Goal: Information Seeking & Learning: Learn about a topic

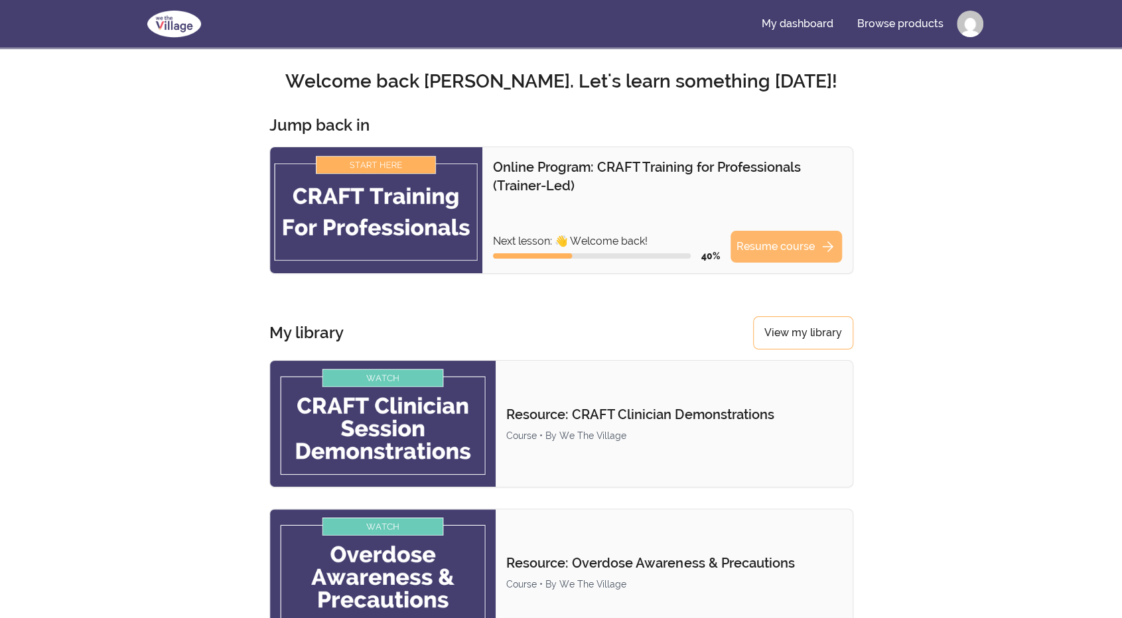
click at [782, 244] on link "Resume course arrow_forward" at bounding box center [785, 247] width 111 height 32
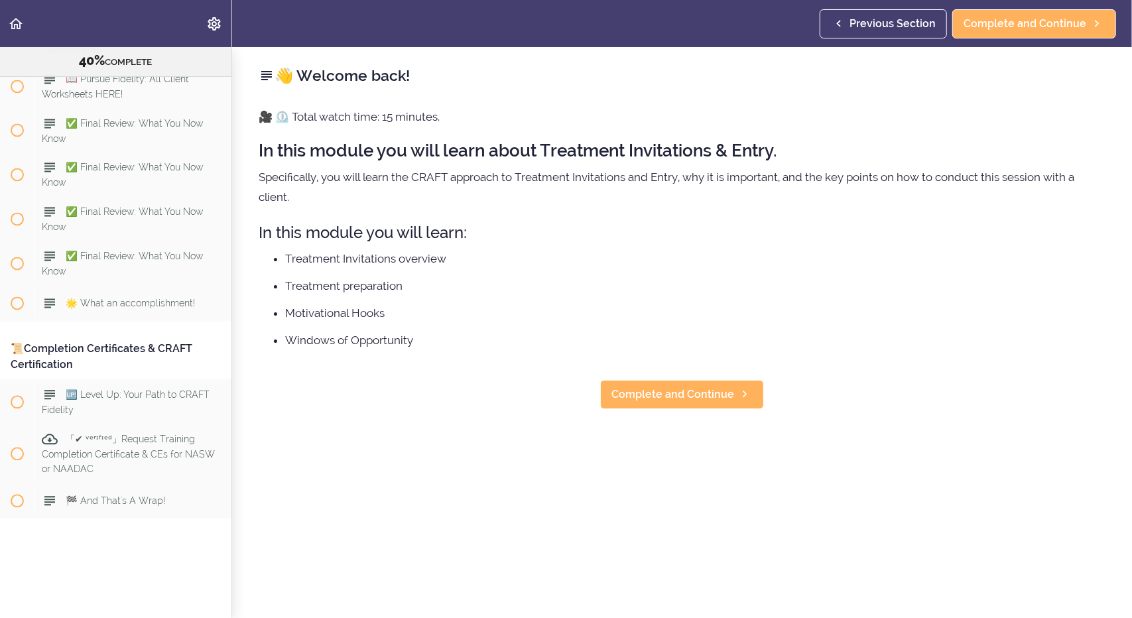
scroll to position [8822, 0]
click at [48, 392] on div "🆙 Level Up: Your Path to CRAFT Fidelity" at bounding box center [132, 402] width 197 height 44
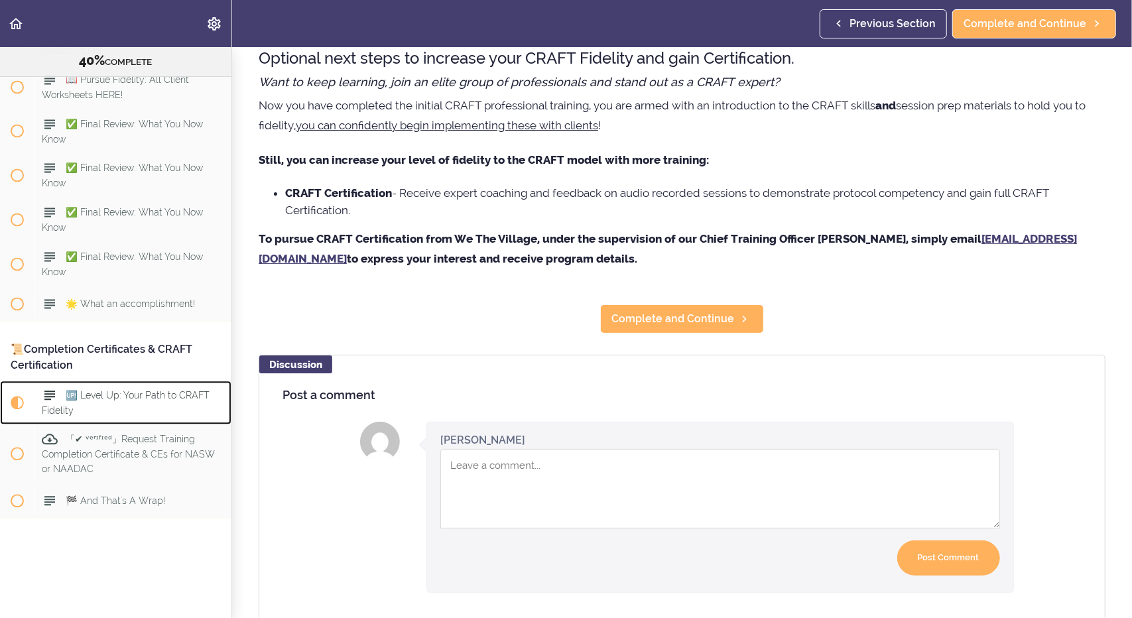
scroll to position [74, 0]
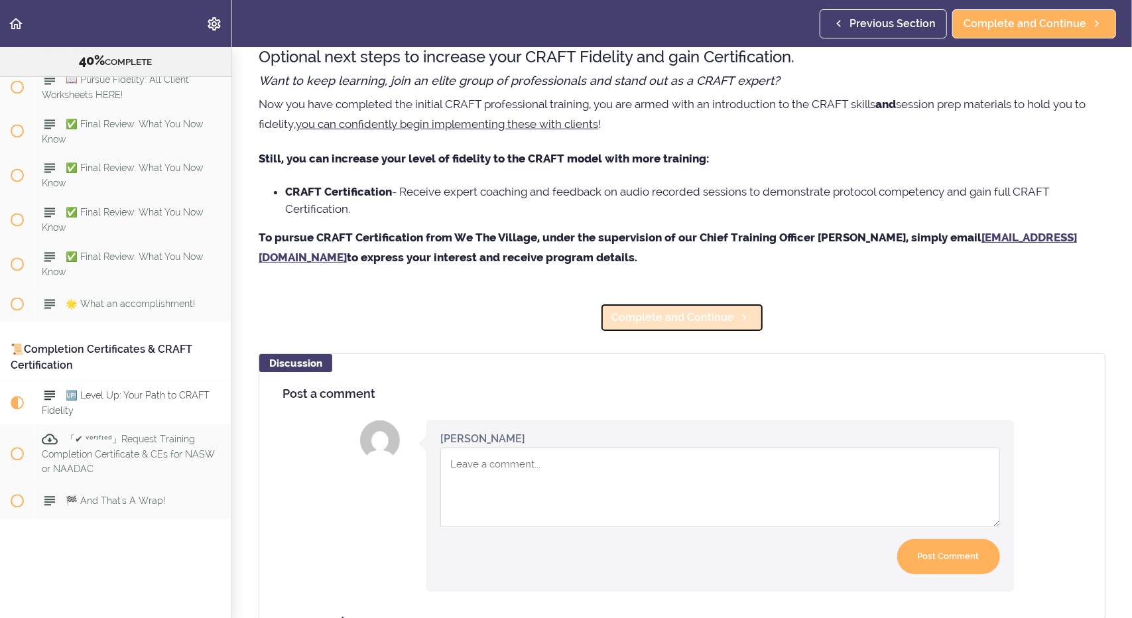
click at [662, 320] on span "Complete and Continue" at bounding box center [673, 318] width 123 height 16
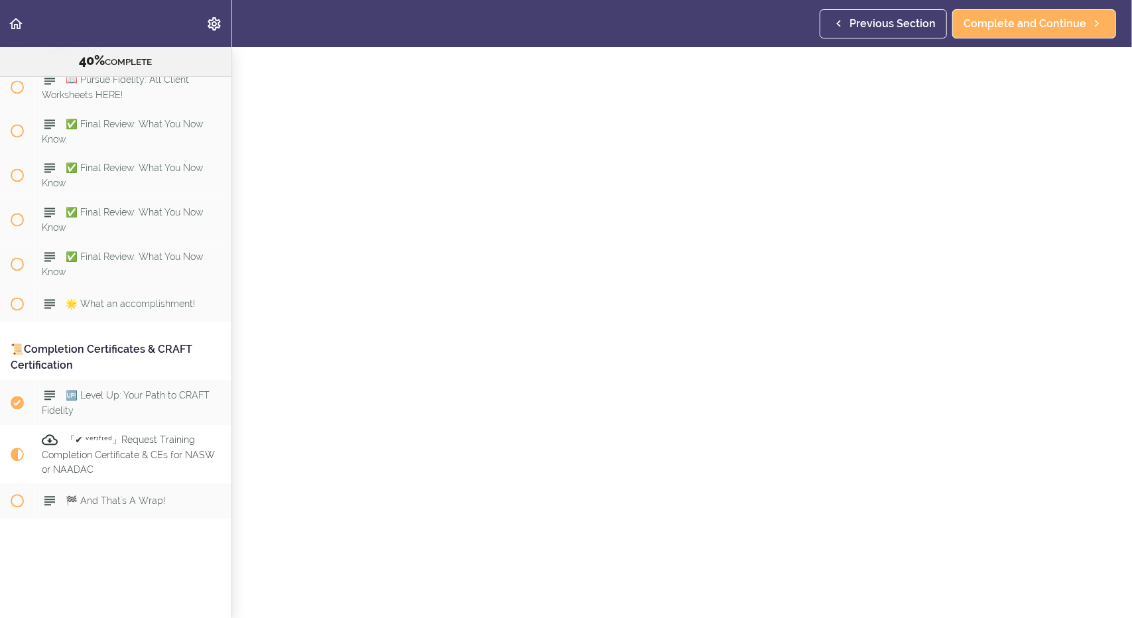
scroll to position [180, 0]
click at [685, 596] on span "Complete and Continue" at bounding box center [673, 604] width 123 height 16
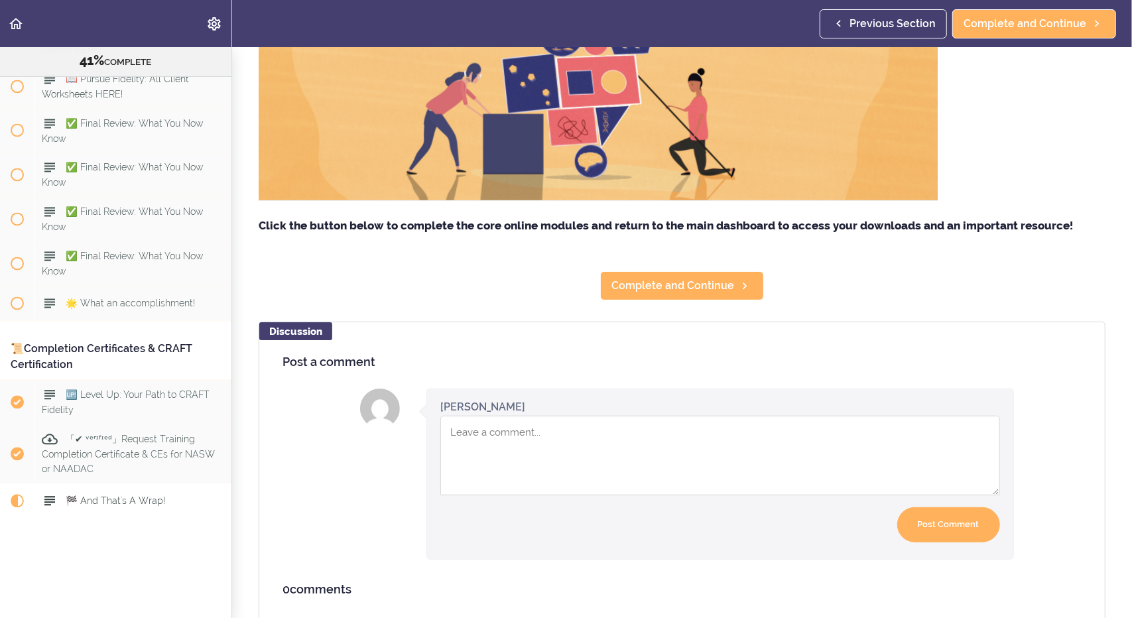
scroll to position [396, 0]
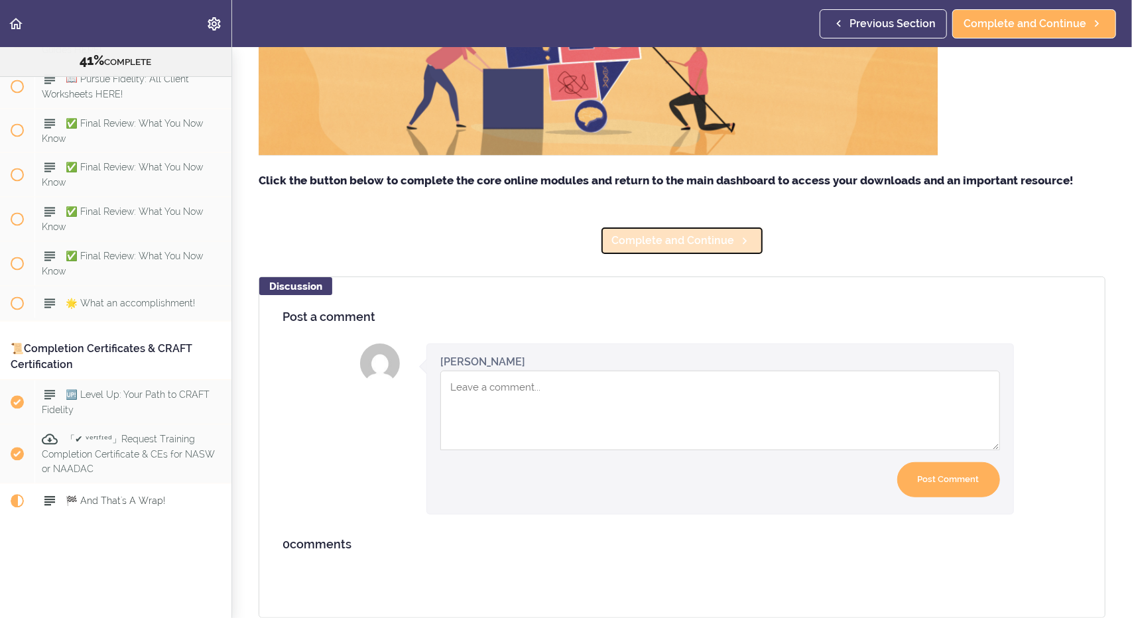
click at [620, 233] on span "Complete and Continue" at bounding box center [673, 241] width 123 height 16
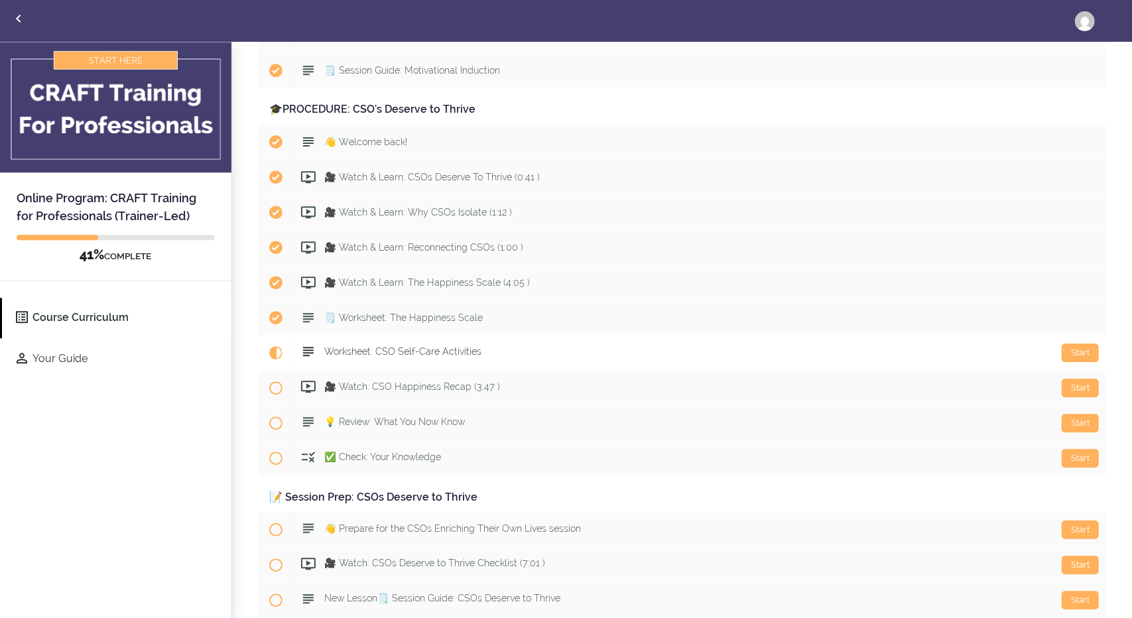
scroll to position [2309, 0]
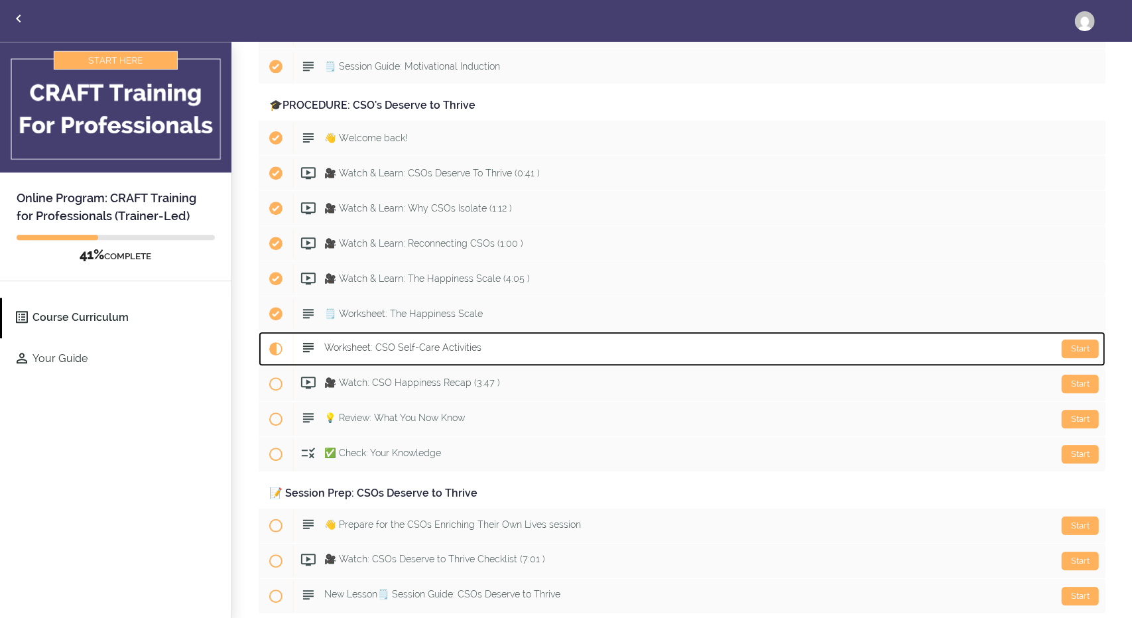
click at [345, 342] on span "Worksheet: CSO Self-Care Activities" at bounding box center [402, 347] width 157 height 11
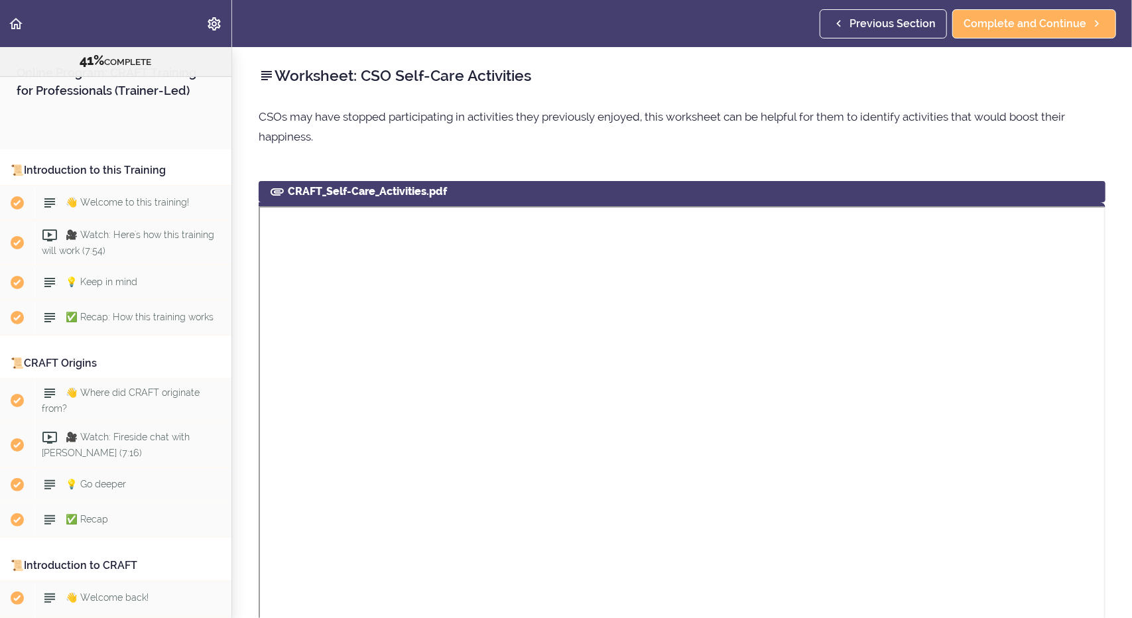
scroll to position [3012, 0]
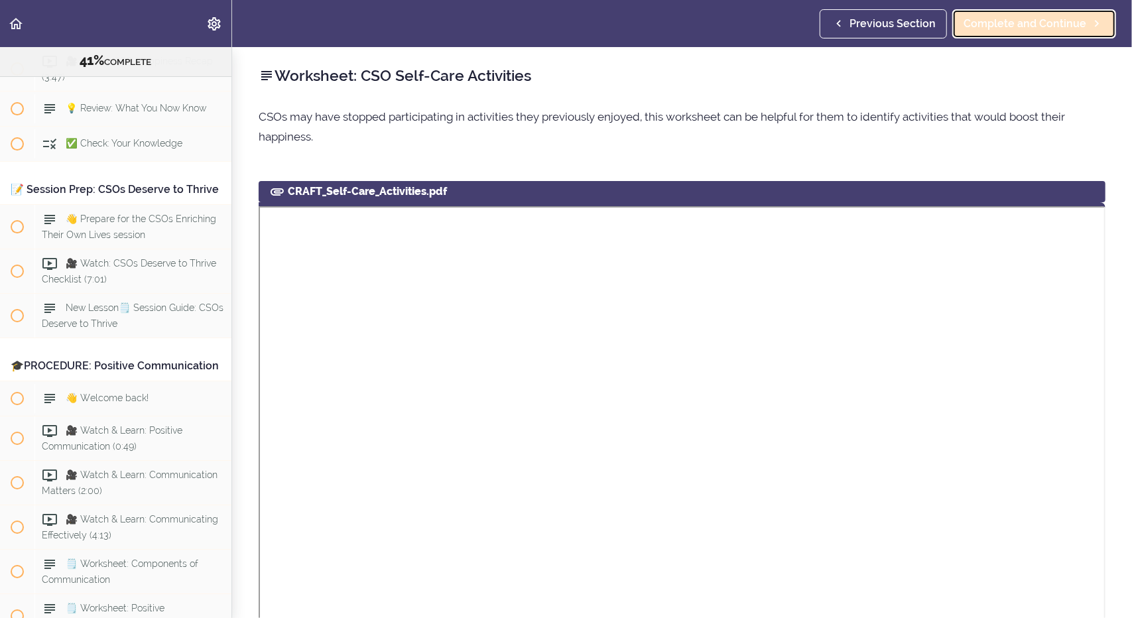
click at [1055, 25] on span "Complete and Continue" at bounding box center [1025, 24] width 123 height 16
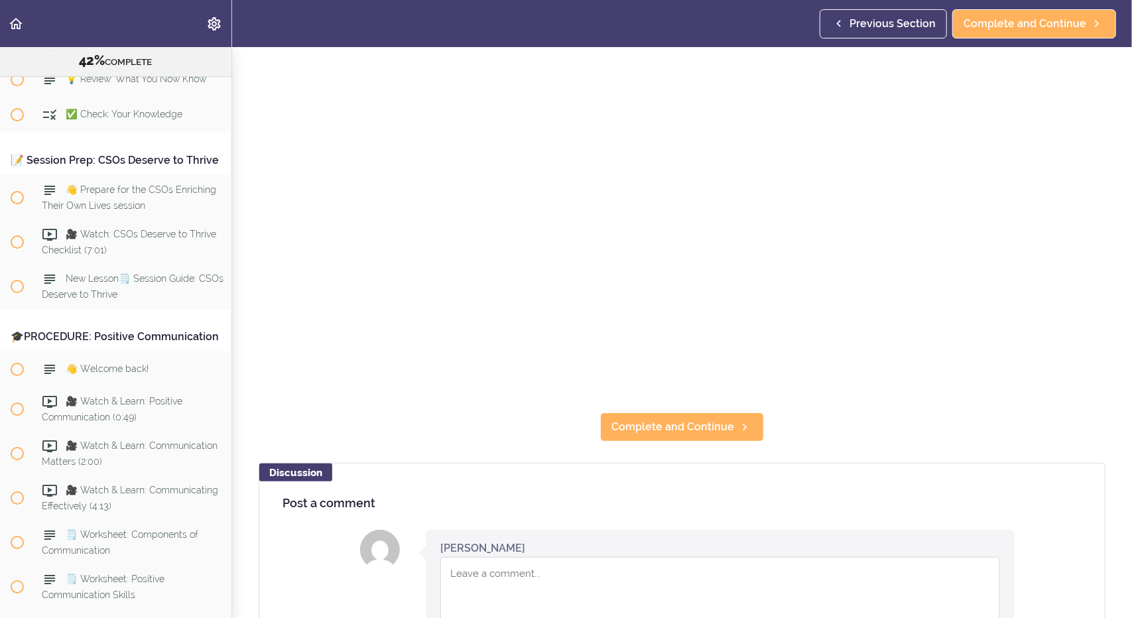
scroll to position [192, 0]
click at [685, 421] on span "Complete and Continue" at bounding box center [673, 427] width 123 height 16
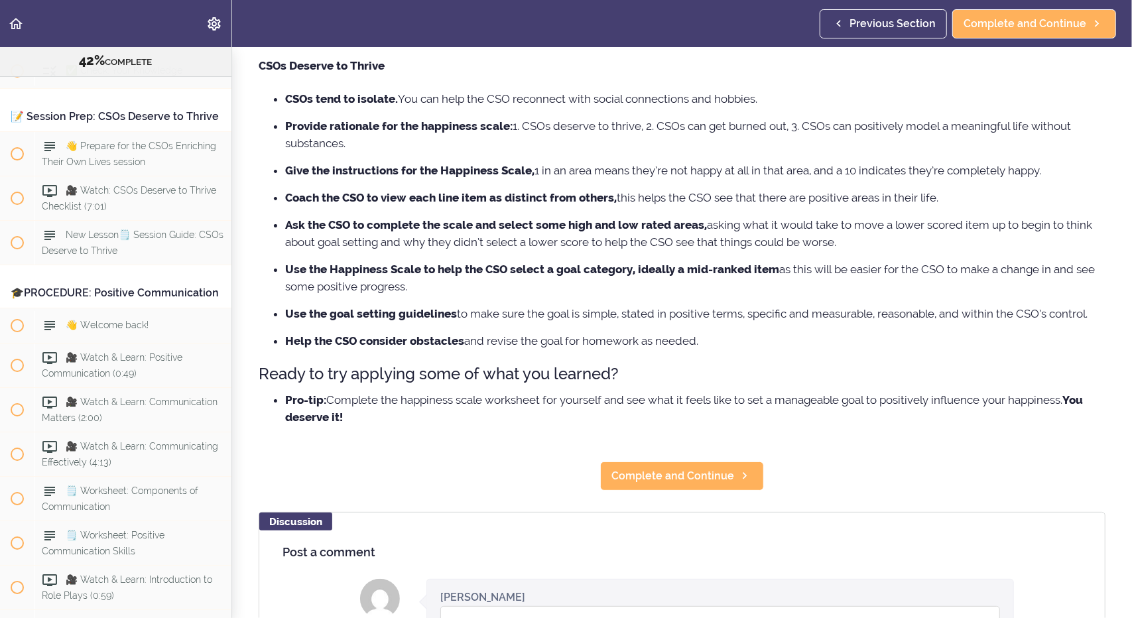
scroll to position [126, 0]
click at [665, 473] on span "Complete and Continue" at bounding box center [673, 476] width 123 height 16
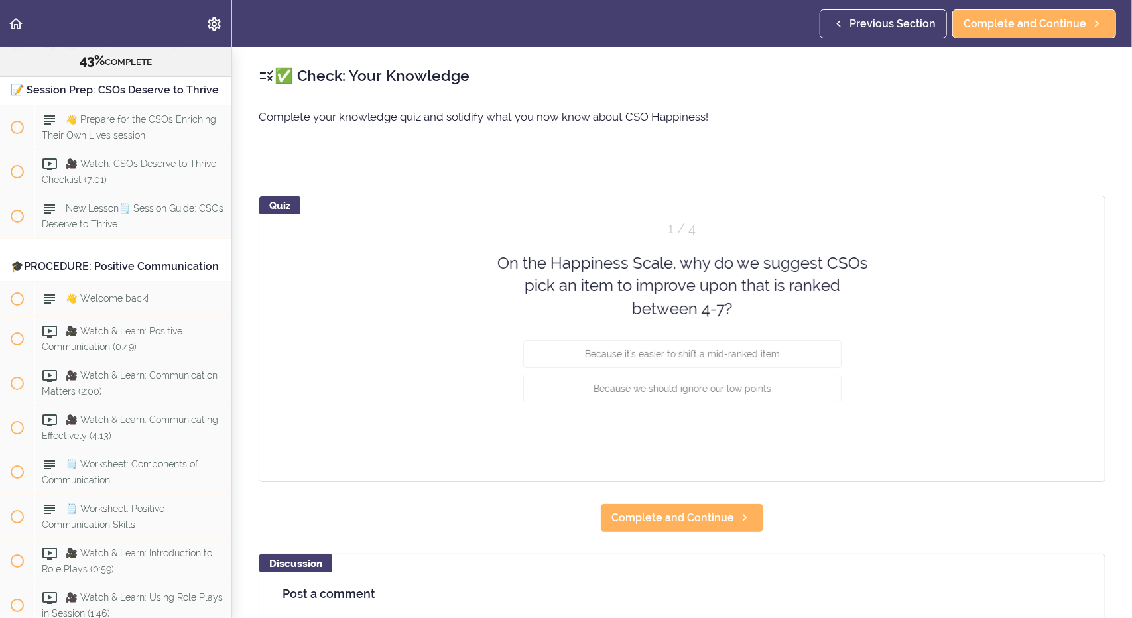
scroll to position [3119, 0]
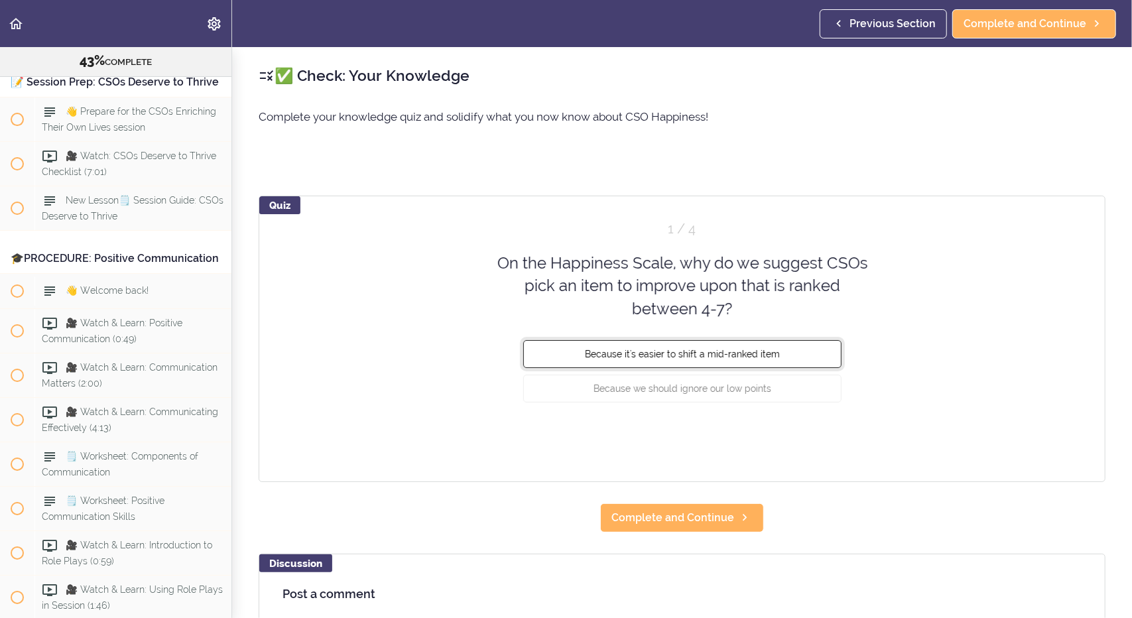
click at [734, 352] on span "Because it's easier to shift a mid-ranked item" at bounding box center [682, 354] width 195 height 11
click at [808, 435] on button "Check" at bounding box center [815, 438] width 52 height 19
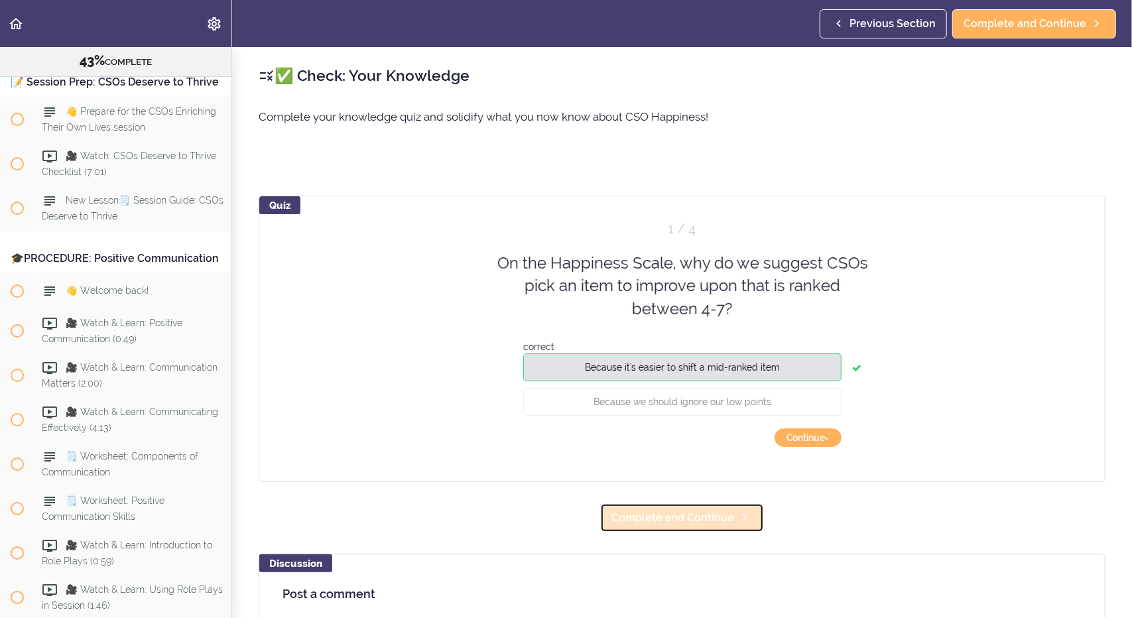
click at [687, 513] on span "Complete and Continue" at bounding box center [673, 518] width 123 height 16
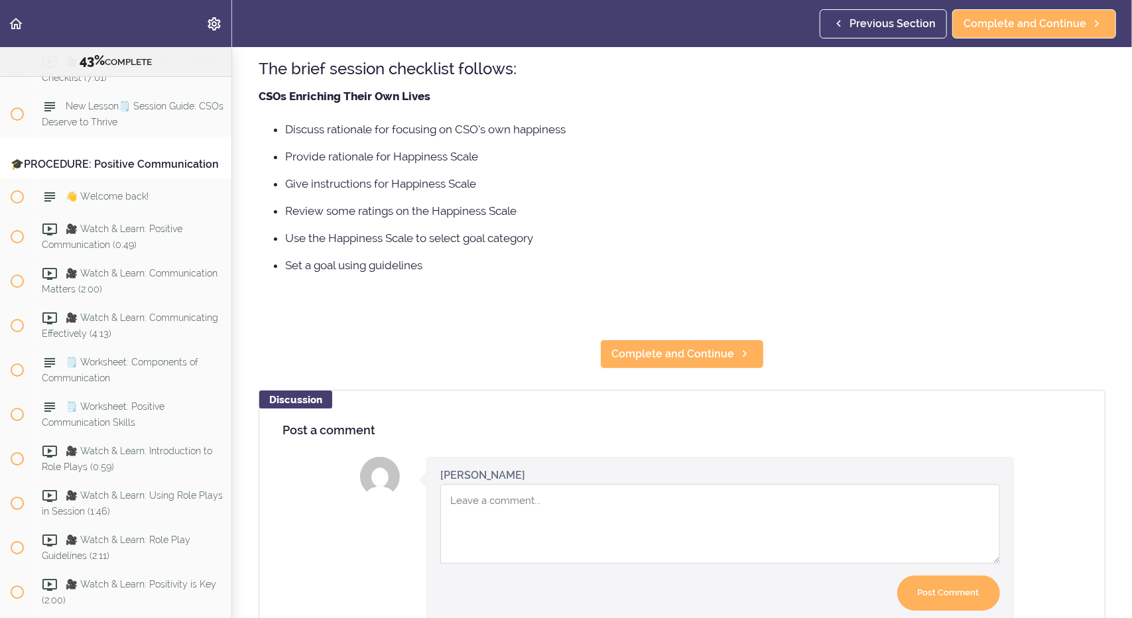
scroll to position [145, 0]
click at [700, 354] on span "Complete and Continue" at bounding box center [673, 354] width 123 height 16
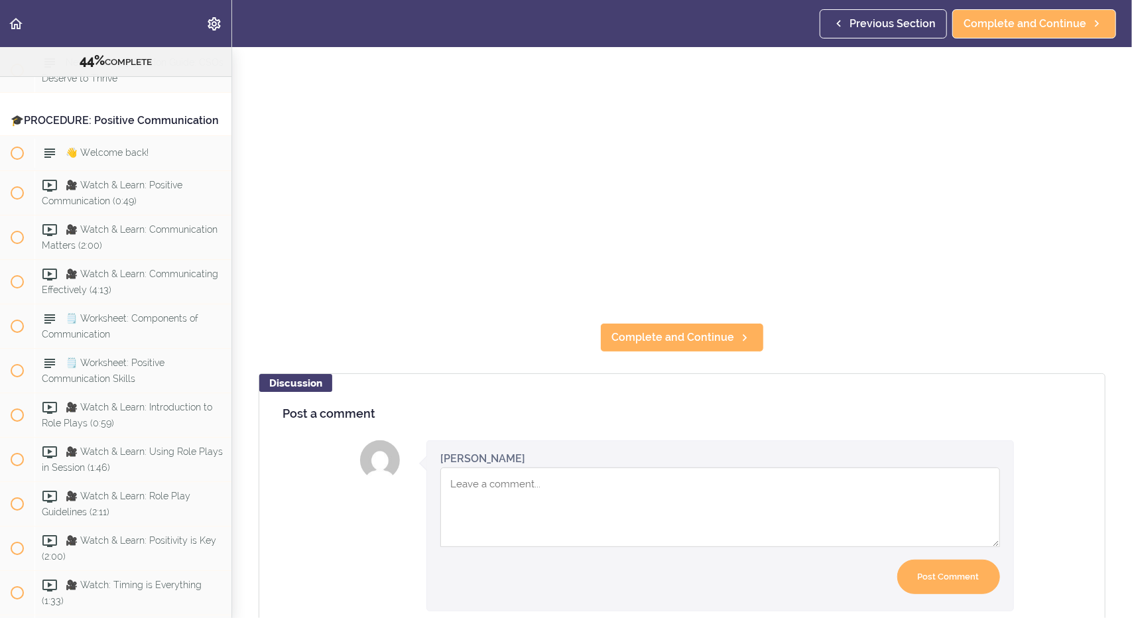
scroll to position [283, 0]
click at [705, 332] on span "Complete and Continue" at bounding box center [673, 336] width 123 height 16
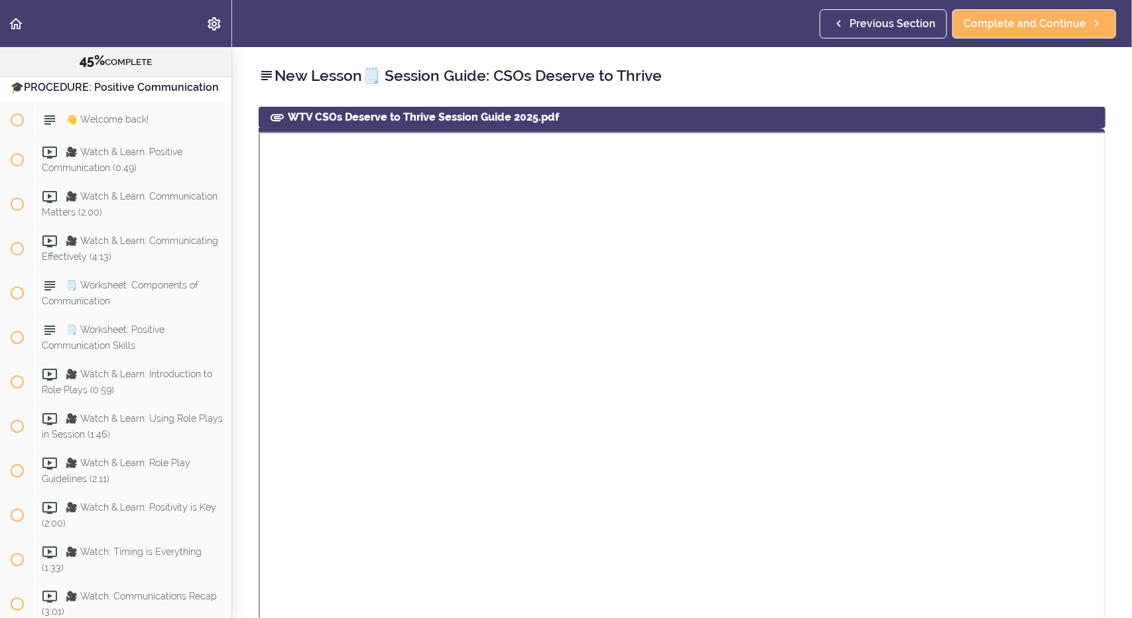
scroll to position [3302, 0]
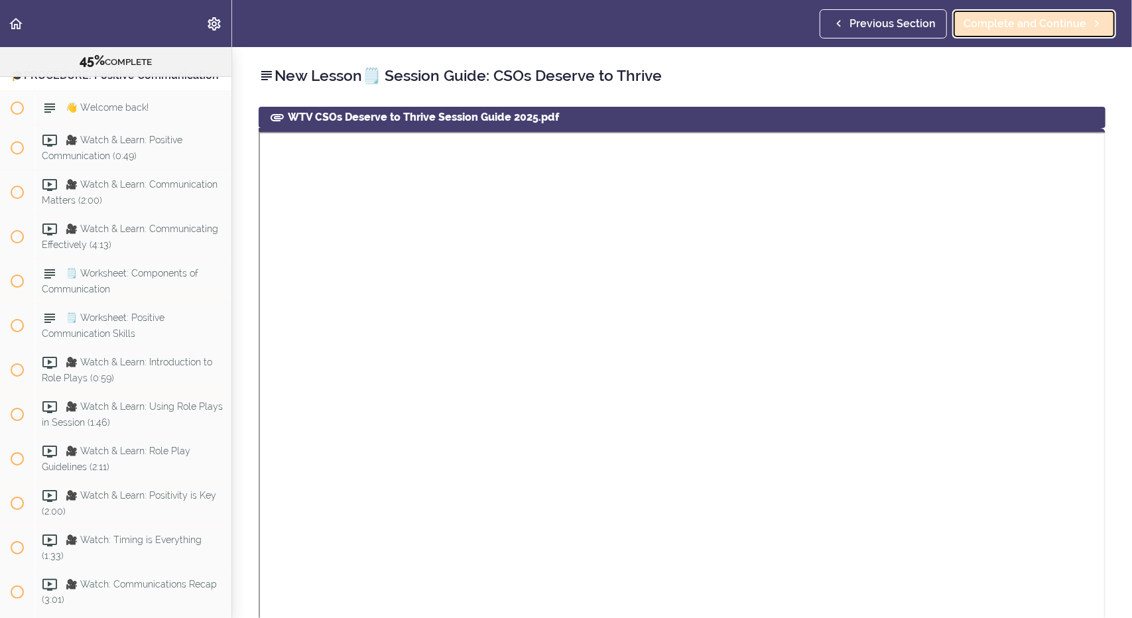
click at [992, 23] on span "Complete and Continue" at bounding box center [1025, 24] width 123 height 16
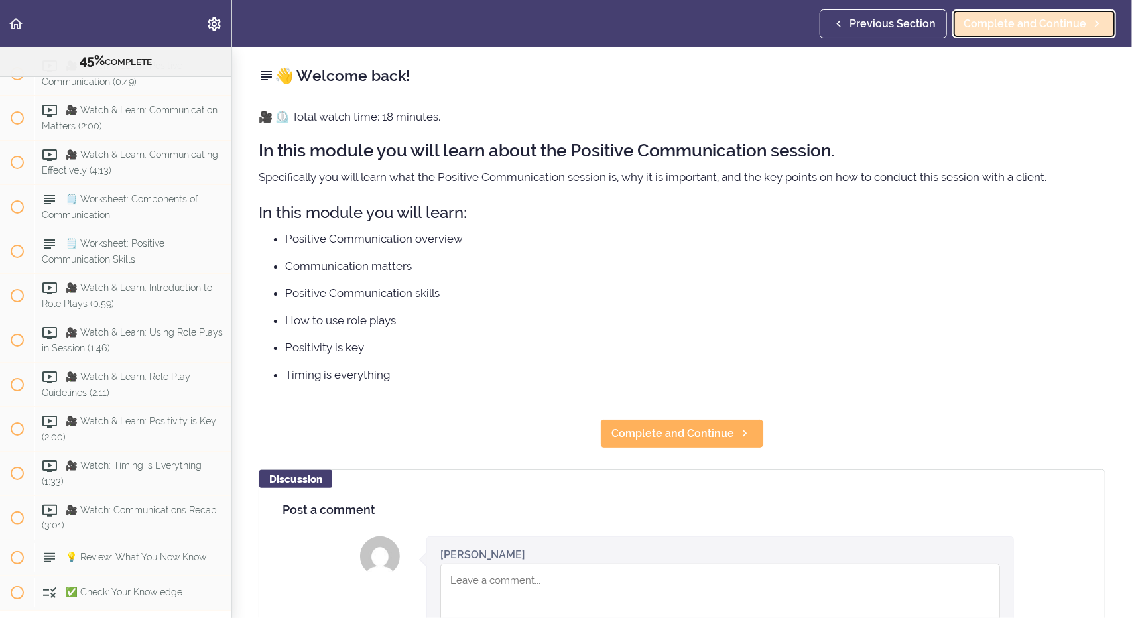
scroll to position [3406, 0]
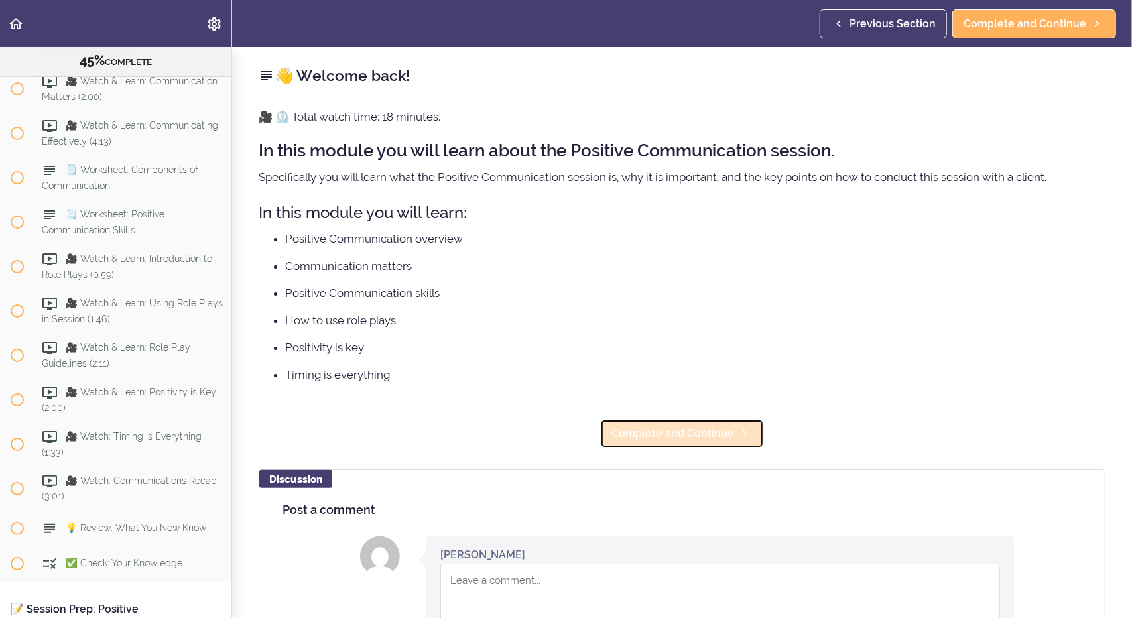
click at [665, 431] on span "Complete and Continue" at bounding box center [673, 434] width 123 height 16
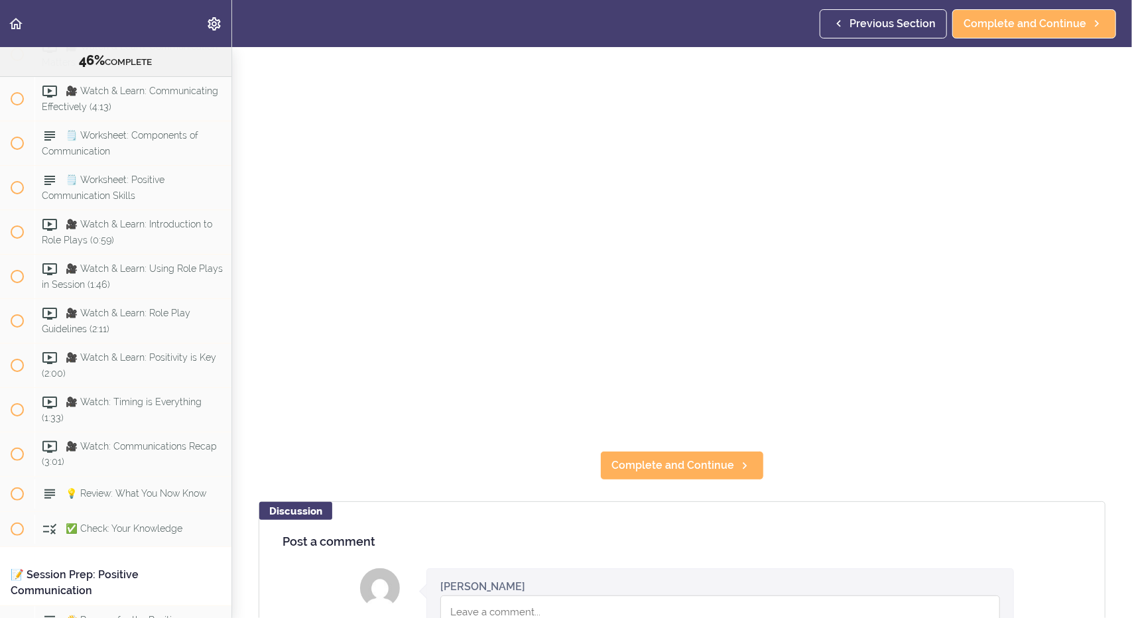
scroll to position [154, 0]
click at [657, 457] on span "Complete and Continue" at bounding box center [673, 465] width 123 height 16
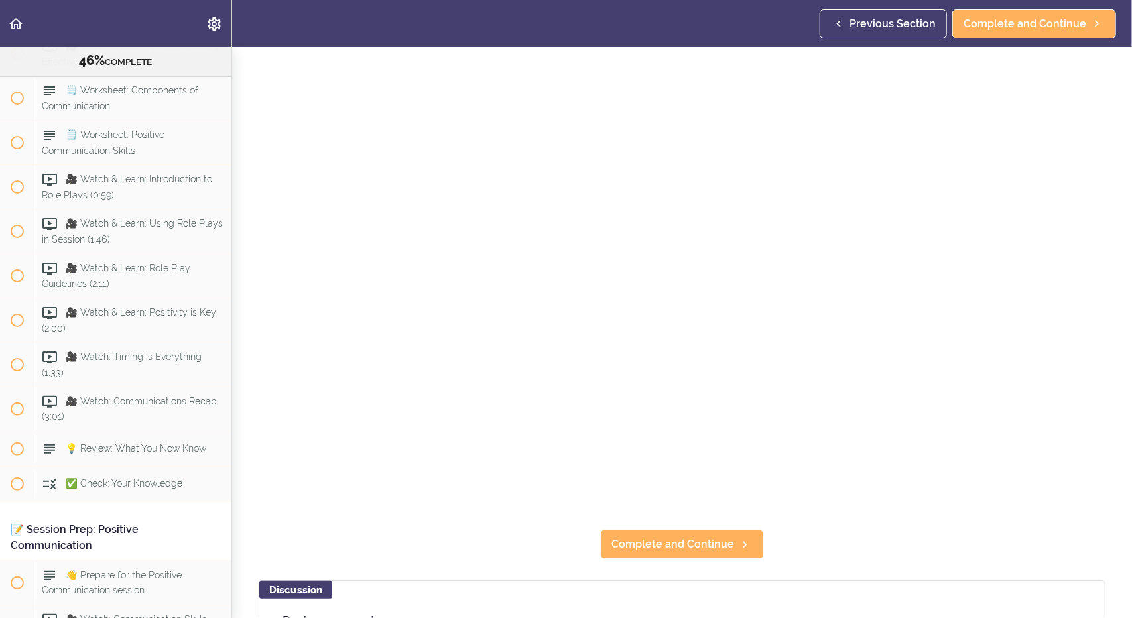
scroll to position [72, 0]
click at [670, 539] on span "Complete and Continue" at bounding box center [673, 547] width 123 height 16
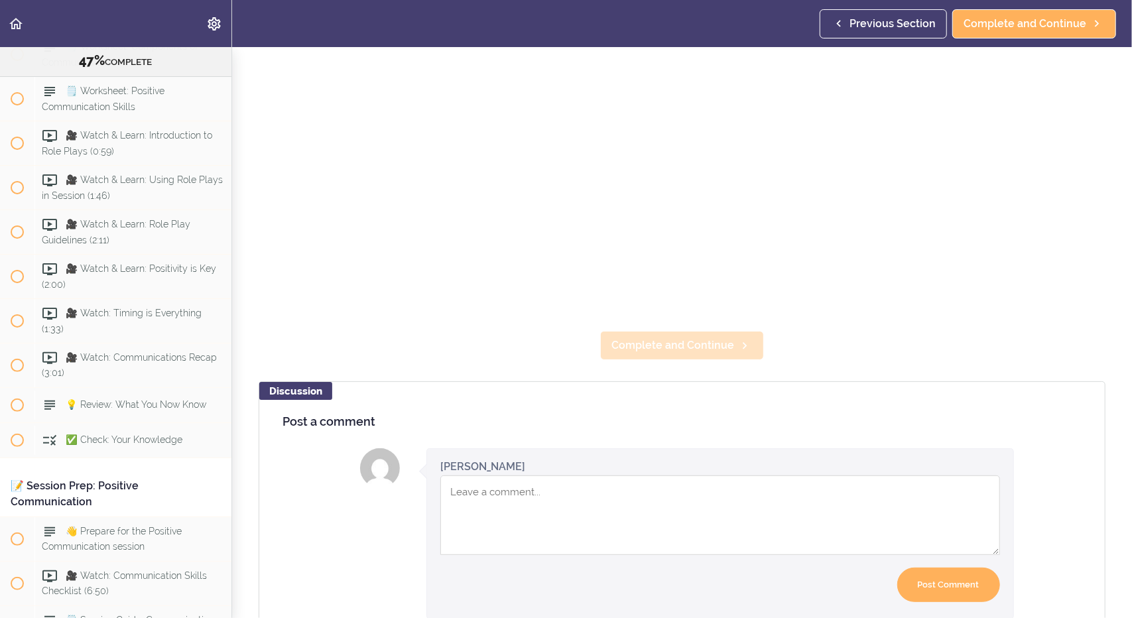
scroll to position [276, 0]
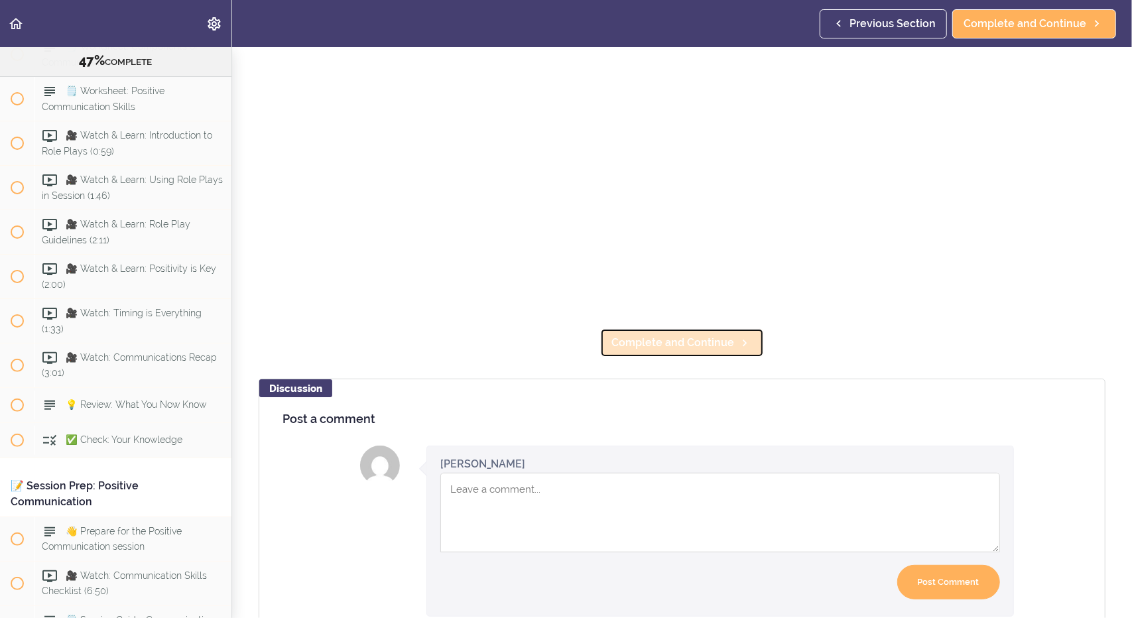
click at [703, 335] on span "Complete and Continue" at bounding box center [673, 343] width 123 height 16
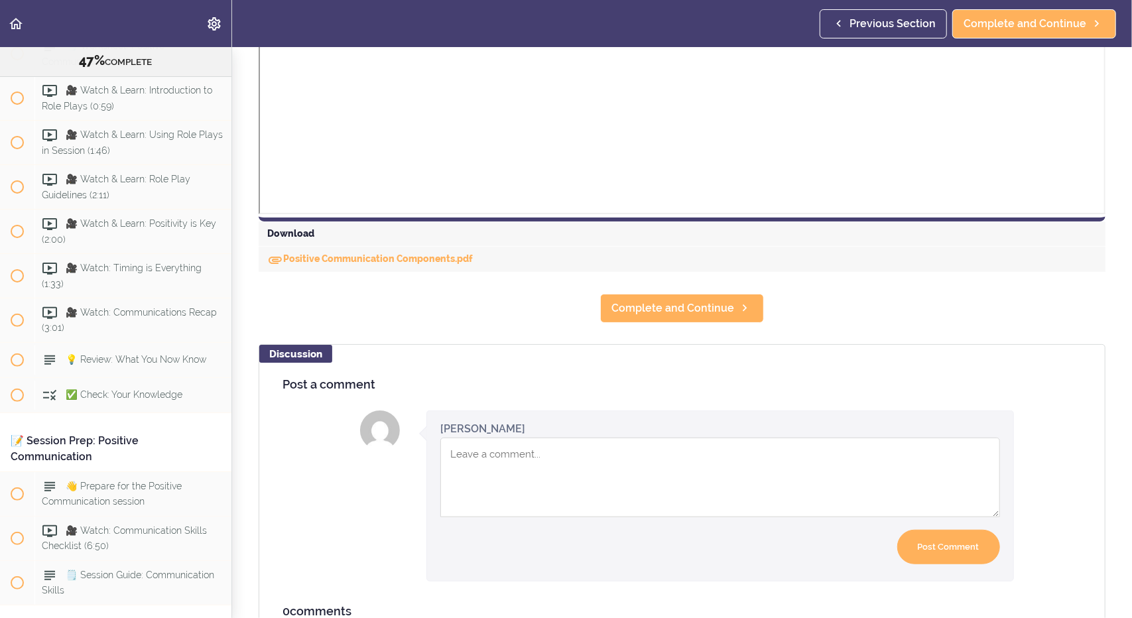
scroll to position [572, 0]
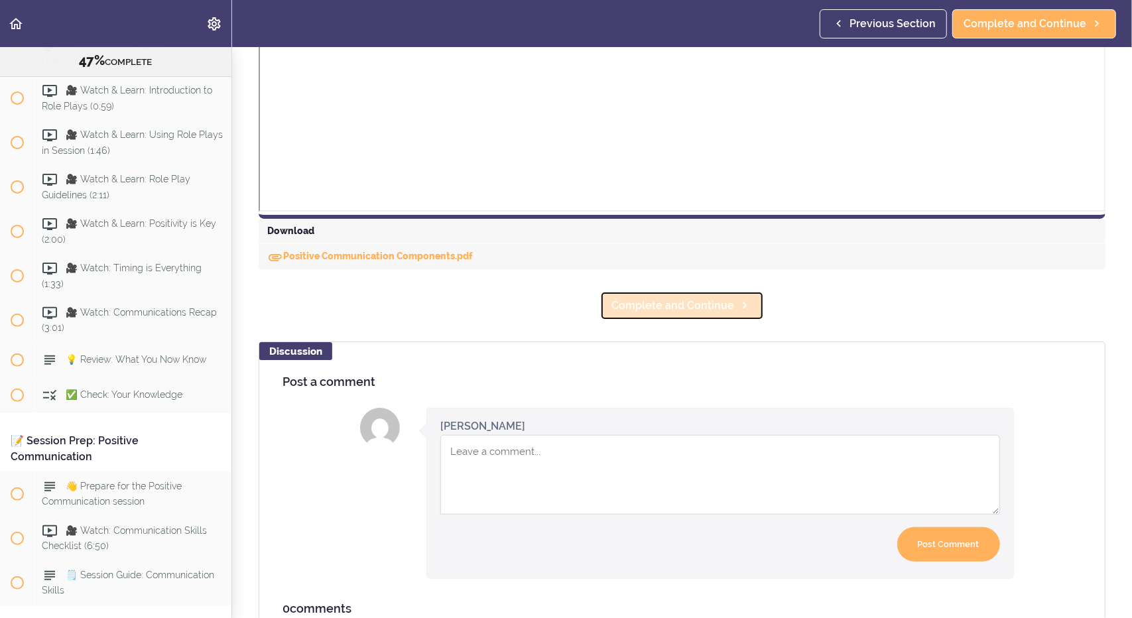
click at [688, 301] on span "Complete and Continue" at bounding box center [673, 306] width 123 height 16
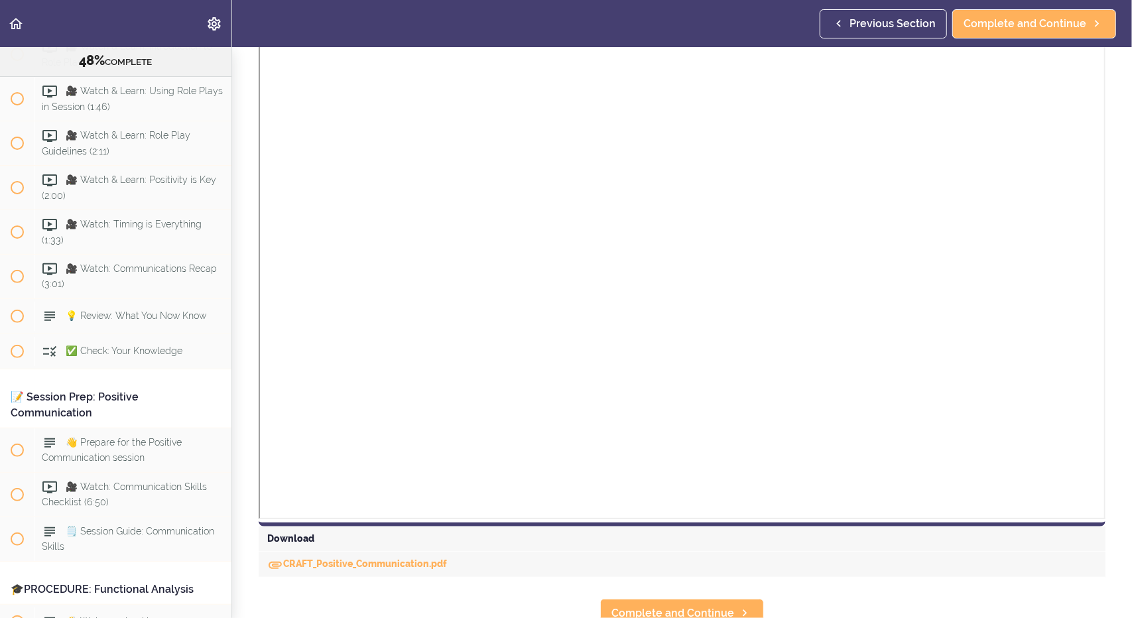
scroll to position [304, 0]
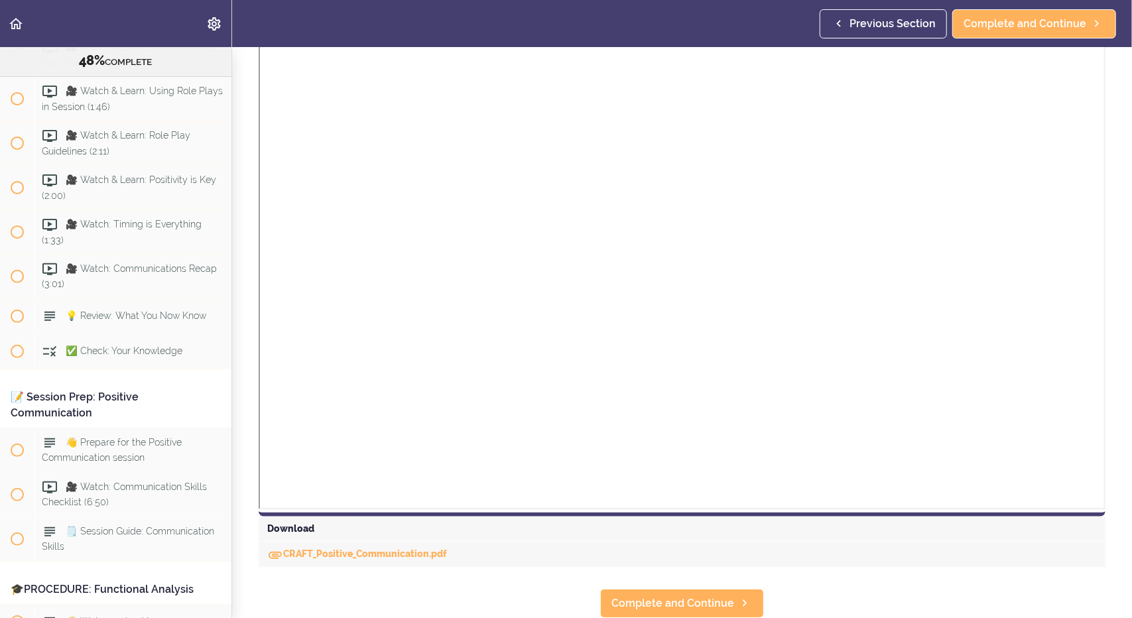
drag, startPoint x: 701, startPoint y: 590, endPoint x: 597, endPoint y: 545, distance: 112.9
click at [597, 545] on div "CRAFT_Positive_Communication.pdf" at bounding box center [682, 554] width 847 height 25
click at [640, 596] on span "Complete and Continue" at bounding box center [673, 604] width 123 height 16
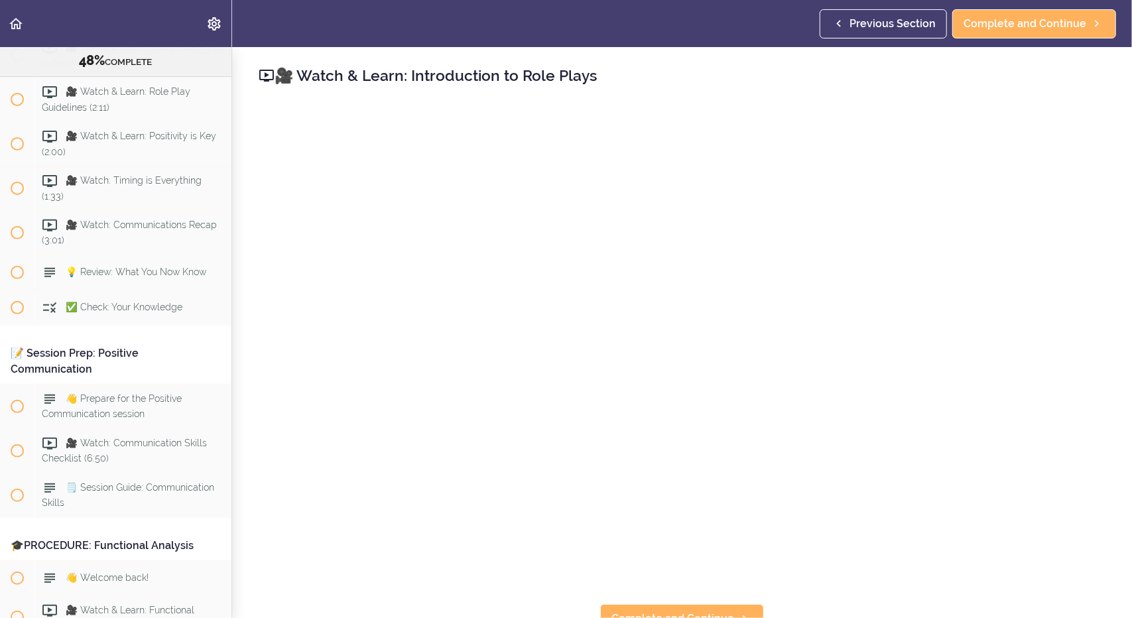
scroll to position [20, 0]
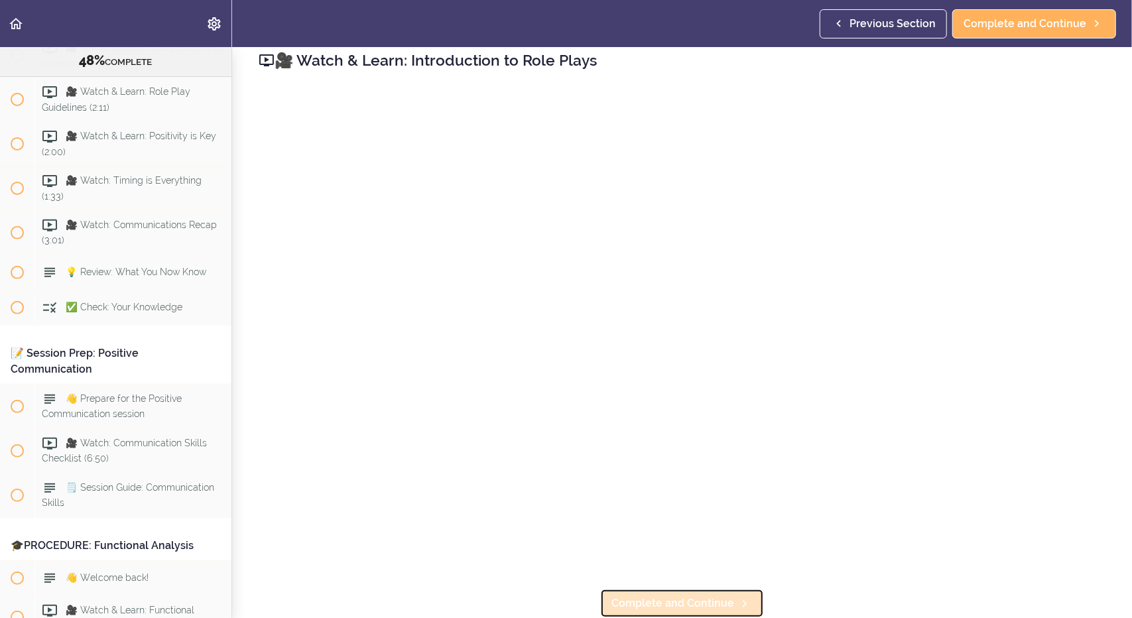
click at [663, 598] on span "Complete and Continue" at bounding box center [673, 604] width 123 height 16
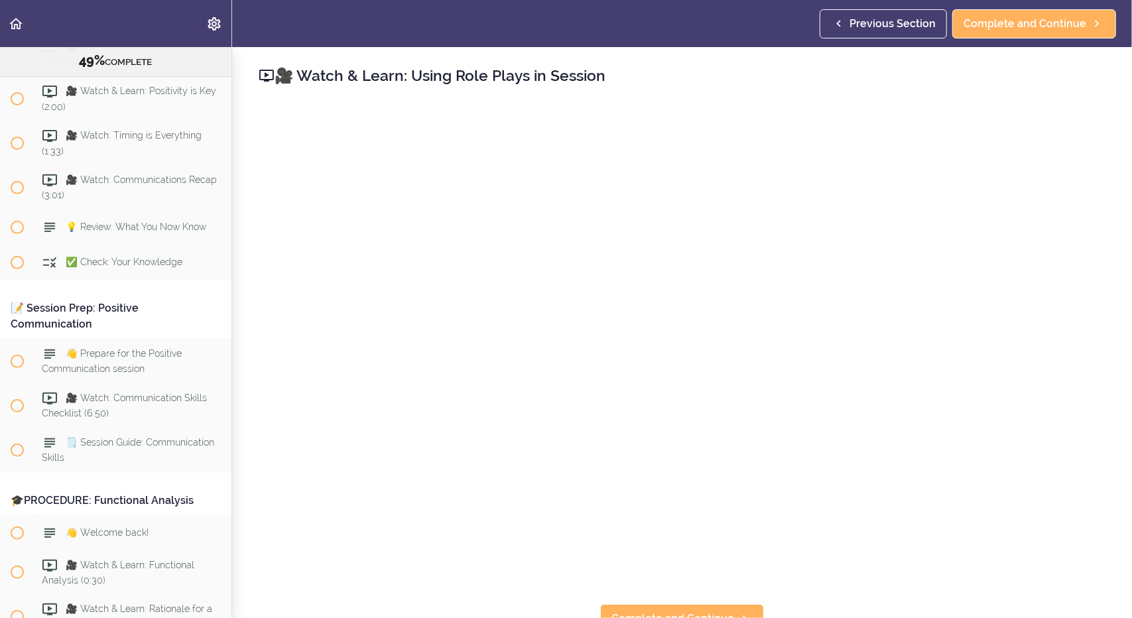
scroll to position [20, 0]
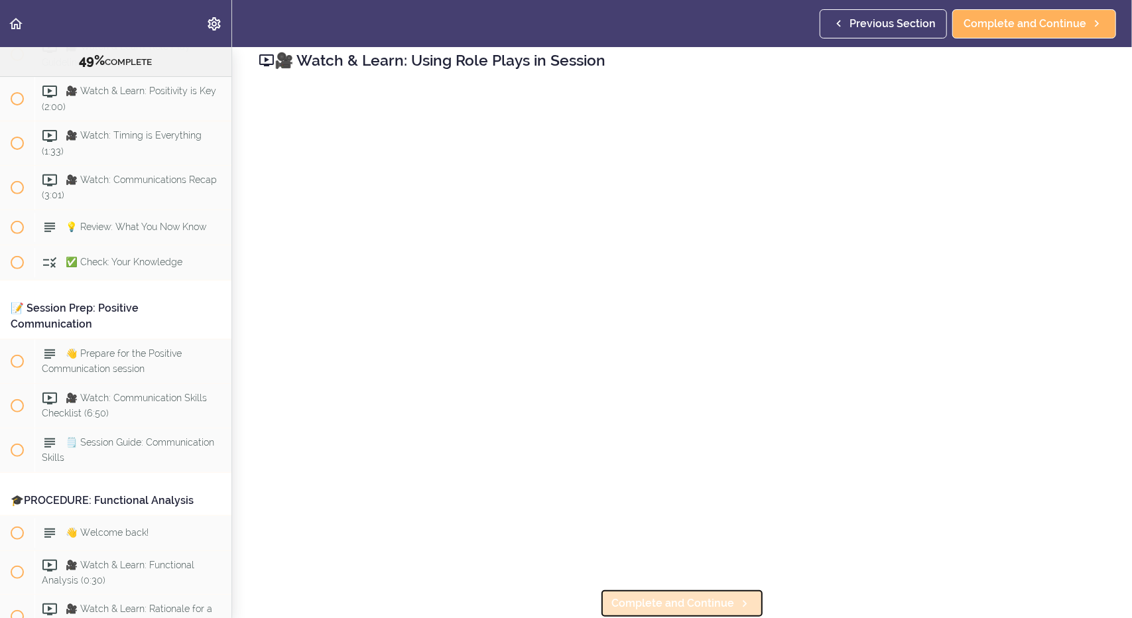
click at [685, 596] on span "Complete and Continue" at bounding box center [673, 604] width 123 height 16
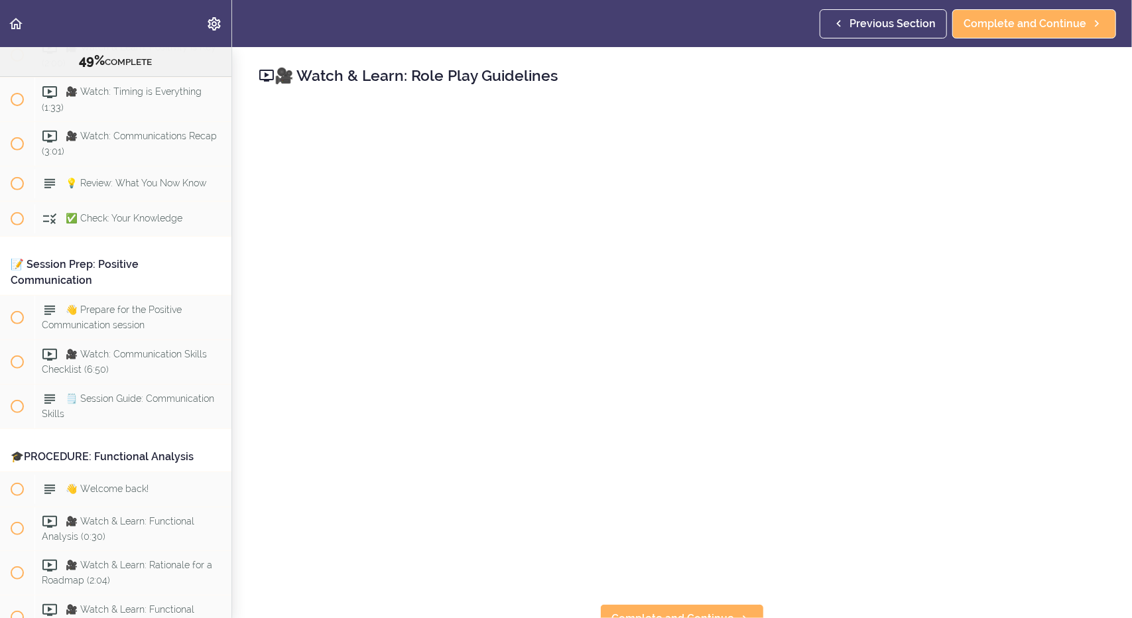
scroll to position [20, 0]
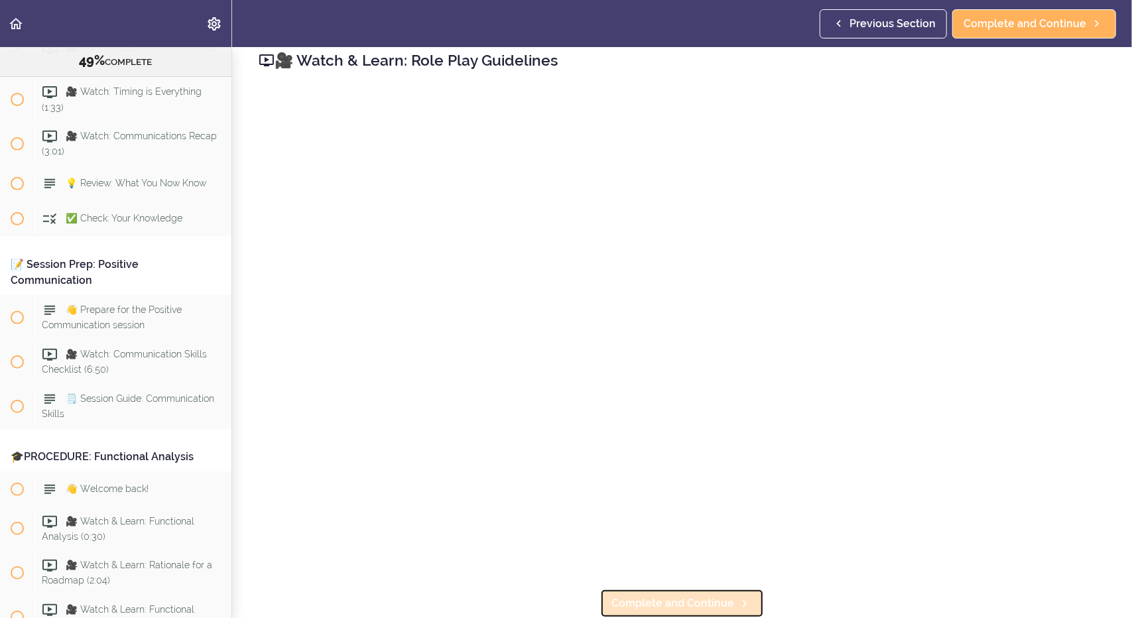
click at [658, 596] on span "Complete and Continue" at bounding box center [673, 604] width 123 height 16
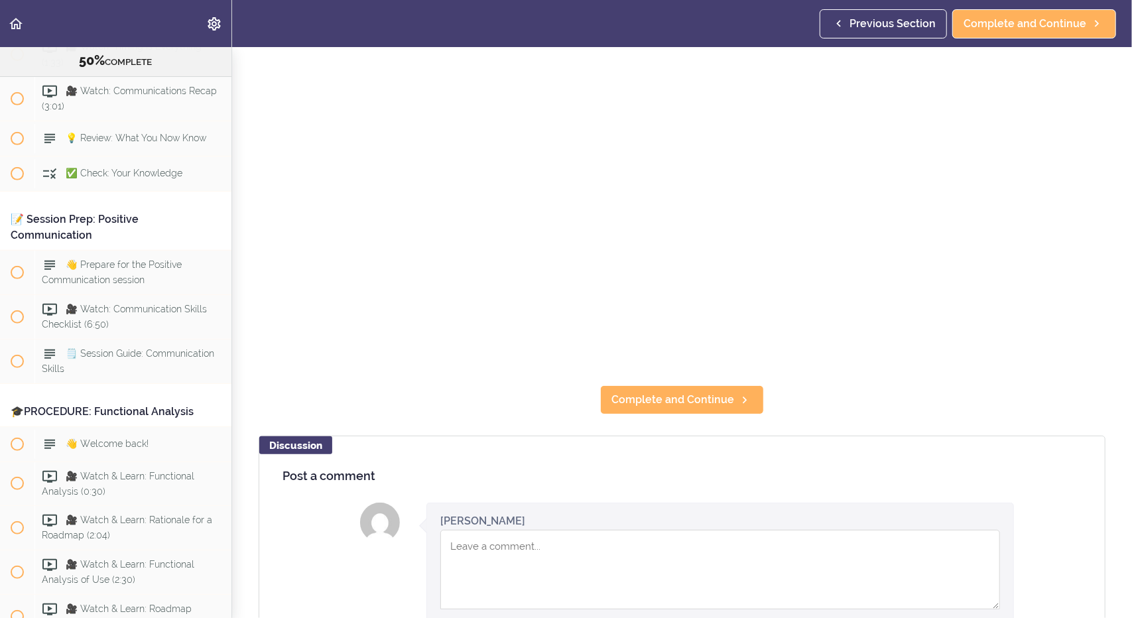
scroll to position [220, 0]
click at [670, 391] on span "Complete and Continue" at bounding box center [673, 399] width 123 height 16
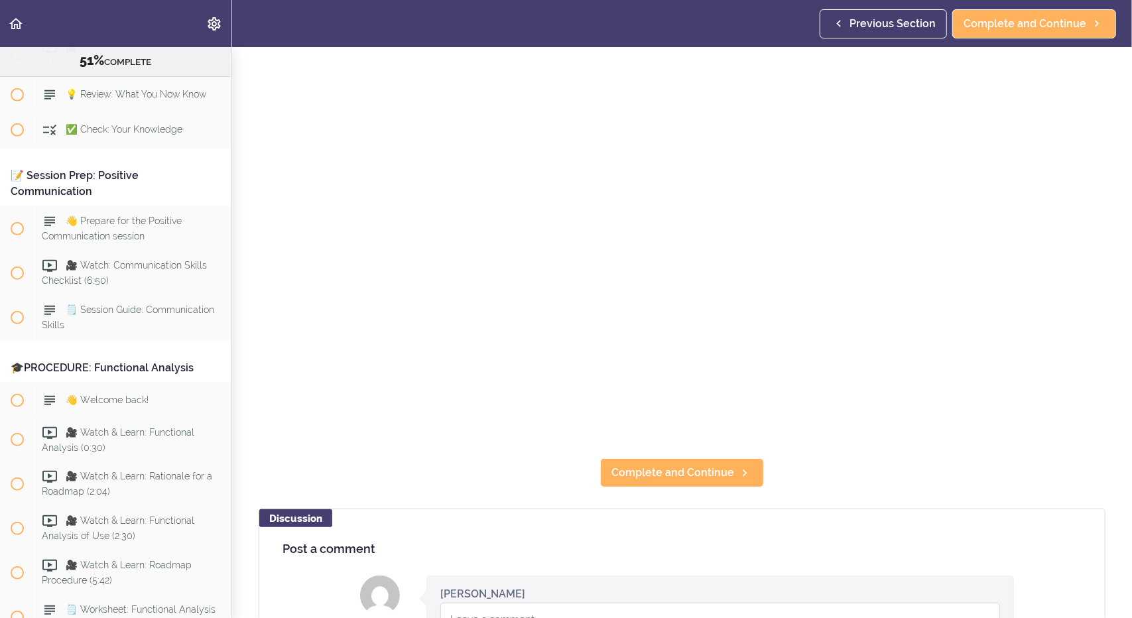
scroll to position [149, 0]
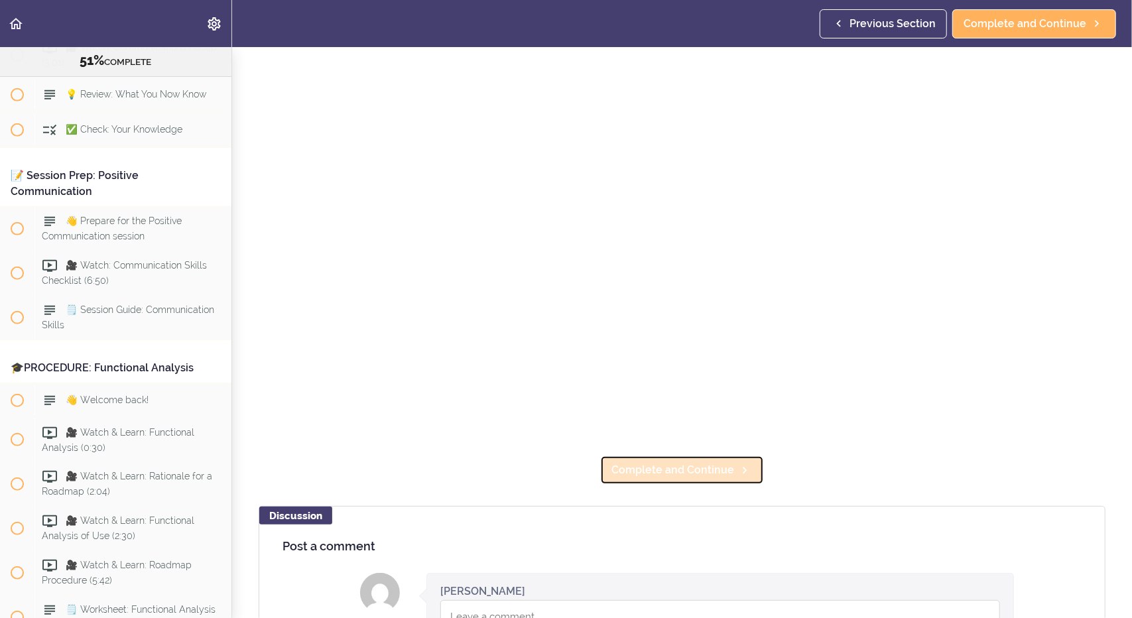
click at [684, 463] on span "Complete and Continue" at bounding box center [673, 470] width 123 height 16
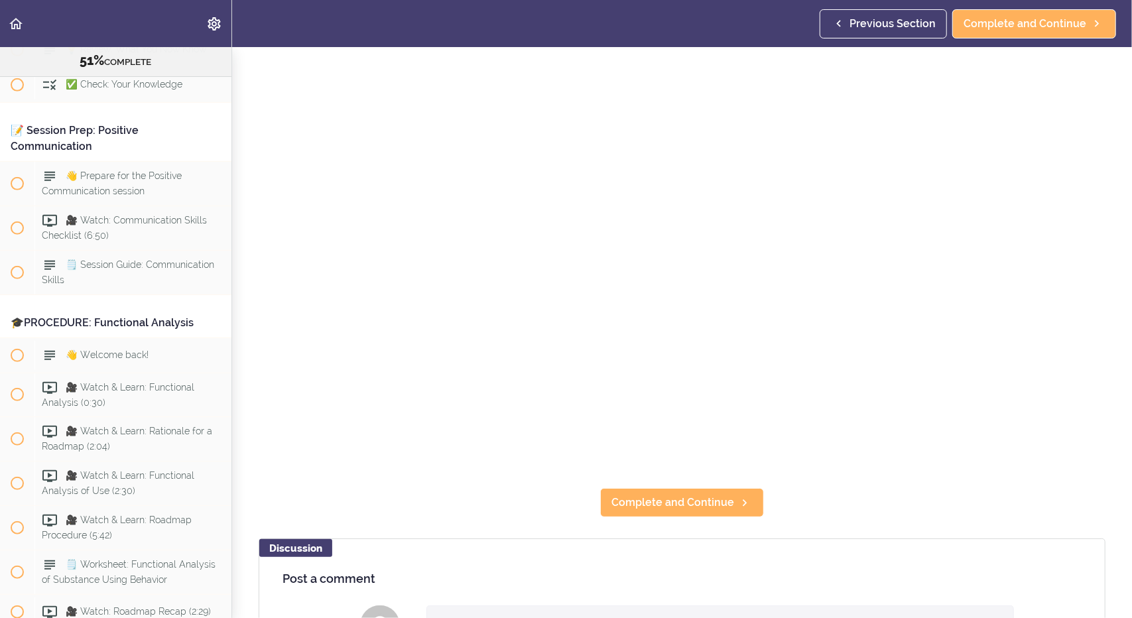
scroll to position [118, 0]
click at [651, 494] on span "Complete and Continue" at bounding box center [673, 501] width 123 height 16
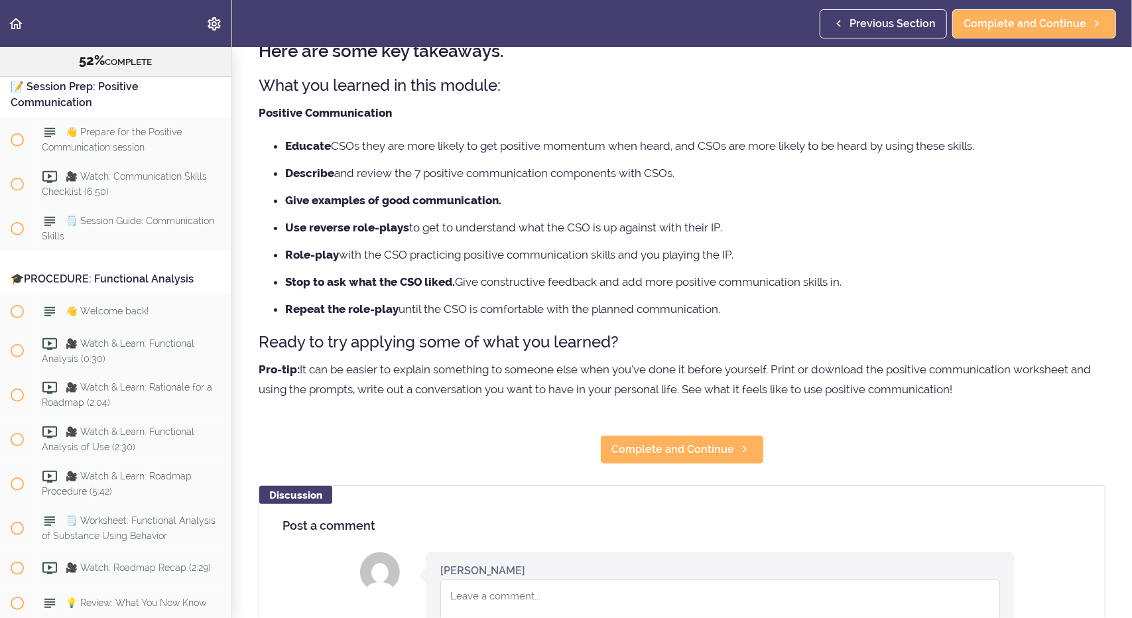
scroll to position [80, 0]
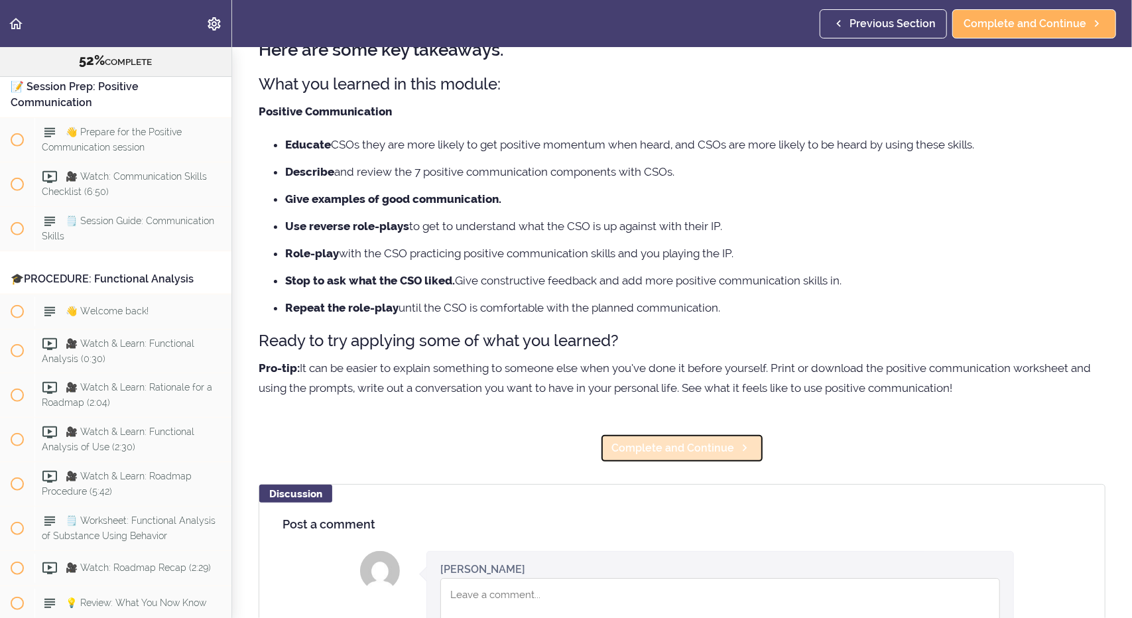
click at [688, 446] on span "Complete and Continue" at bounding box center [673, 448] width 123 height 16
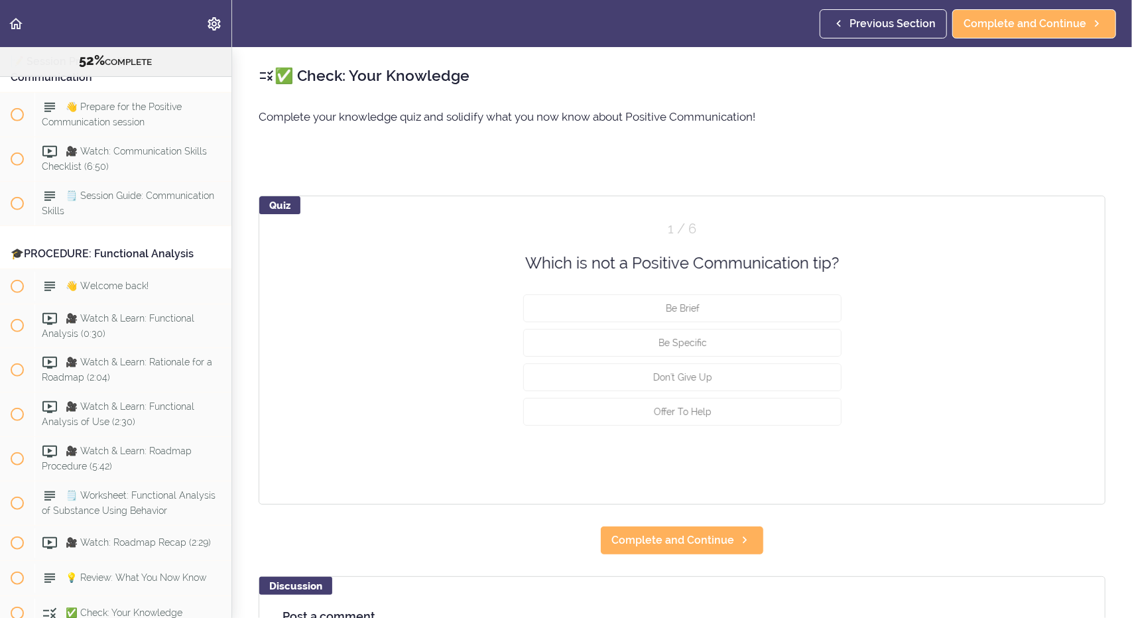
scroll to position [3964, 0]
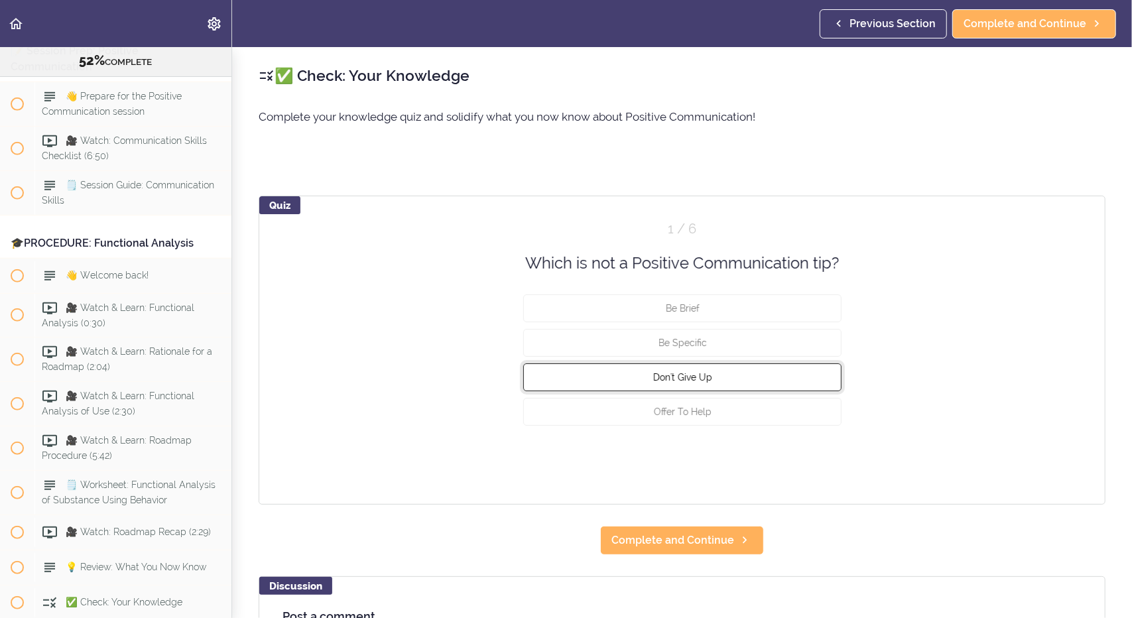
click at [671, 372] on span "Don't Give Up" at bounding box center [682, 377] width 59 height 11
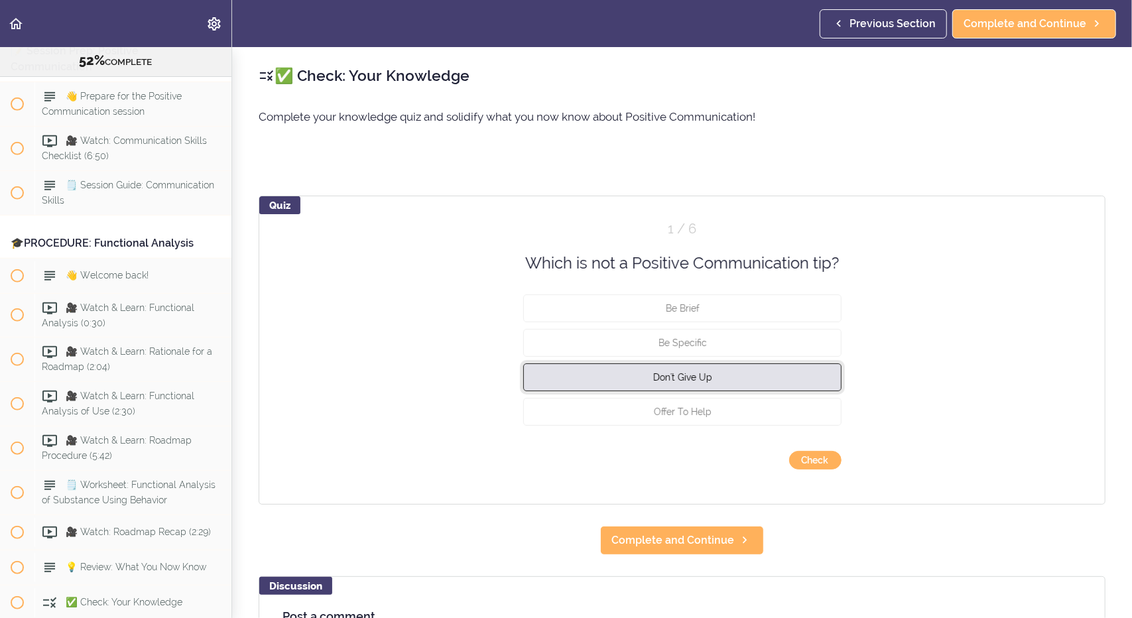
scroll to position [0, 0]
click at [799, 461] on button "Check" at bounding box center [815, 460] width 52 height 19
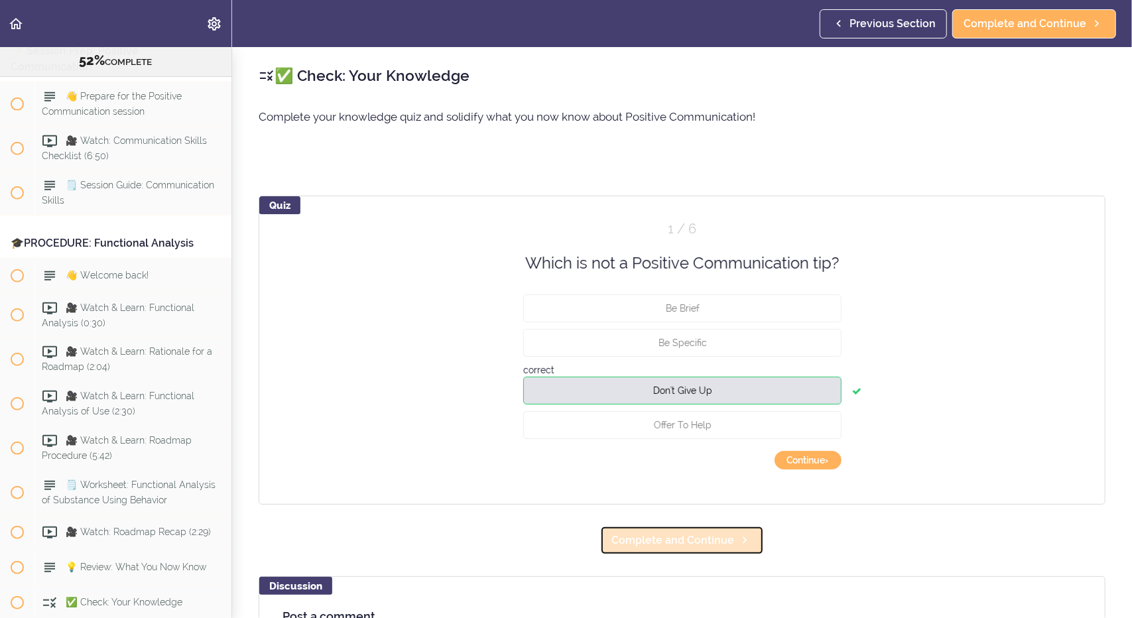
click at [661, 539] on span "Complete and Continue" at bounding box center [673, 541] width 123 height 16
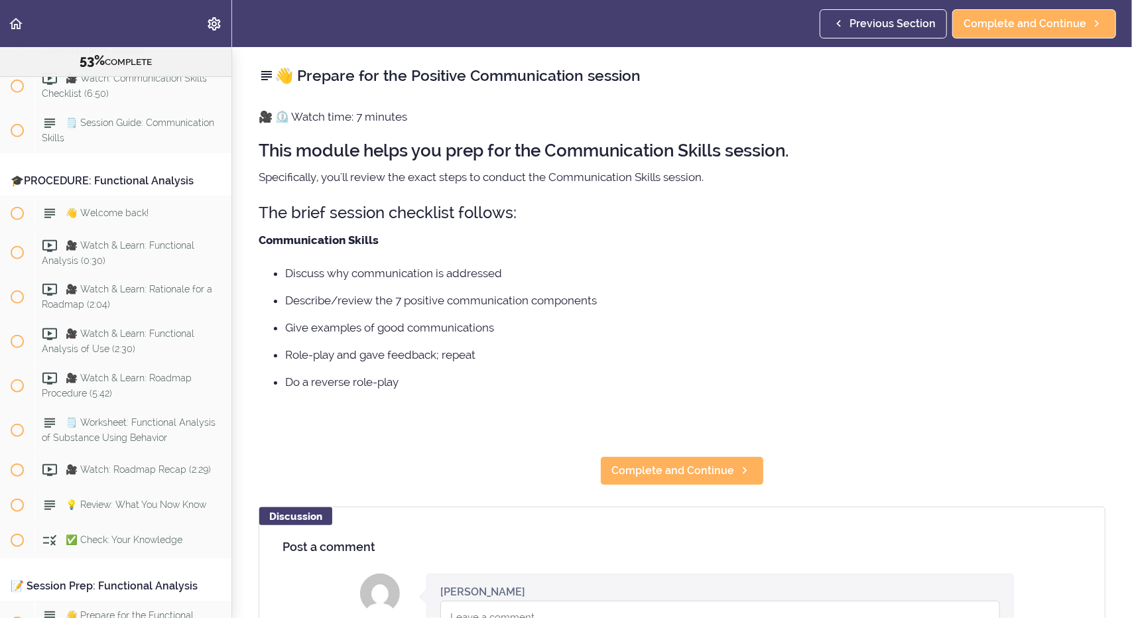
scroll to position [4057, 0]
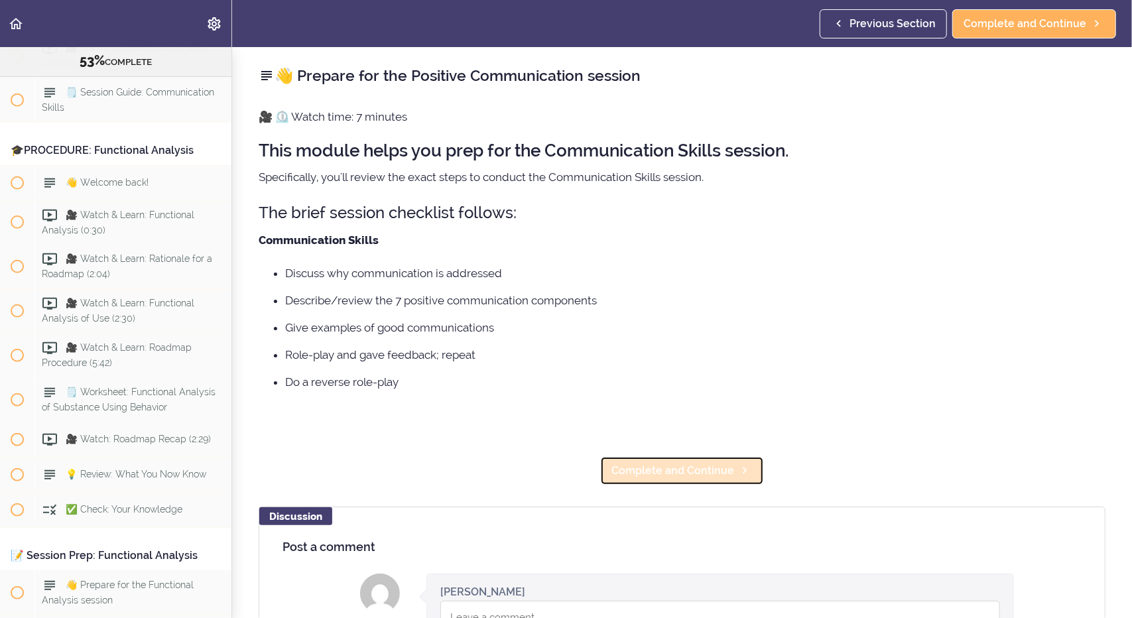
click at [622, 470] on span "Complete and Continue" at bounding box center [673, 471] width 123 height 16
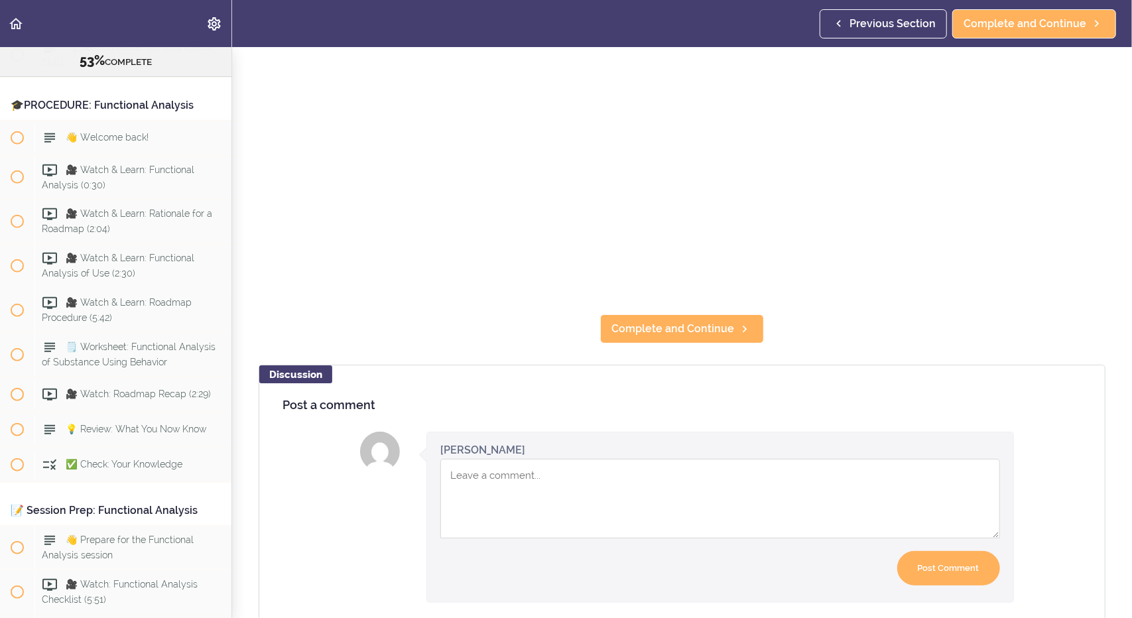
scroll to position [303, 0]
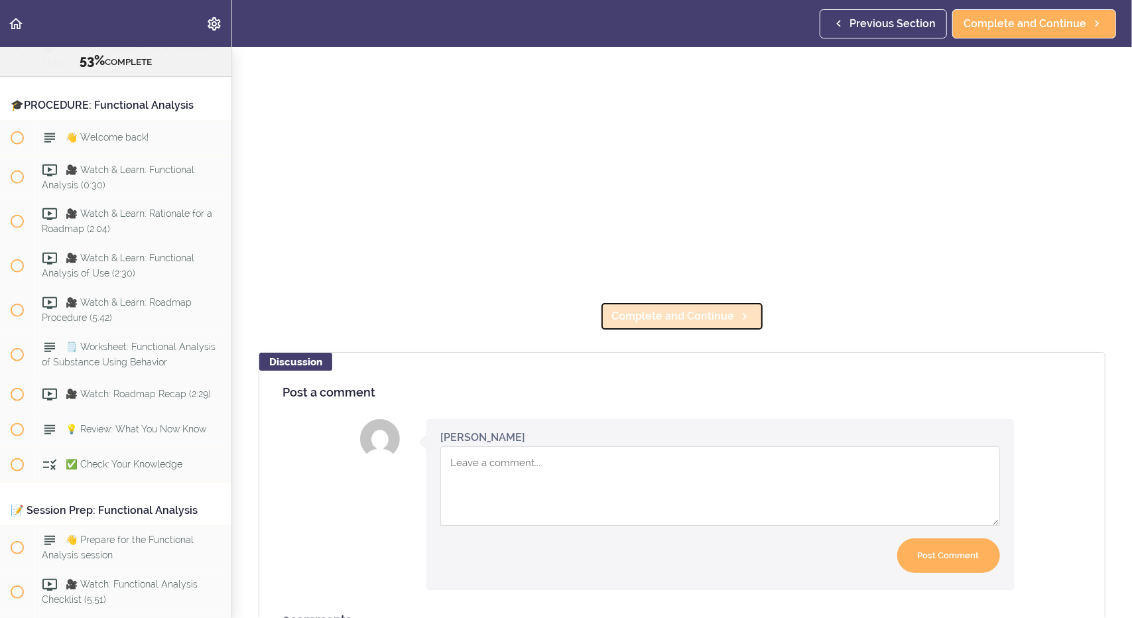
click at [677, 308] on span "Complete and Continue" at bounding box center [673, 316] width 123 height 16
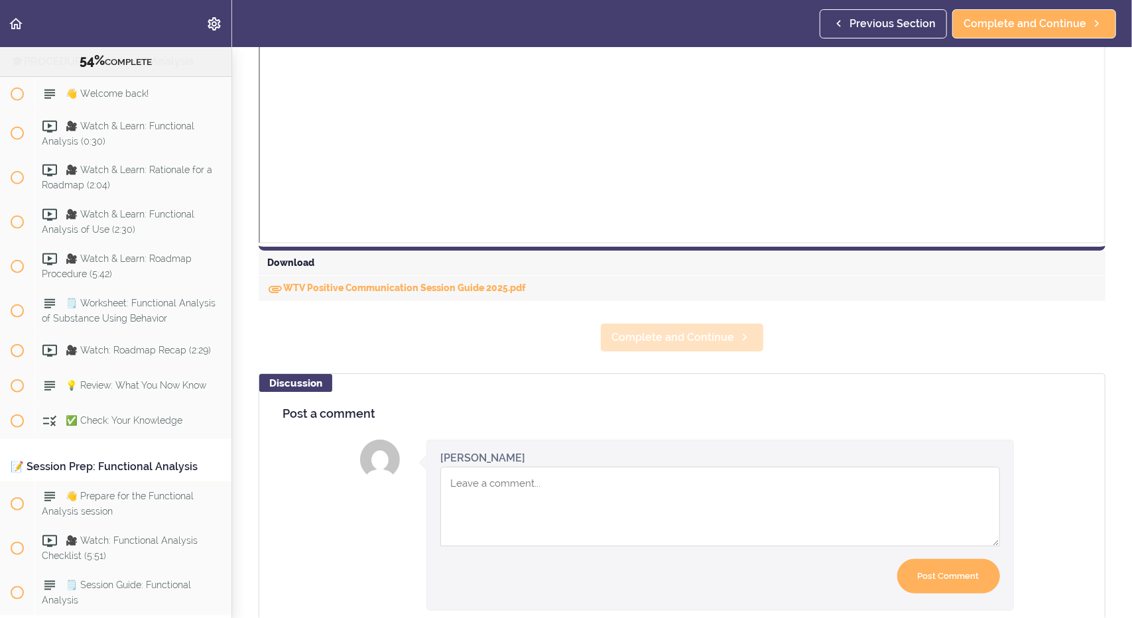
scroll to position [498, 0]
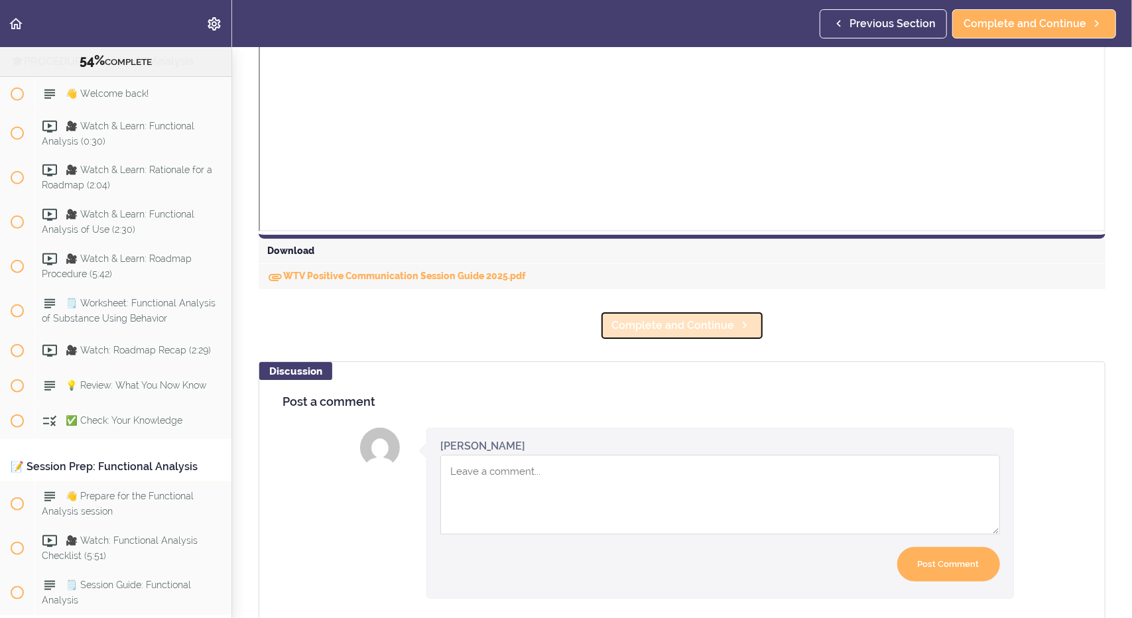
click at [642, 331] on span "Complete and Continue" at bounding box center [673, 326] width 123 height 16
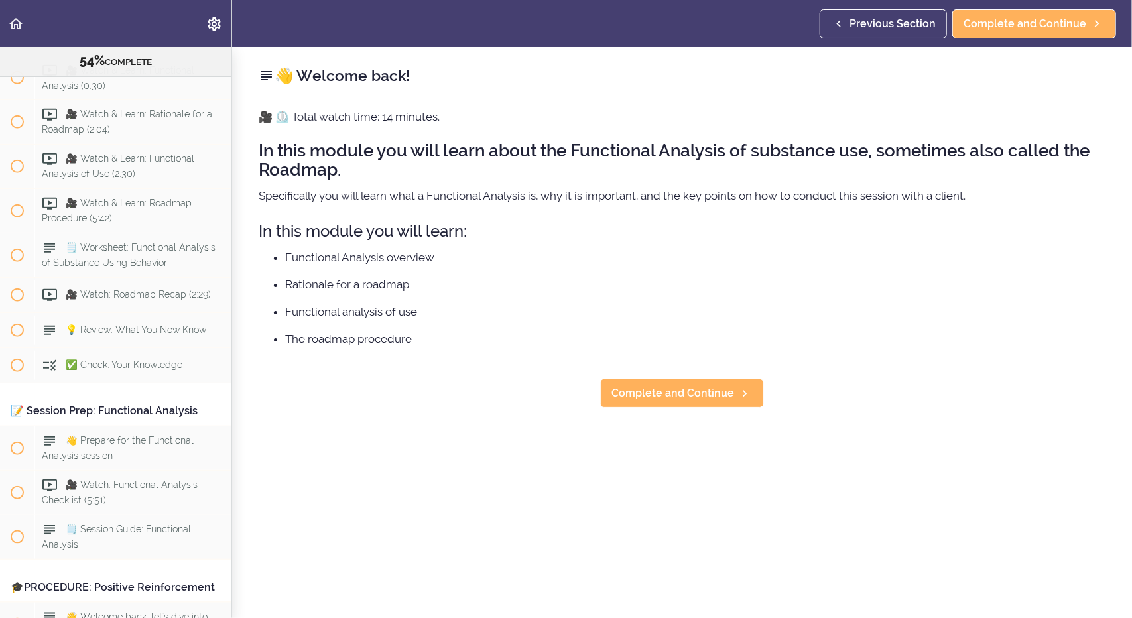
scroll to position [4234, 0]
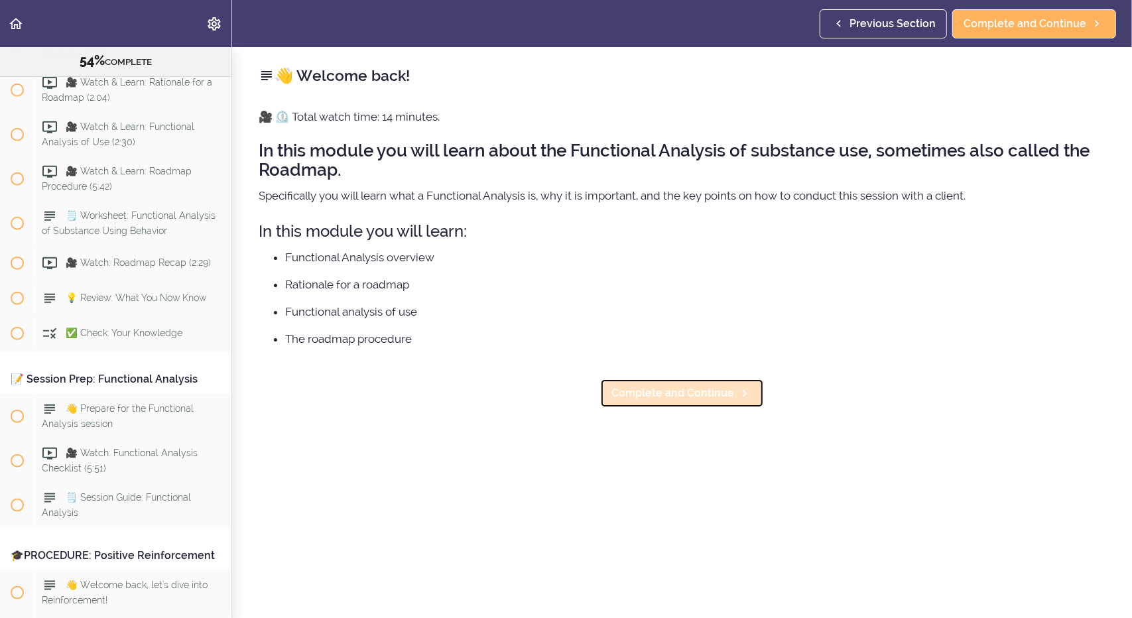
click at [646, 390] on span "Complete and Continue" at bounding box center [673, 393] width 123 height 16
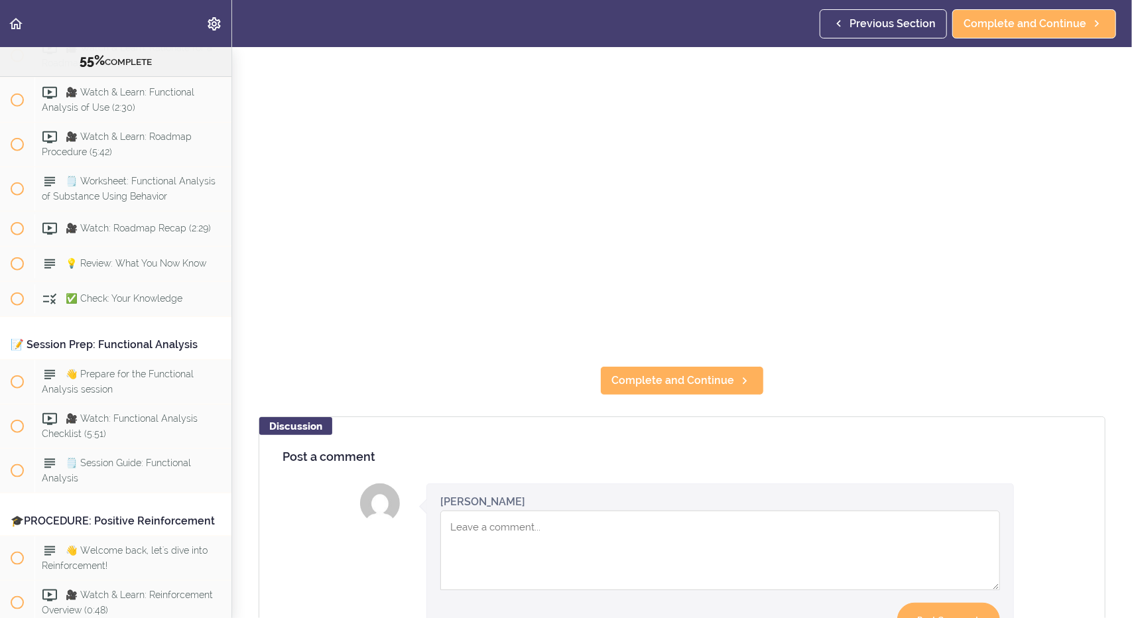
scroll to position [239, 0]
click at [706, 372] on span "Complete and Continue" at bounding box center [673, 380] width 123 height 16
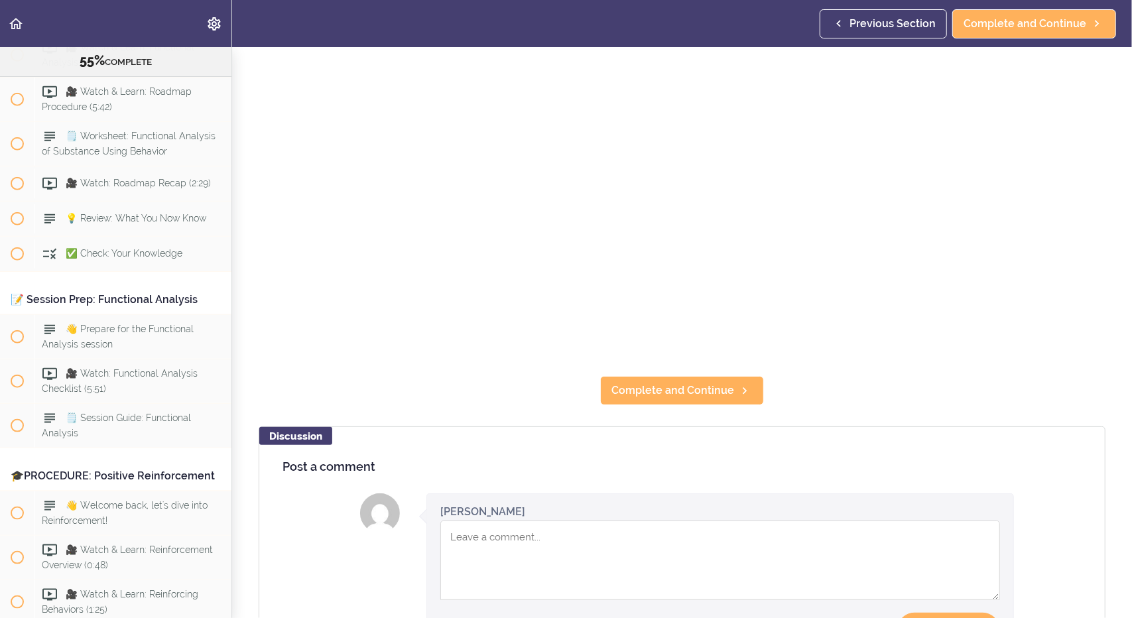
scroll to position [230, 0]
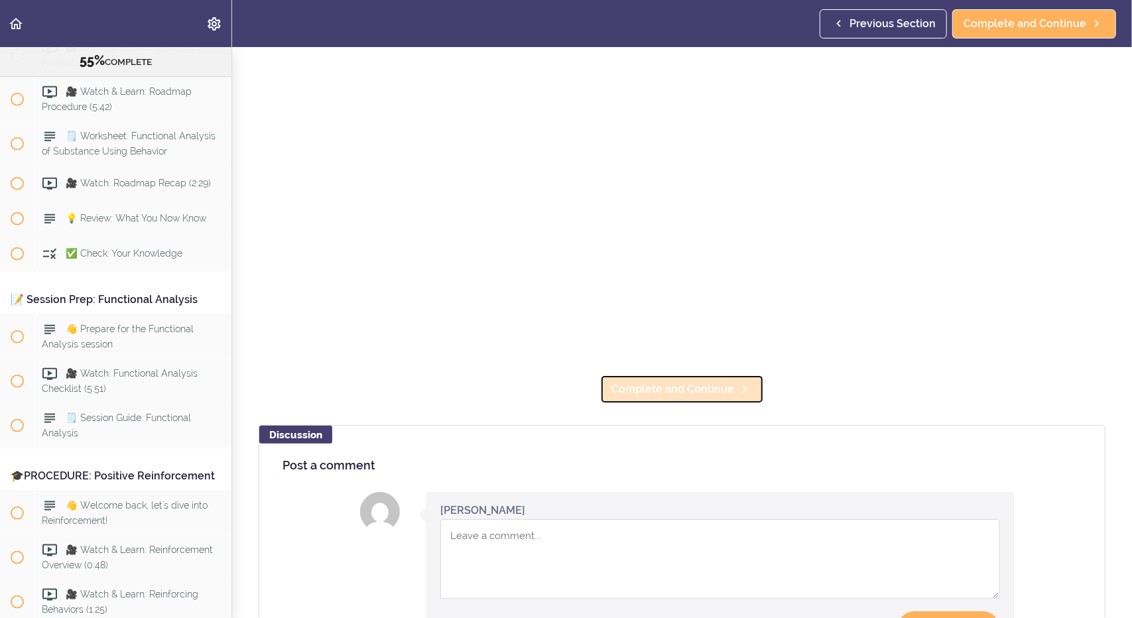
click at [654, 381] on span "Complete and Continue" at bounding box center [673, 389] width 123 height 16
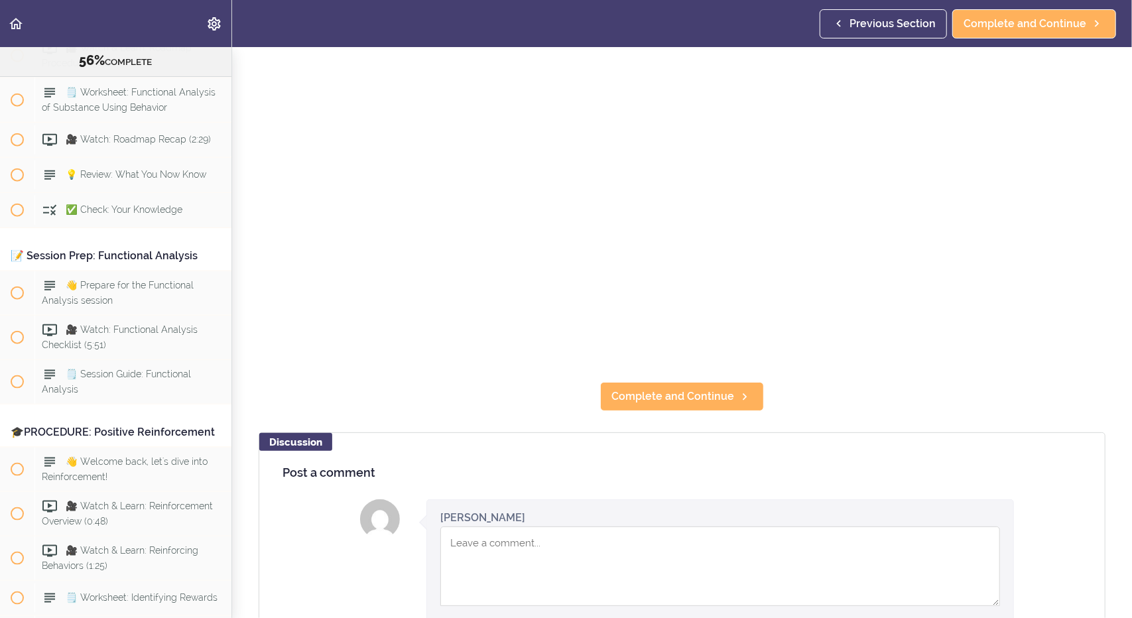
scroll to position [223, 0]
click at [643, 388] on span "Complete and Continue" at bounding box center [673, 396] width 123 height 16
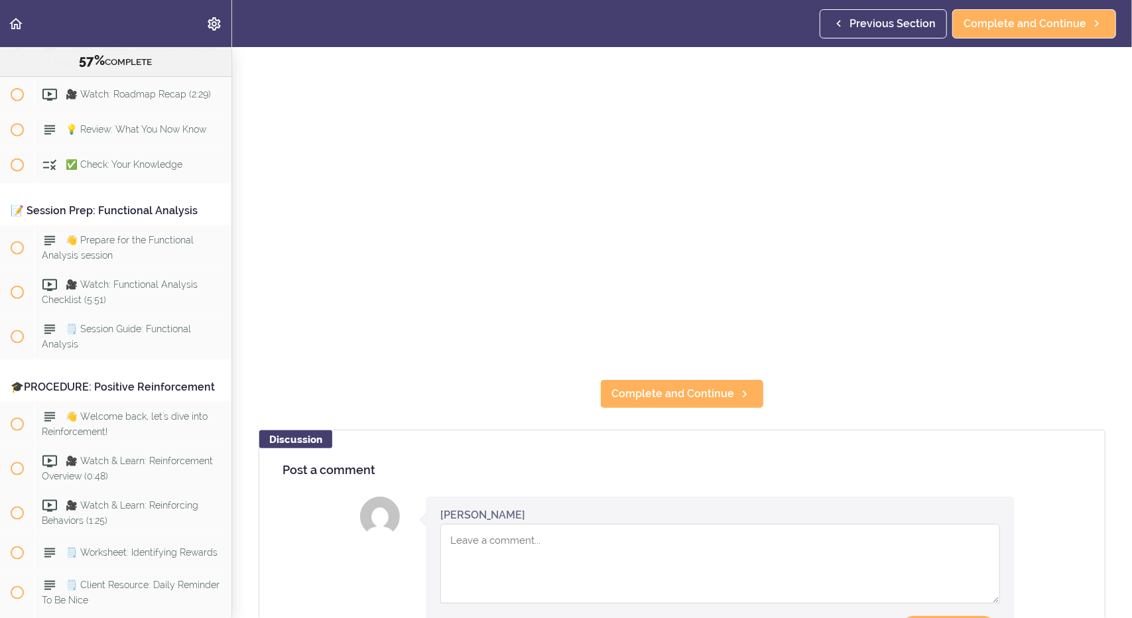
scroll to position [228, 0]
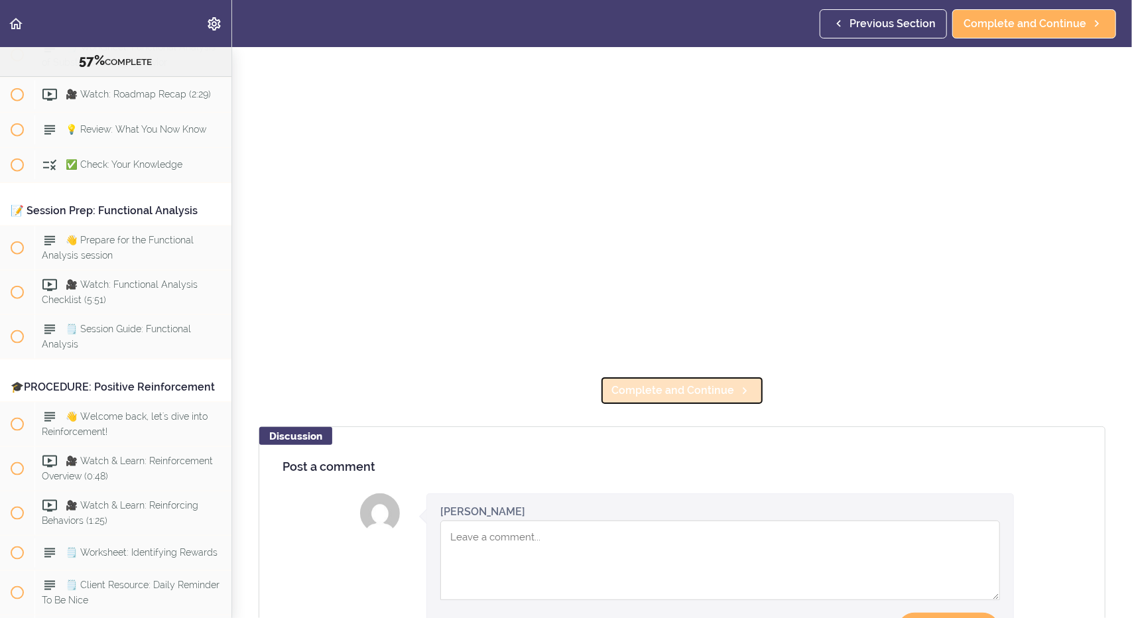
click at [673, 385] on span "Complete and Continue" at bounding box center [673, 391] width 123 height 16
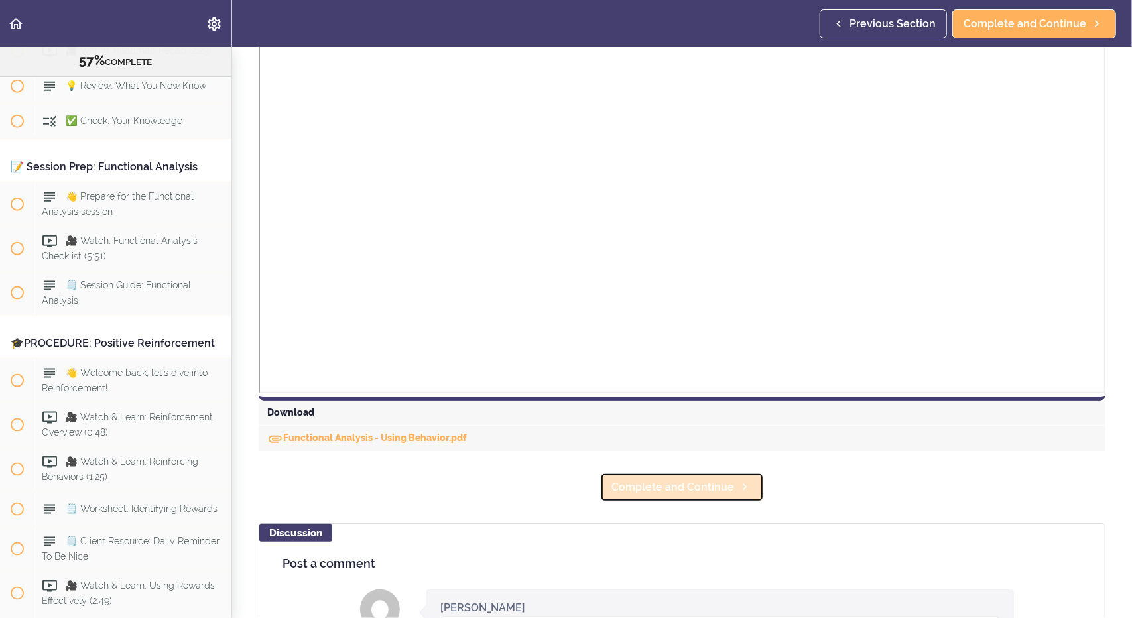
scroll to position [333, 0]
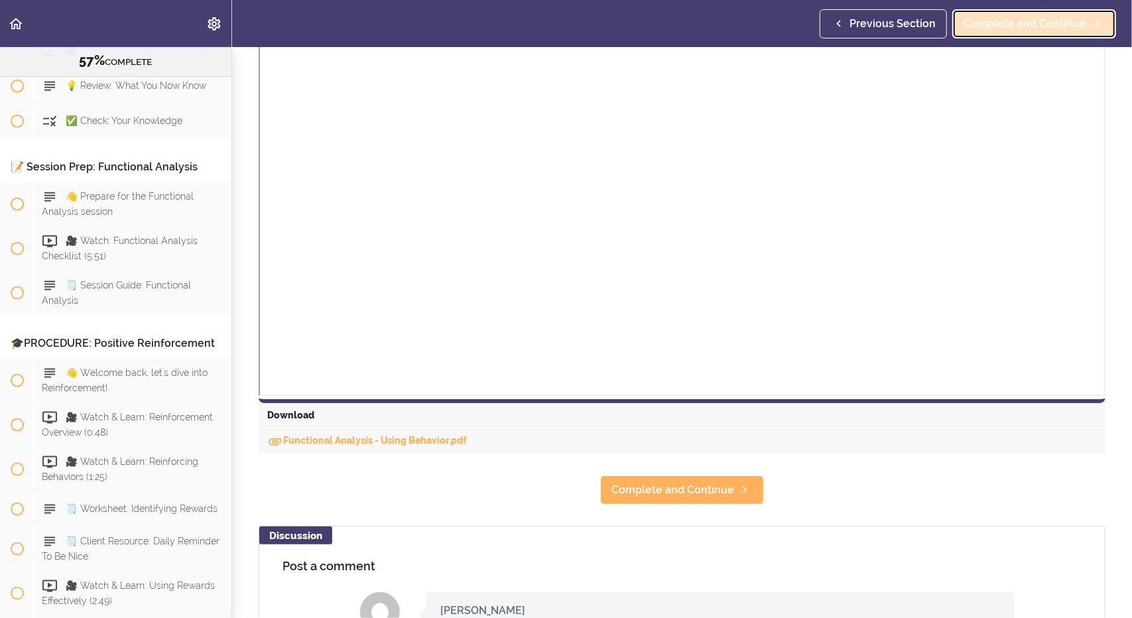
drag, startPoint x: 657, startPoint y: 530, endPoint x: 1004, endPoint y: 22, distance: 615.7
click at [1004, 22] on span "Complete and Continue" at bounding box center [1025, 24] width 123 height 16
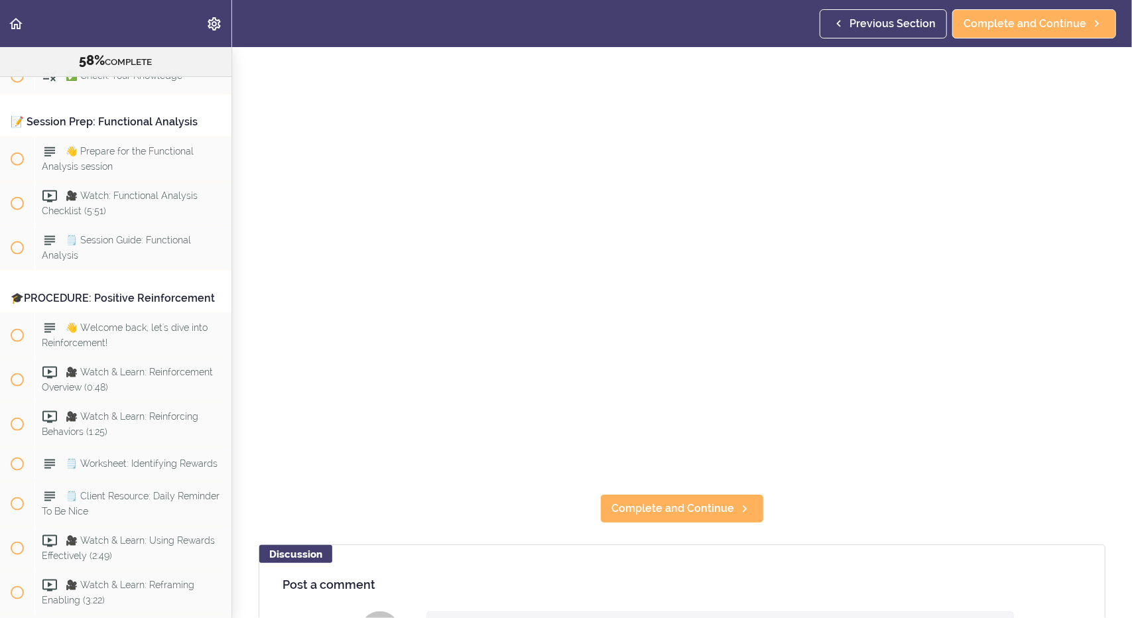
scroll to position [257, 0]
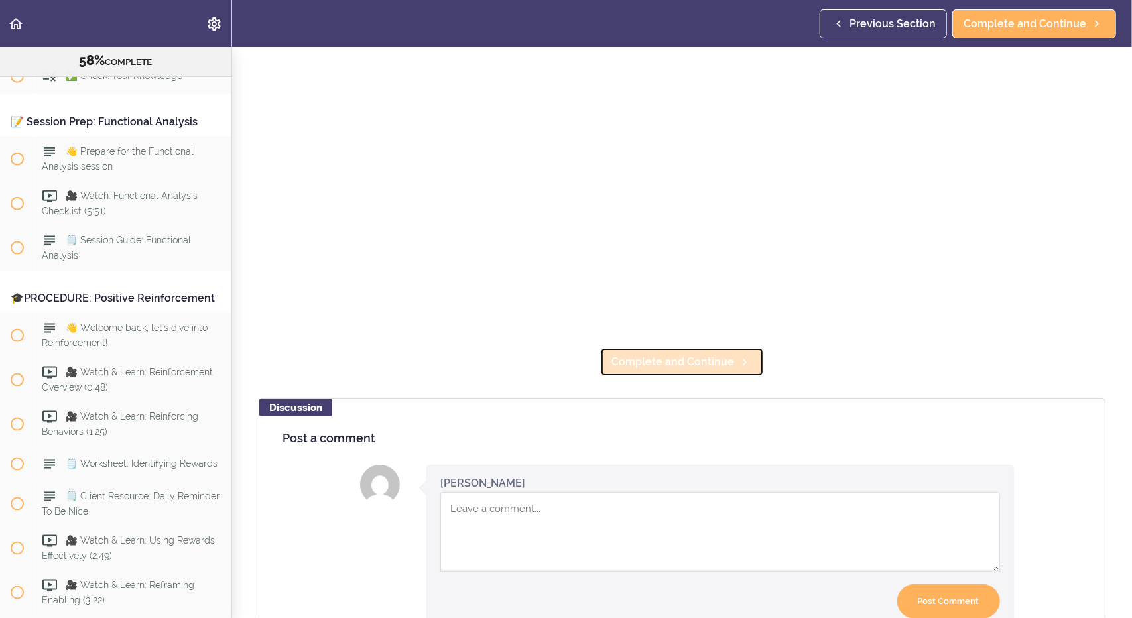
click at [671, 358] on span "Complete and Continue" at bounding box center [673, 362] width 123 height 16
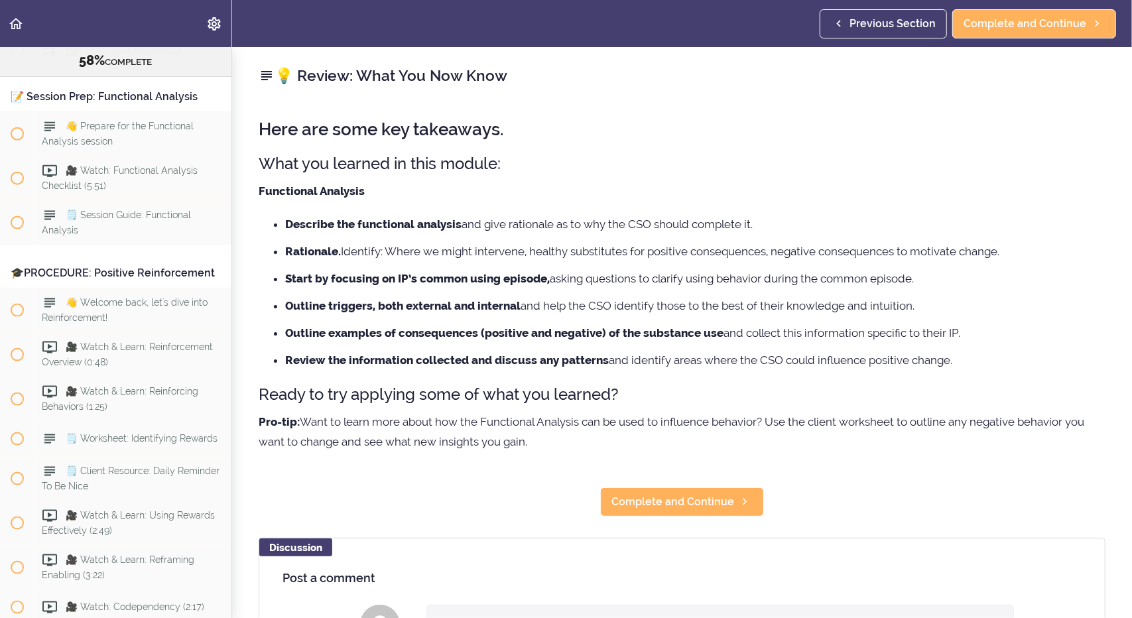
scroll to position [4526, 0]
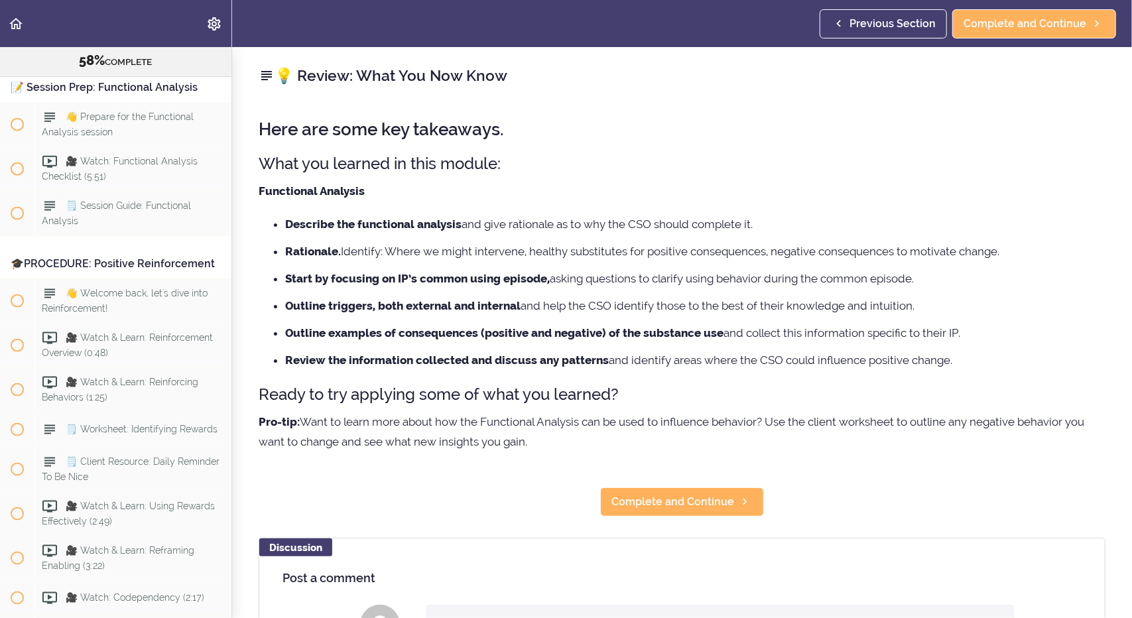
click at [671, 358] on li "Review the information collected and discuss any patterns and identify areas wh…" at bounding box center [695, 360] width 821 height 17
click at [640, 497] on span "Complete and Continue" at bounding box center [673, 502] width 123 height 16
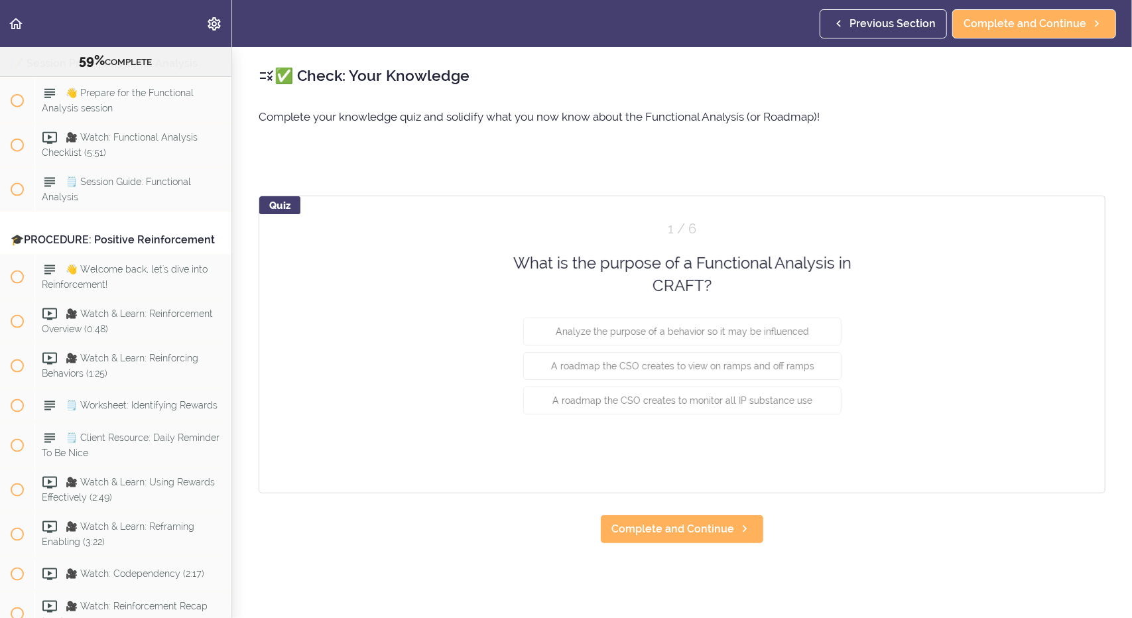
scroll to position [4560, 0]
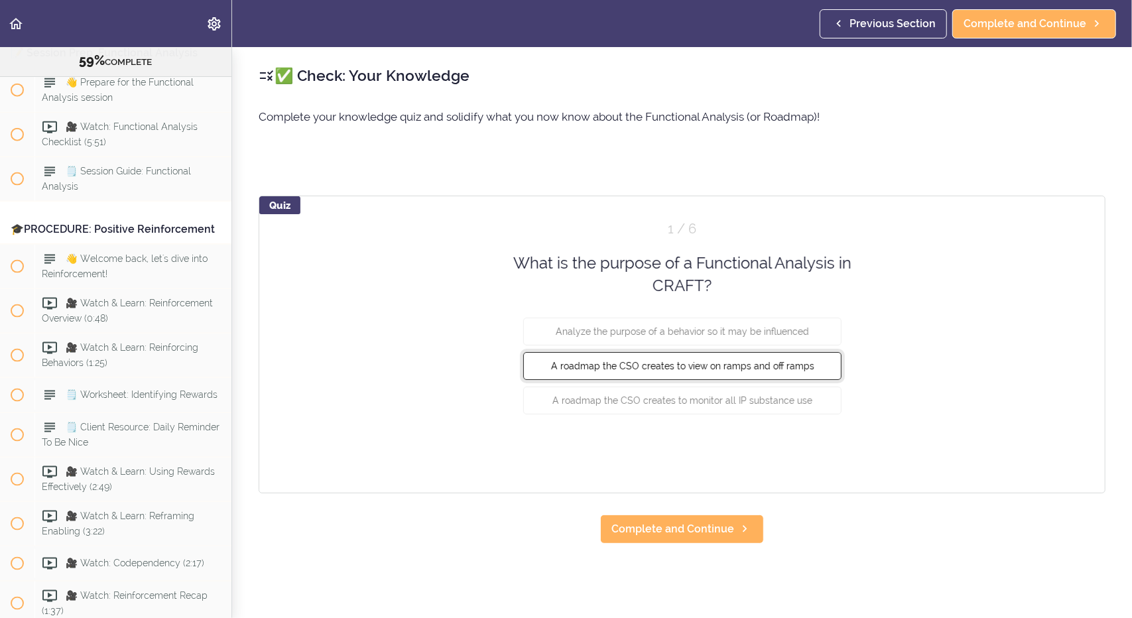
click at [644, 360] on span "A roadmap the CSO creates to view on ramps and off ramps" at bounding box center [682, 365] width 263 height 11
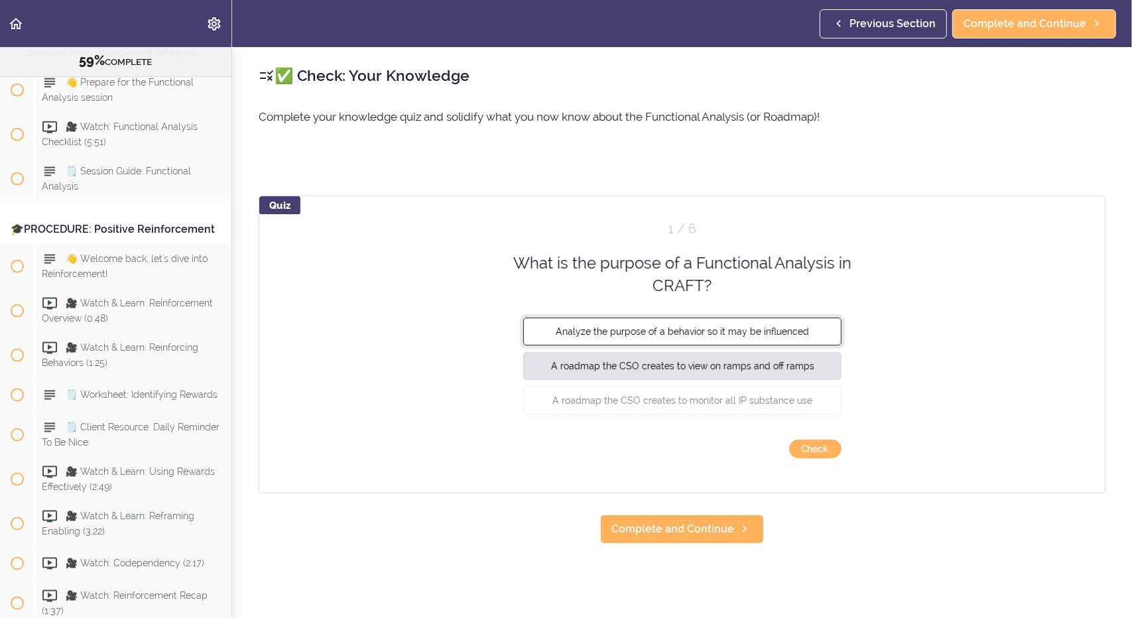
click at [612, 326] on span "Analyze the purpose of a behavior so it may be influenced" at bounding box center [682, 331] width 253 height 11
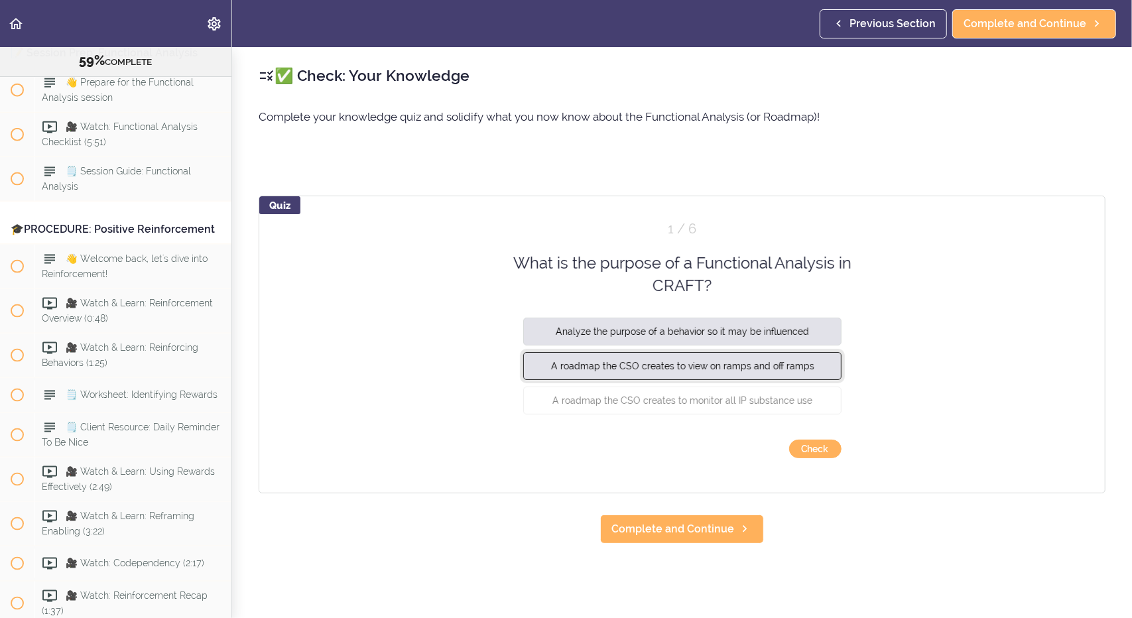
click at [752, 369] on span "A roadmap the CSO creates to view on ramps and off ramps" at bounding box center [682, 365] width 263 height 11
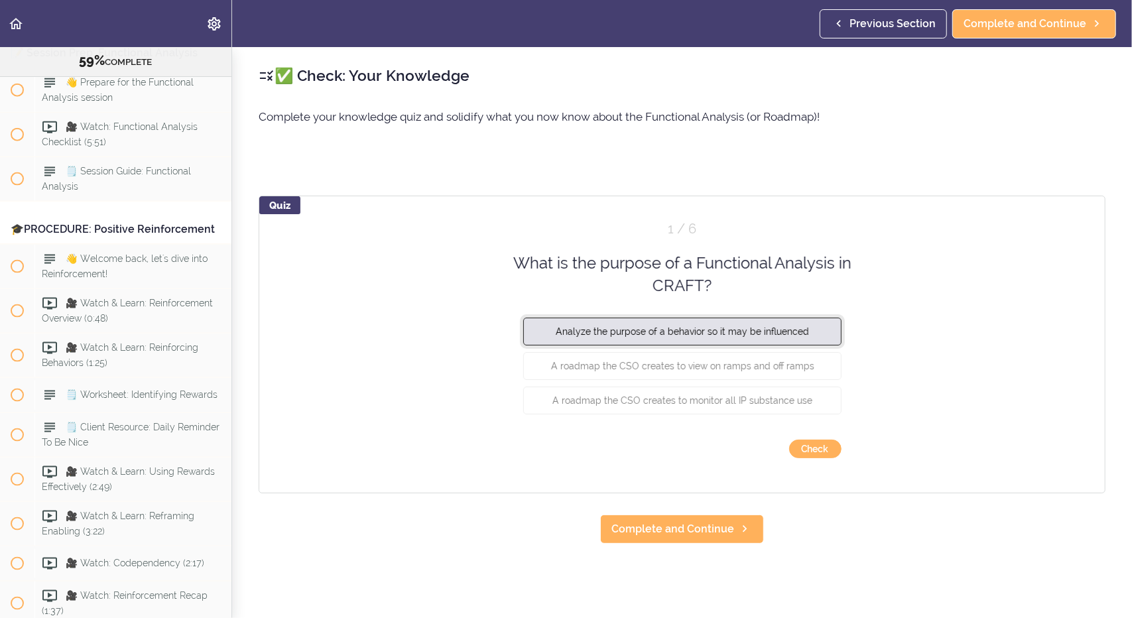
click at [758, 332] on span "Analyze the purpose of a behavior so it may be influenced" at bounding box center [682, 331] width 253 height 11
click at [807, 448] on button "Check" at bounding box center [815, 449] width 52 height 19
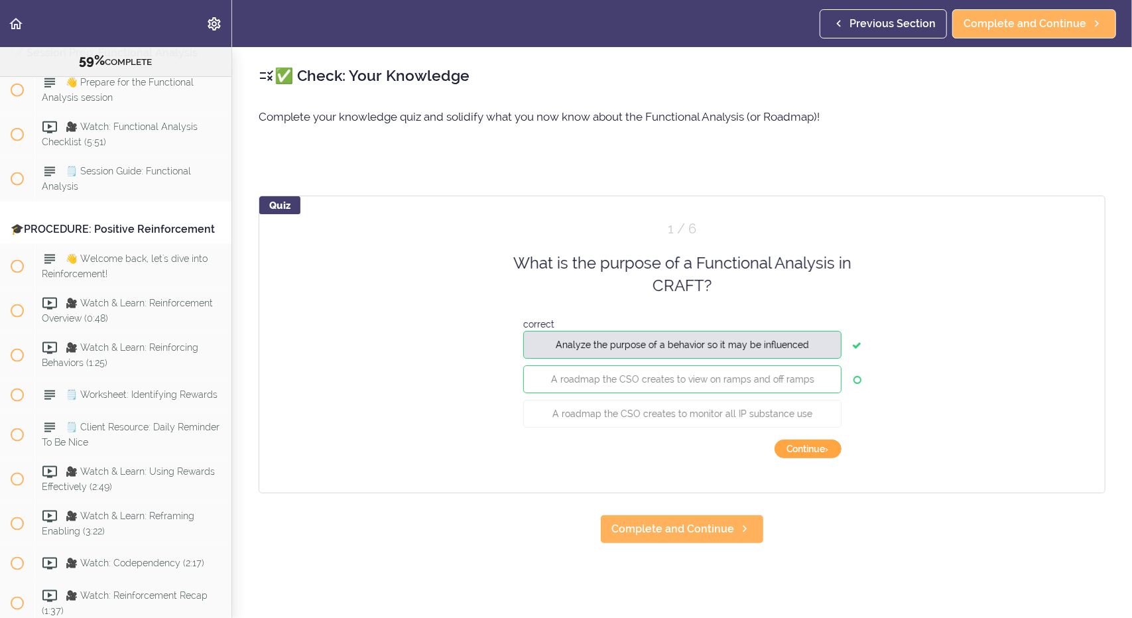
click at [807, 448] on button "Continue ›" at bounding box center [808, 449] width 67 height 19
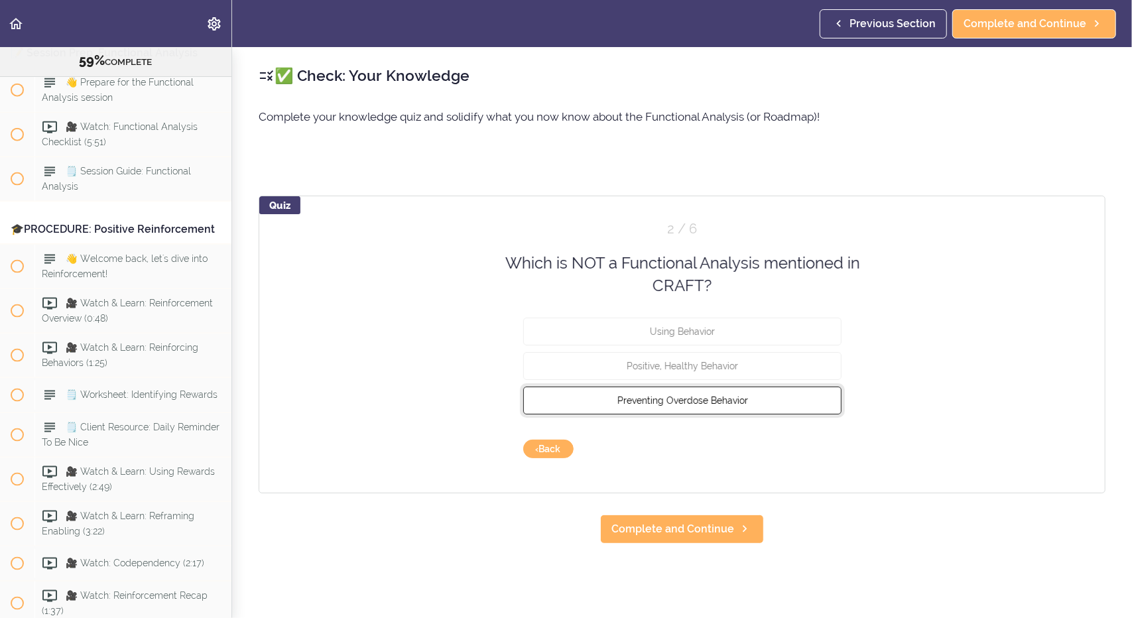
click at [695, 401] on span "Preventing Overdose Behavior" at bounding box center [682, 400] width 131 height 11
click at [815, 448] on button "Check" at bounding box center [815, 449] width 52 height 19
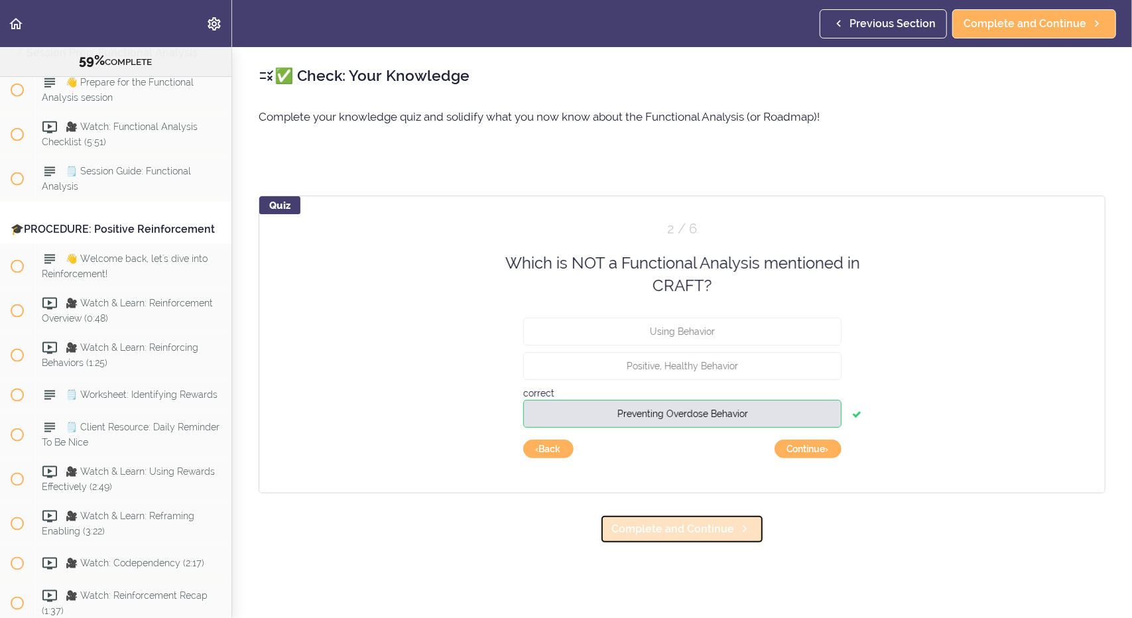
click at [700, 531] on span "Complete and Continue" at bounding box center [673, 529] width 123 height 16
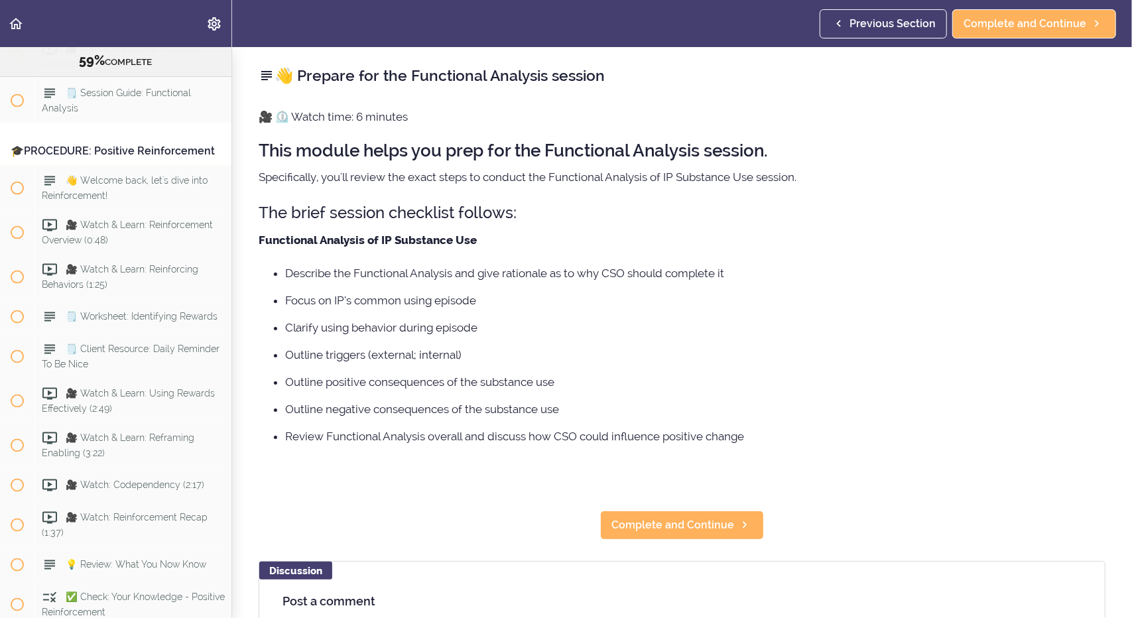
scroll to position [21, 0]
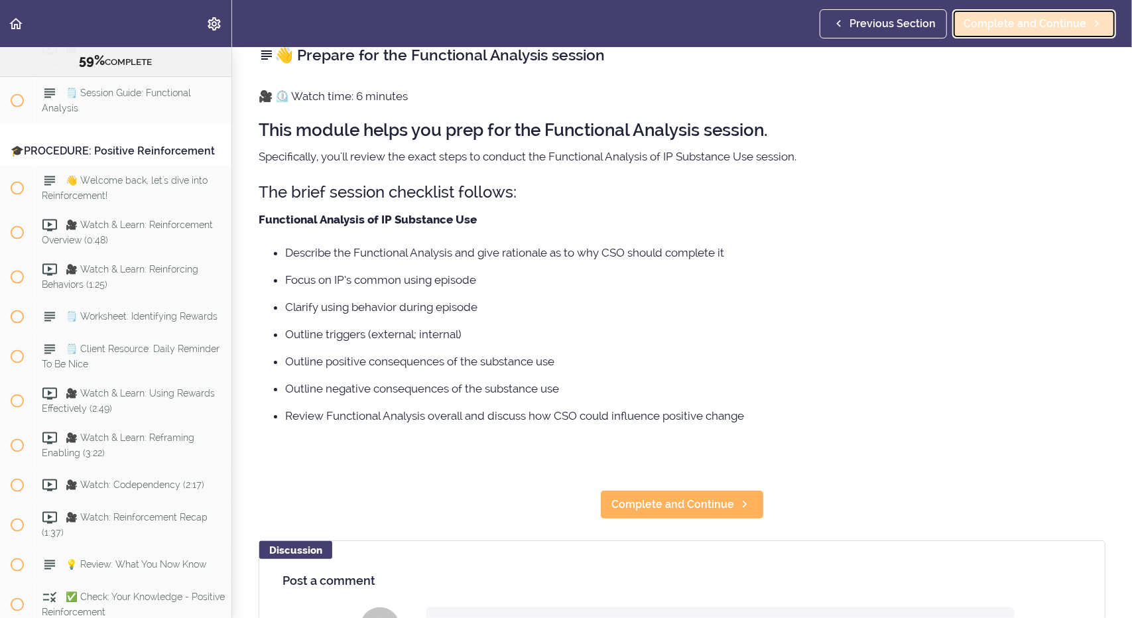
click at [1016, 25] on span "Complete and Continue" at bounding box center [1025, 24] width 123 height 16
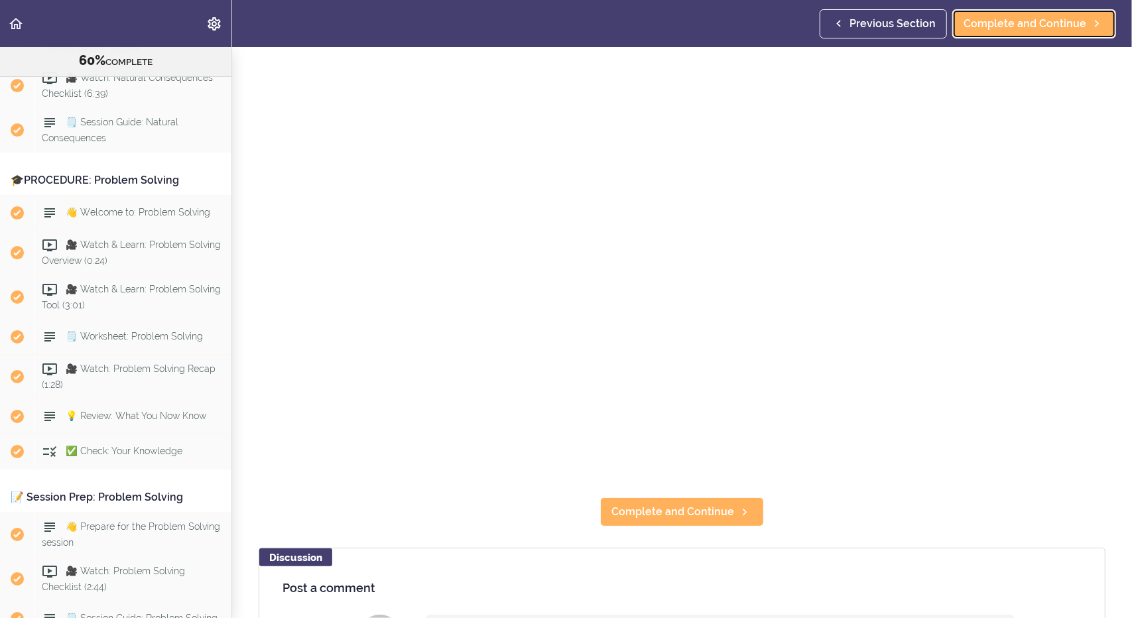
scroll to position [6334, 0]
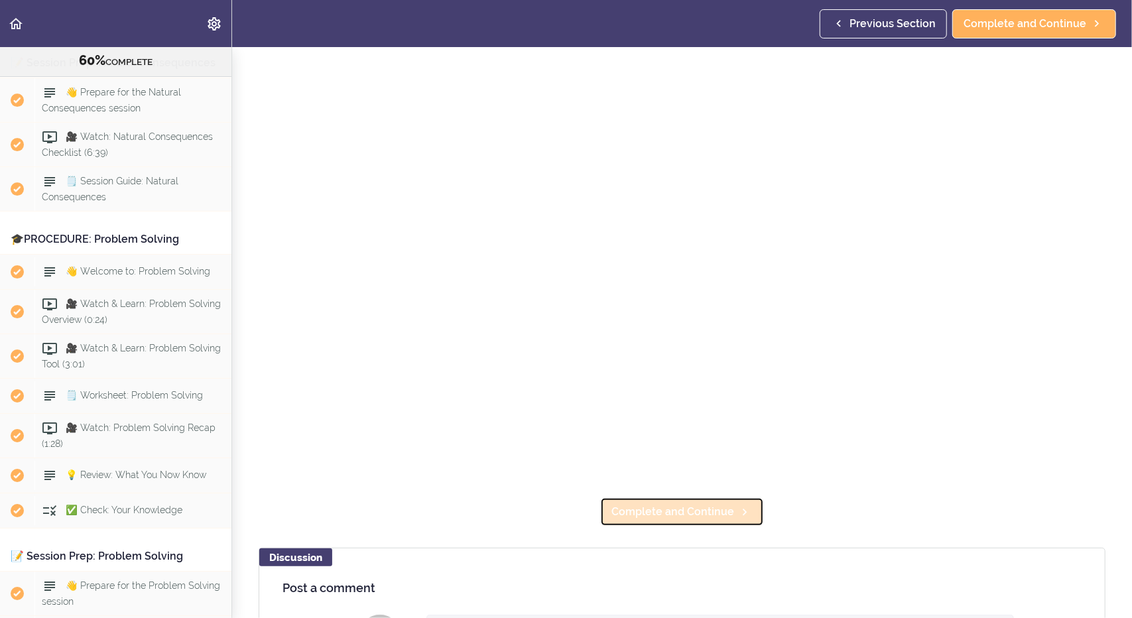
click at [661, 504] on span "Complete and Continue" at bounding box center [673, 512] width 123 height 16
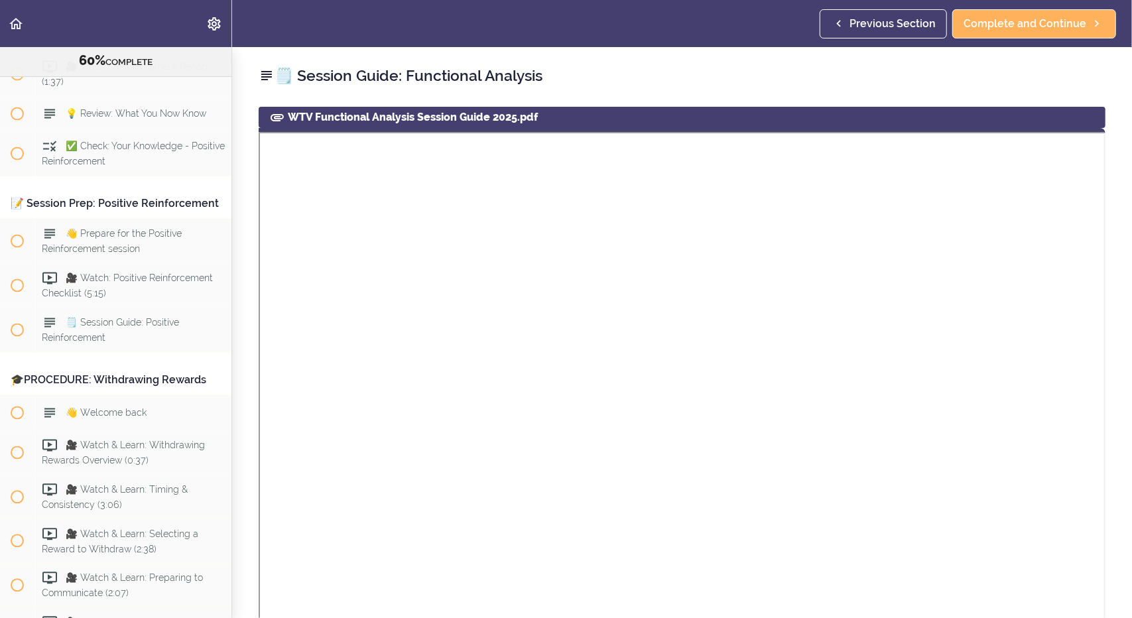
scroll to position [4727, 0]
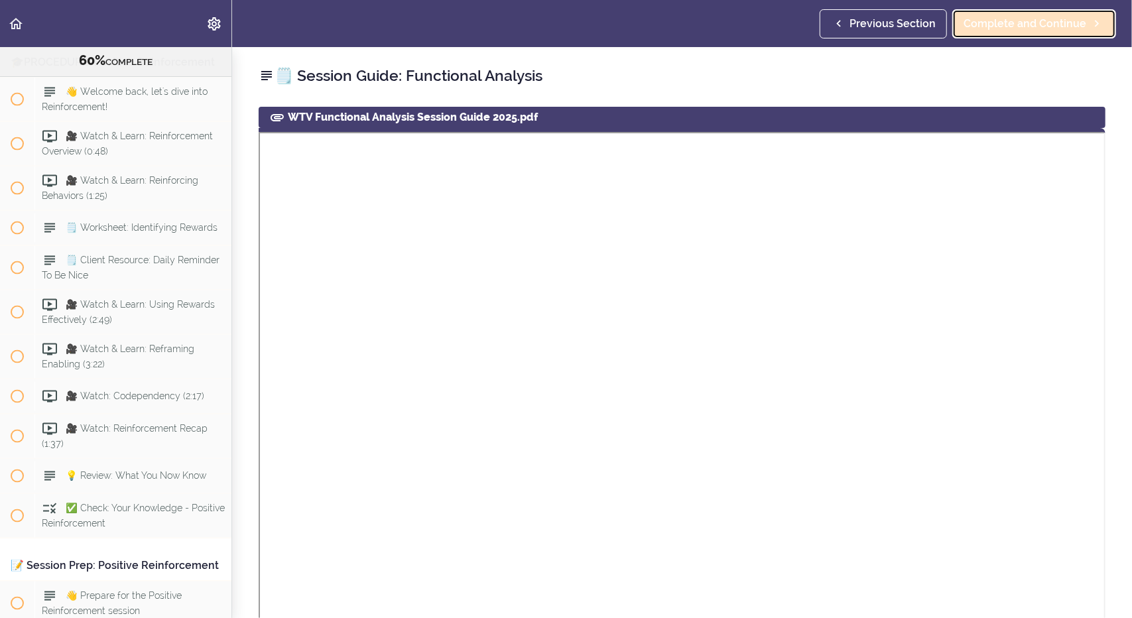
click at [1010, 20] on span "Complete and Continue" at bounding box center [1025, 24] width 123 height 16
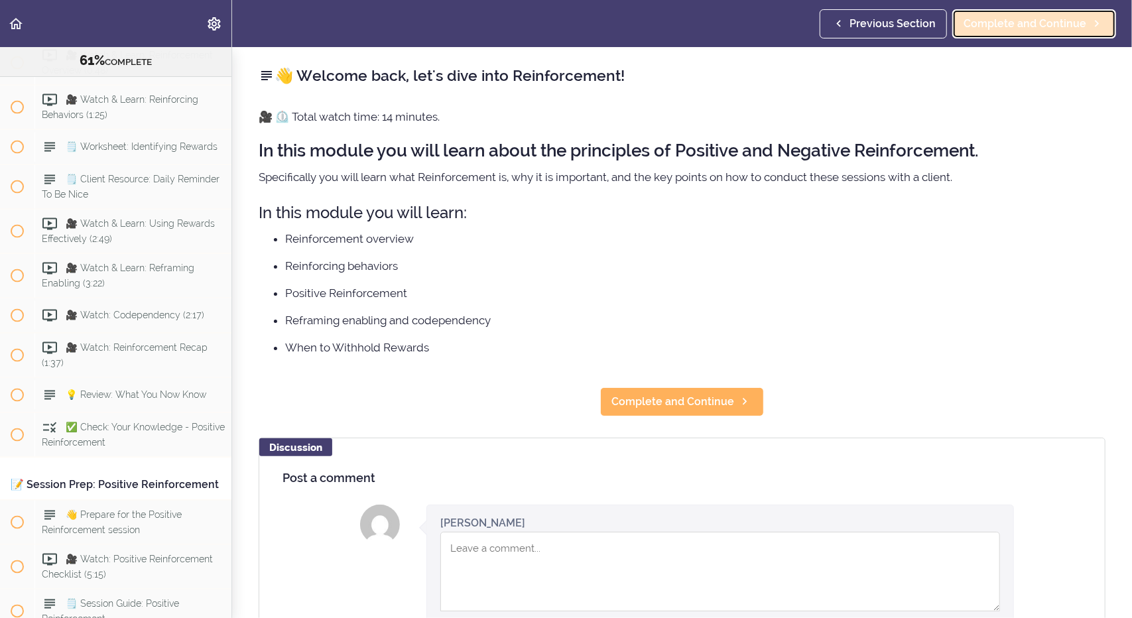
scroll to position [4831, 0]
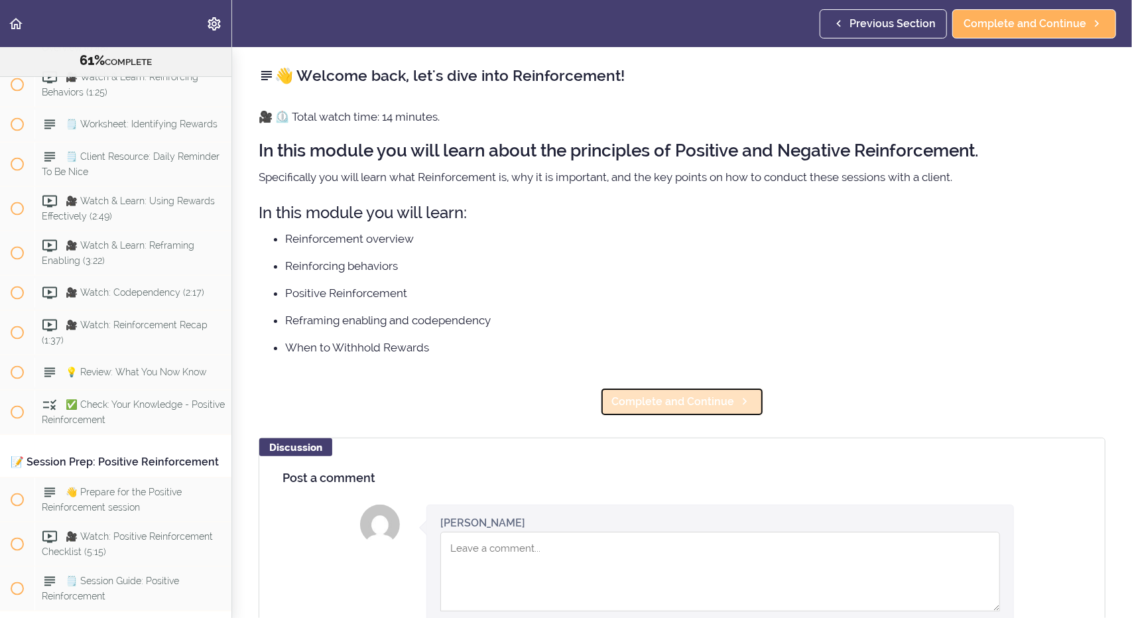
click at [677, 408] on span "Complete and Continue" at bounding box center [673, 402] width 123 height 16
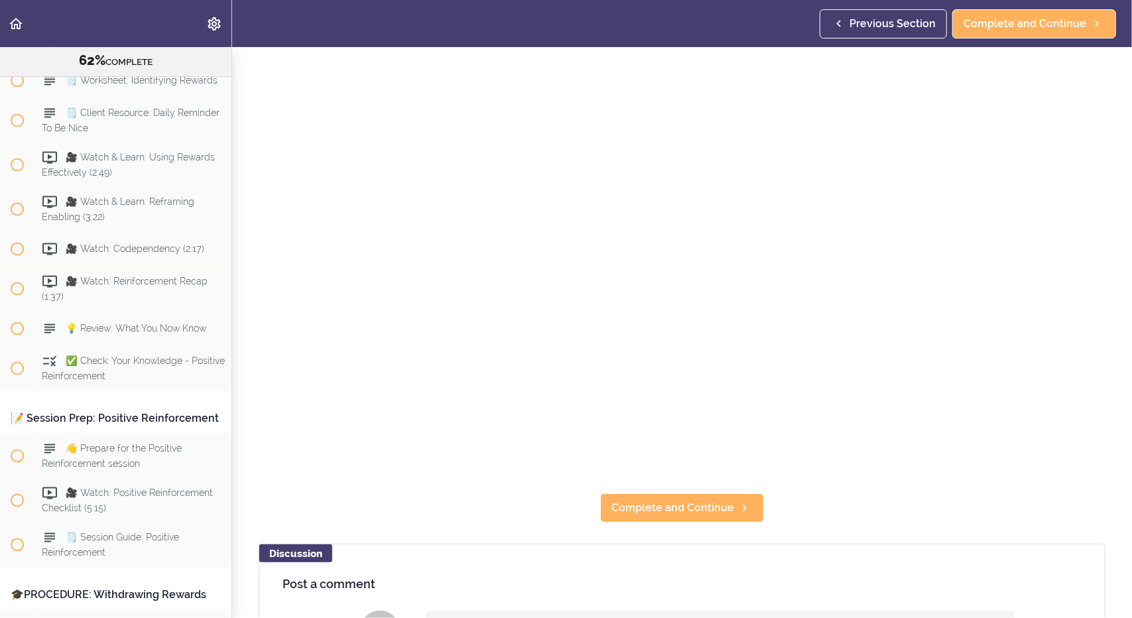
scroll to position [114, 0]
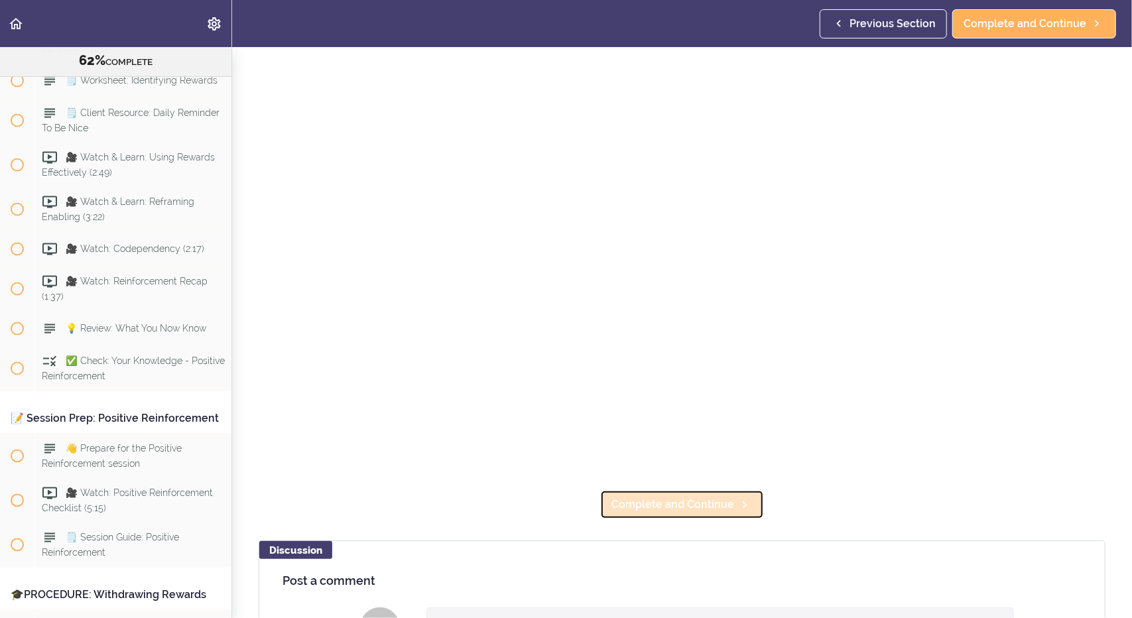
drag, startPoint x: 670, startPoint y: 507, endPoint x: 653, endPoint y: 504, distance: 17.6
click at [653, 504] on span "Complete and Continue" at bounding box center [673, 505] width 123 height 16
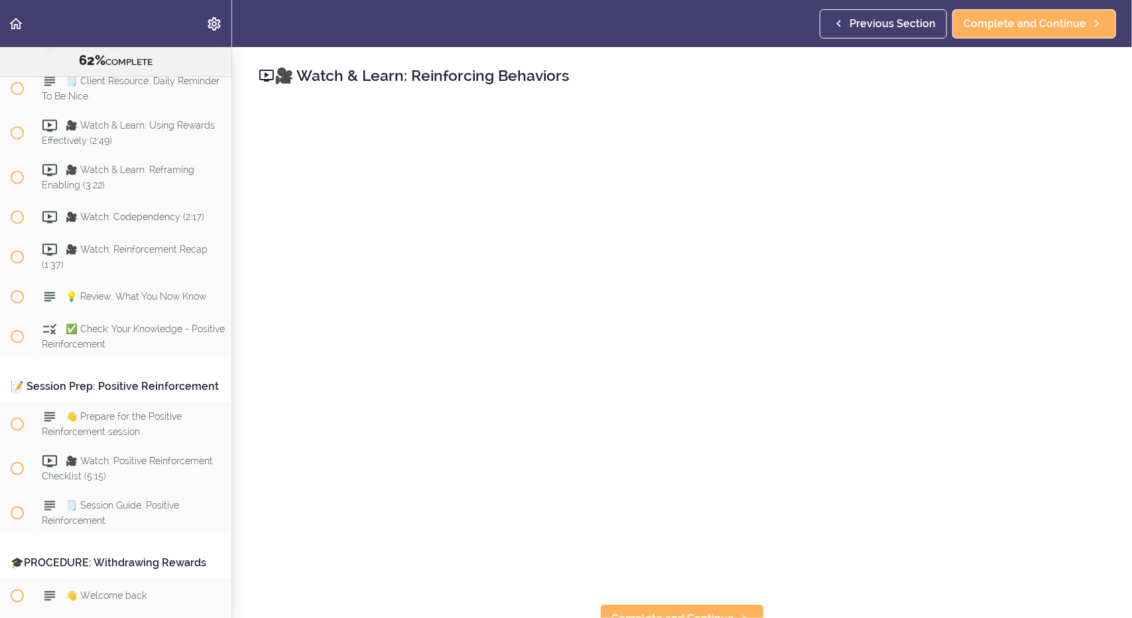
scroll to position [4920, 0]
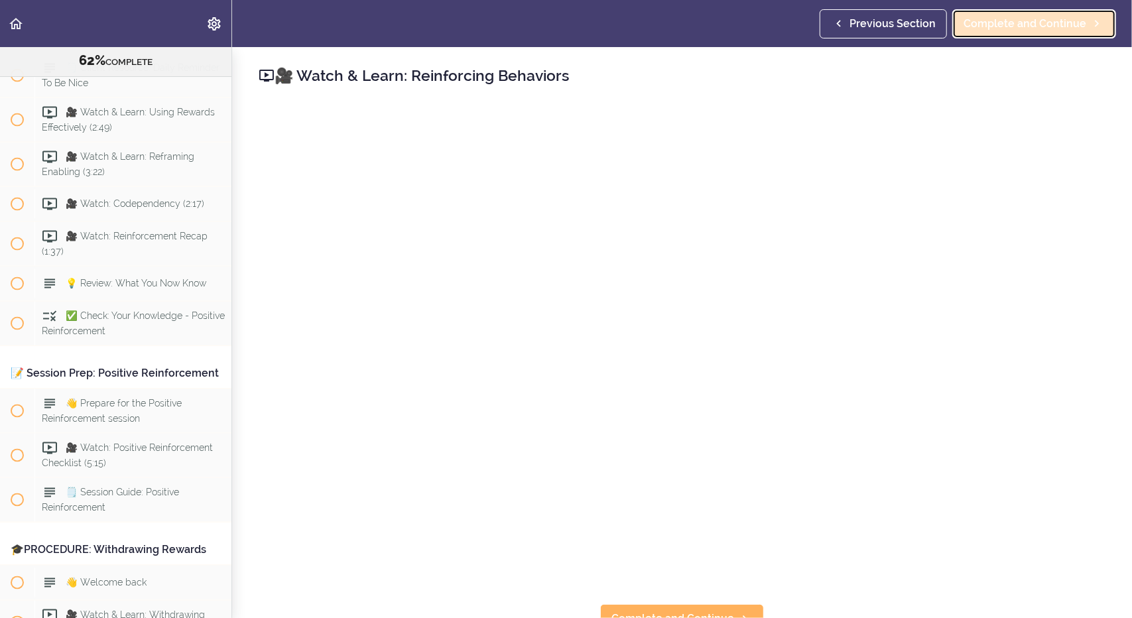
click at [1014, 24] on span "Complete and Continue" at bounding box center [1025, 24] width 123 height 16
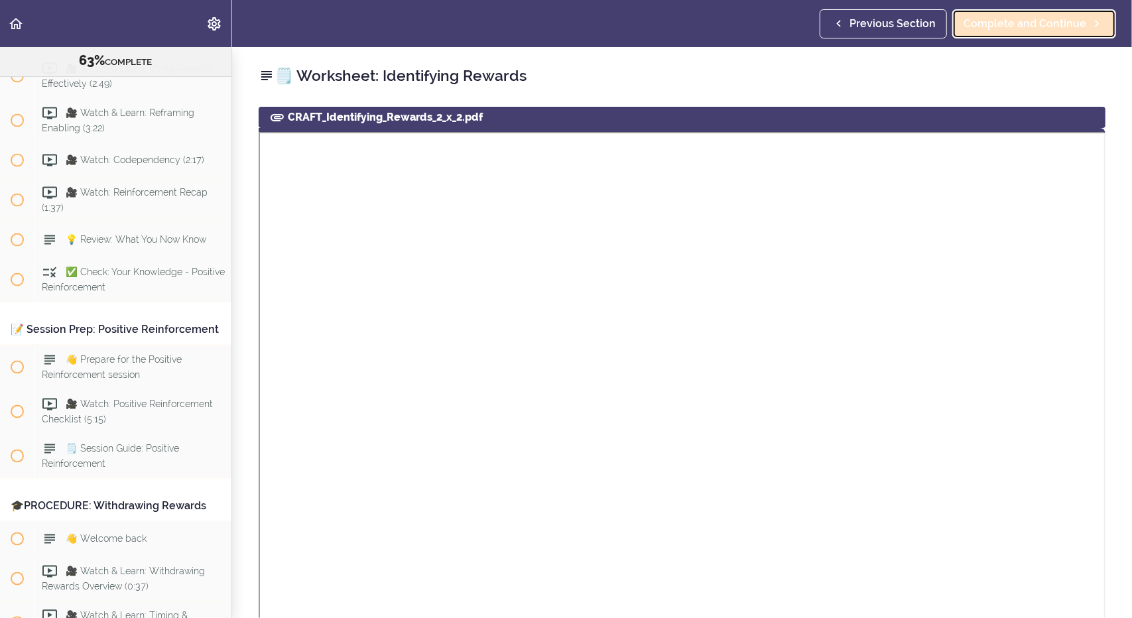
scroll to position [4964, 0]
click at [990, 23] on span "Complete and Continue" at bounding box center [1025, 24] width 123 height 16
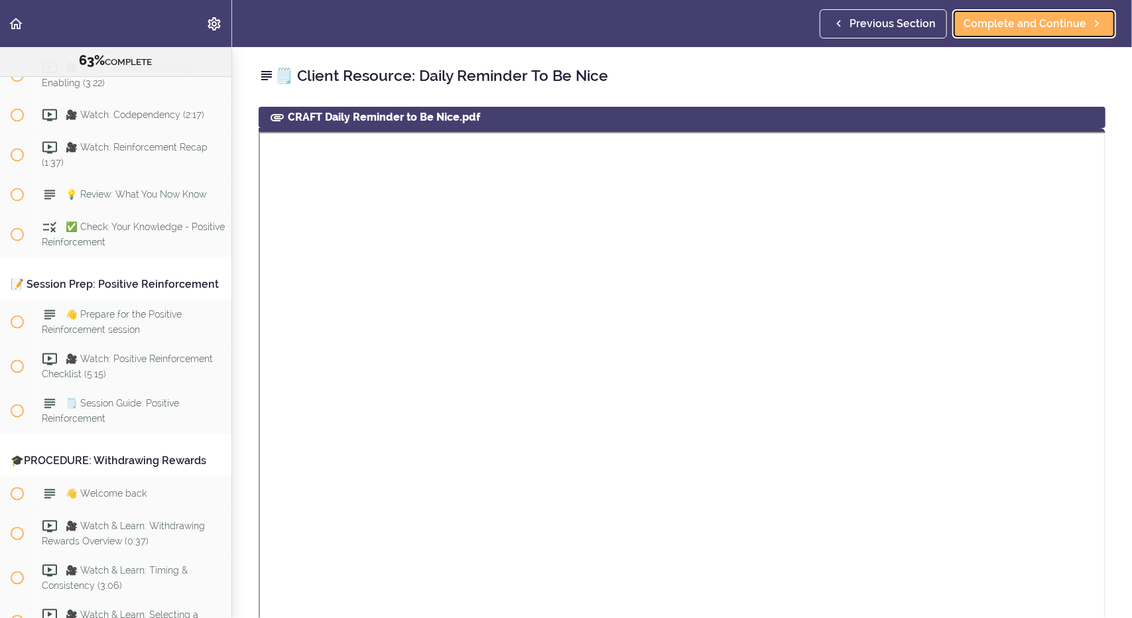
scroll to position [230, 0]
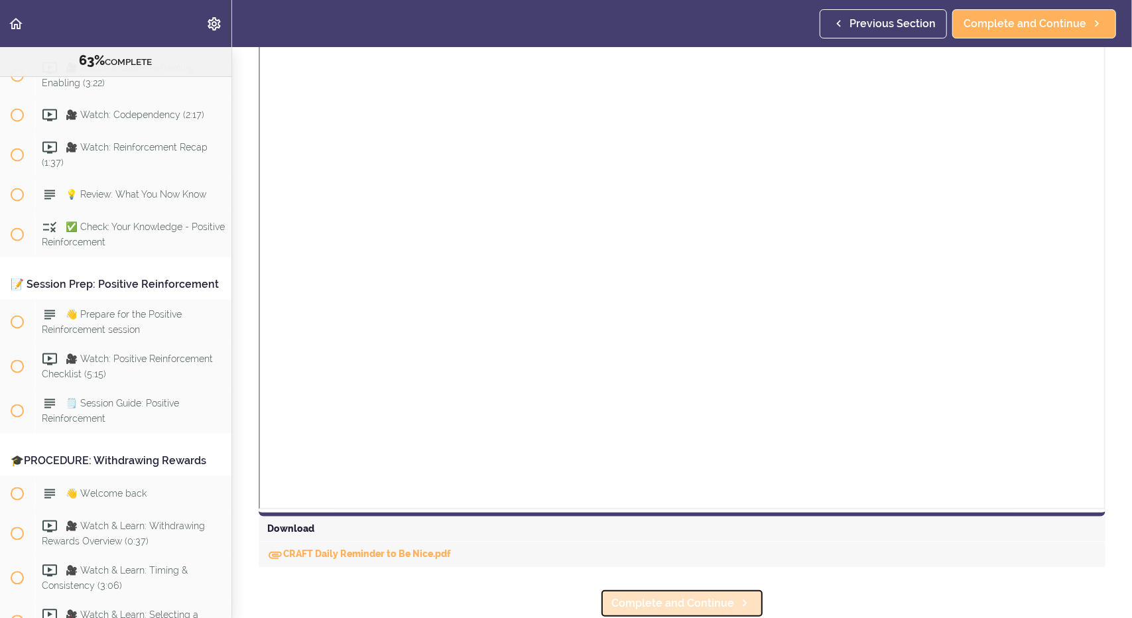
click at [659, 596] on span "Complete and Continue" at bounding box center [673, 604] width 123 height 16
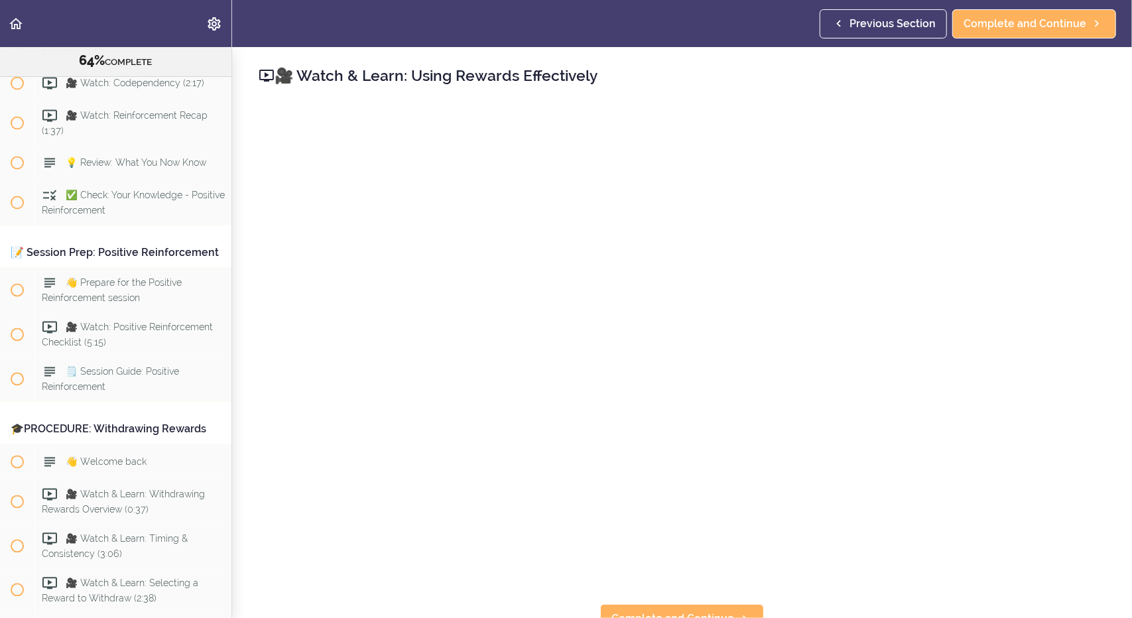
scroll to position [5052, 0]
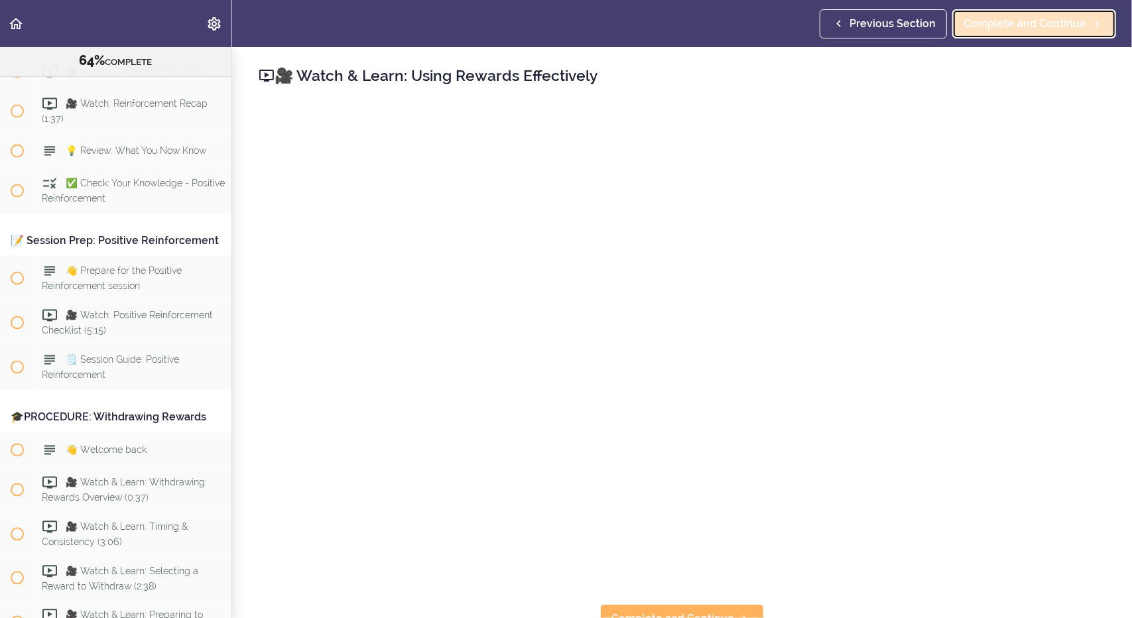
click at [1029, 20] on span "Complete and Continue" at bounding box center [1025, 24] width 123 height 16
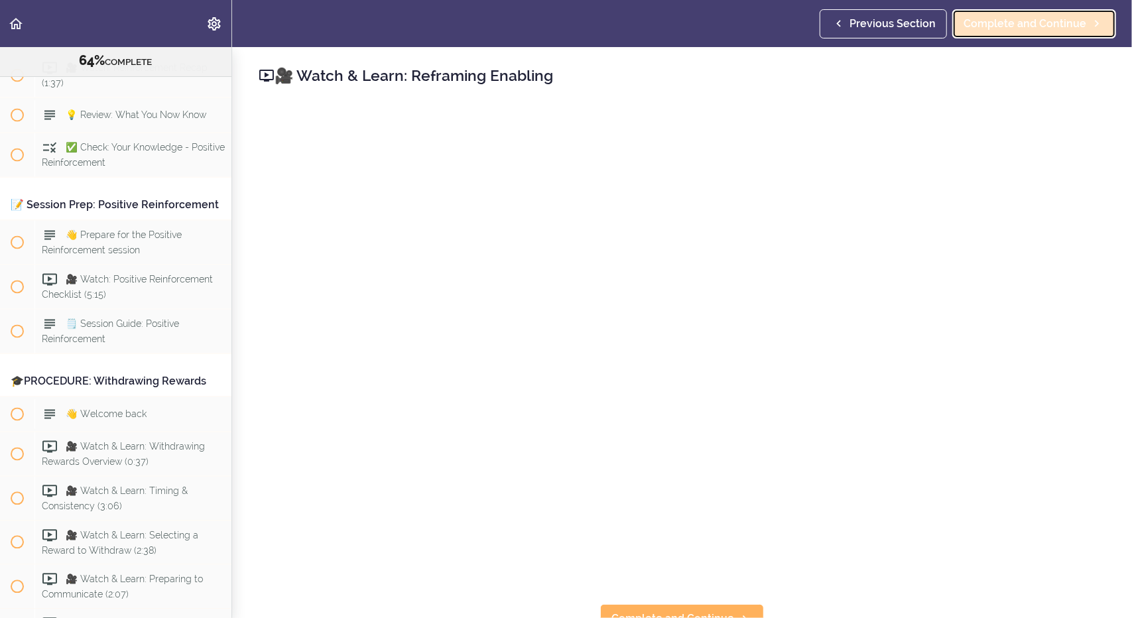
scroll to position [5098, 0]
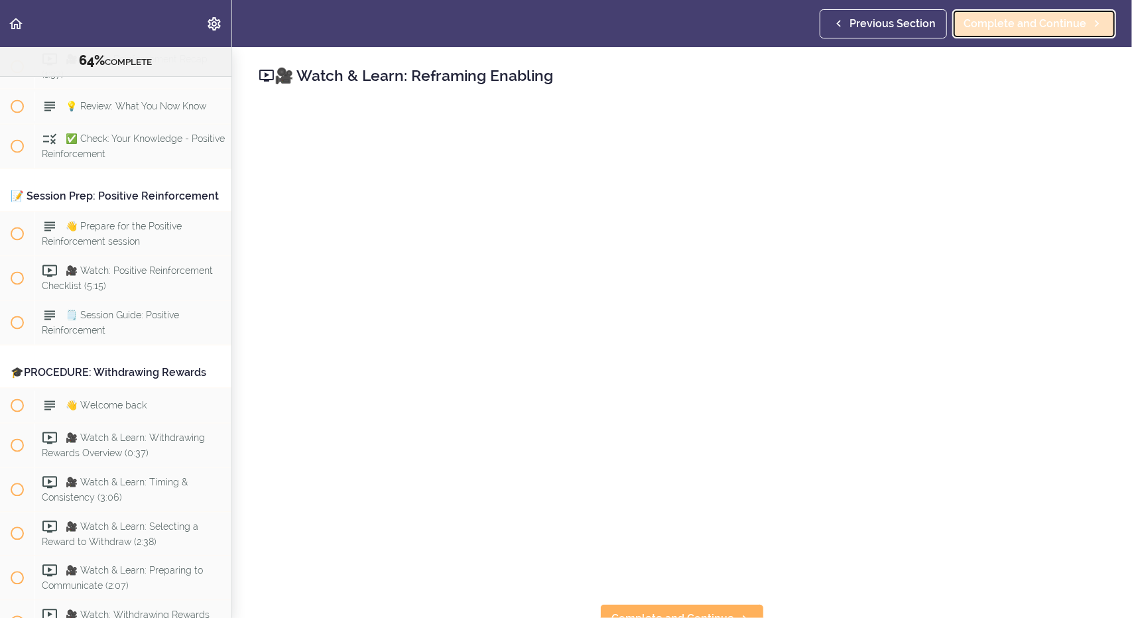
click at [991, 26] on span "Complete and Continue" at bounding box center [1025, 24] width 123 height 16
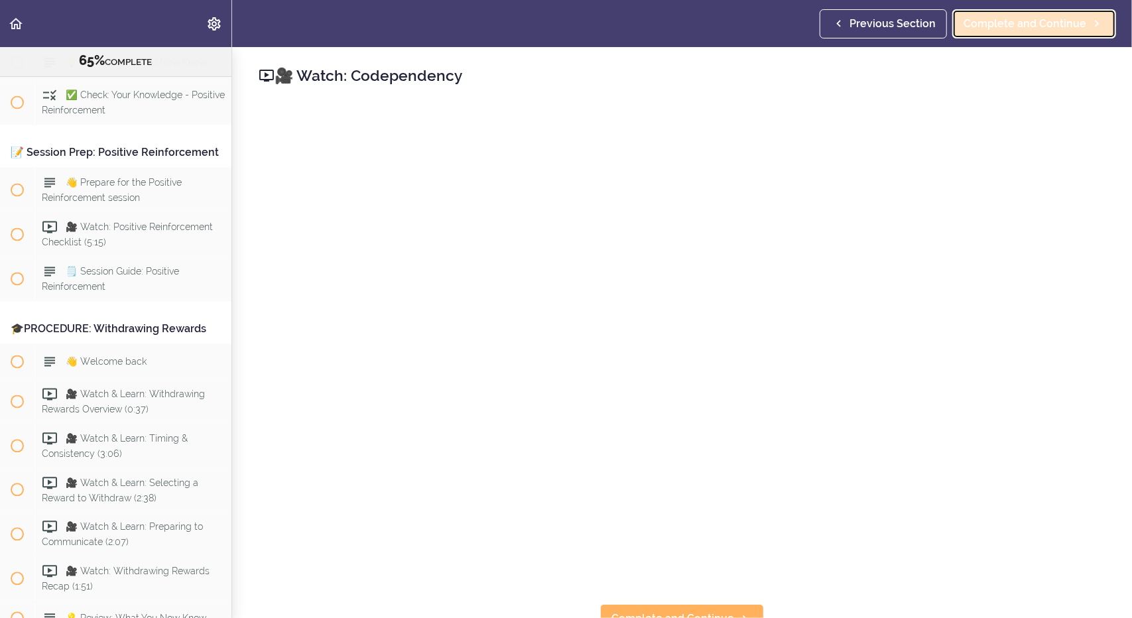
scroll to position [5141, 0]
click at [1022, 22] on span "Complete and Continue" at bounding box center [1025, 24] width 123 height 16
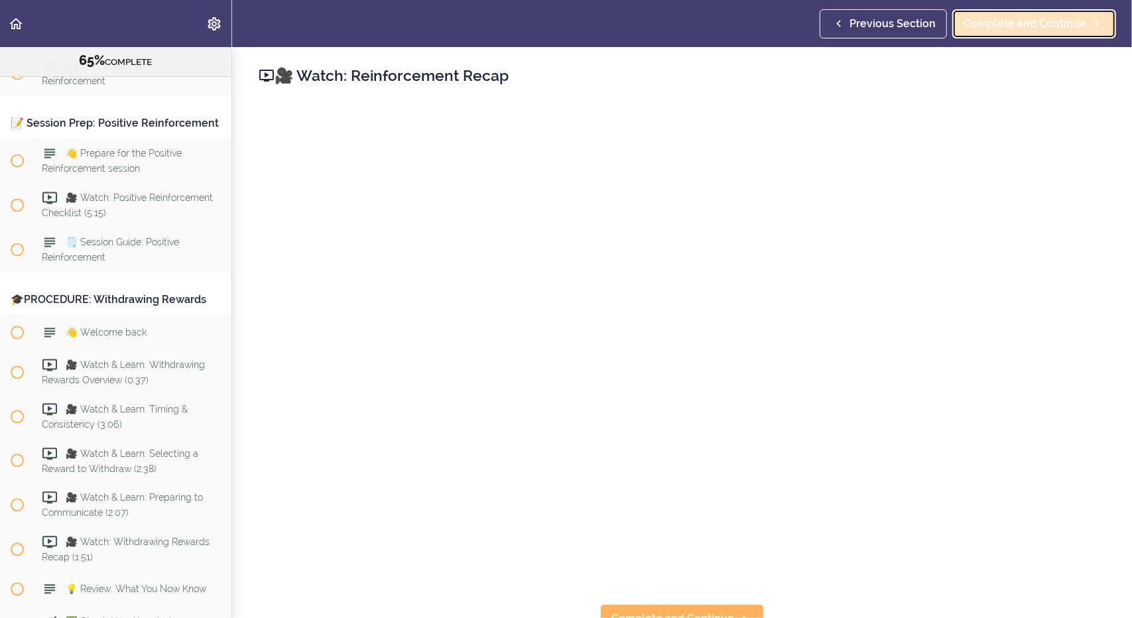
scroll to position [5177, 0]
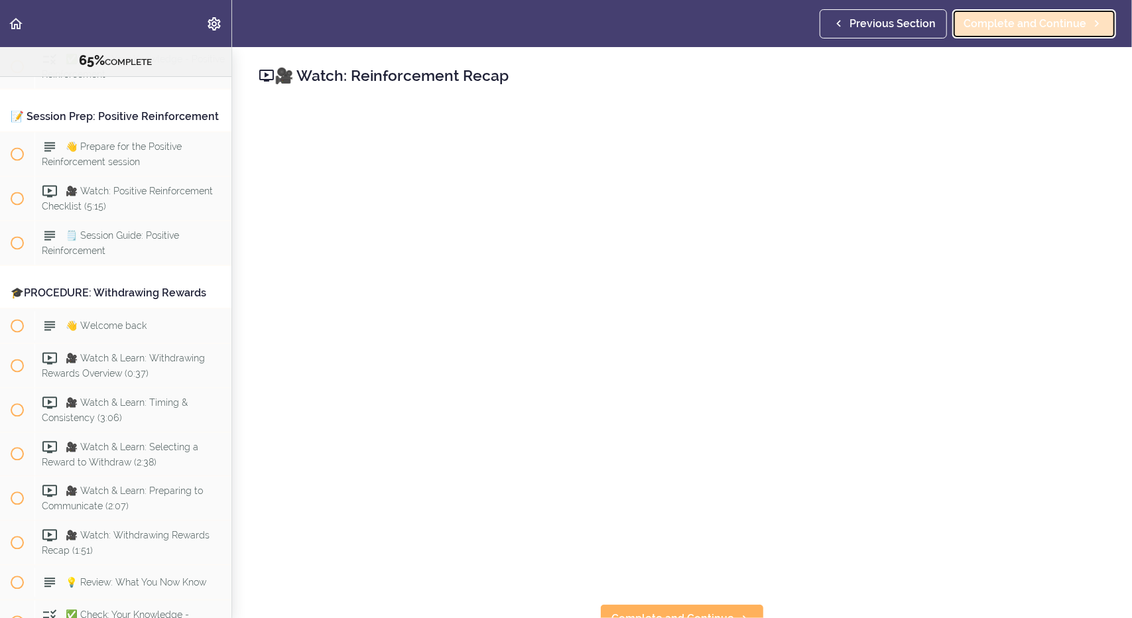
click at [987, 17] on span "Complete and Continue" at bounding box center [1025, 24] width 123 height 16
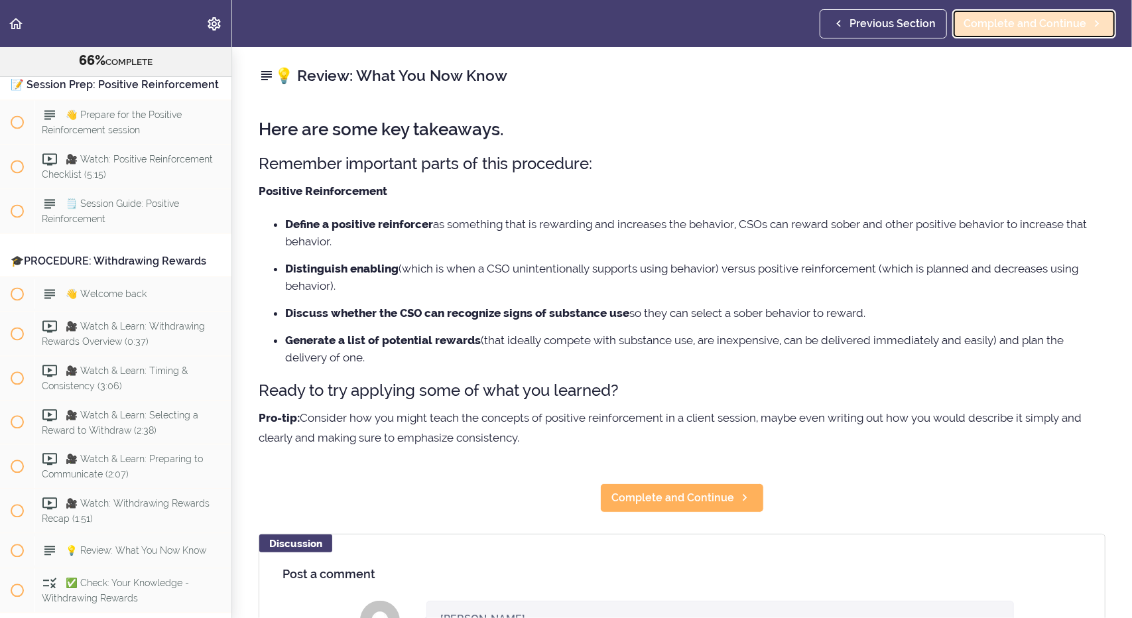
scroll to position [5221, 0]
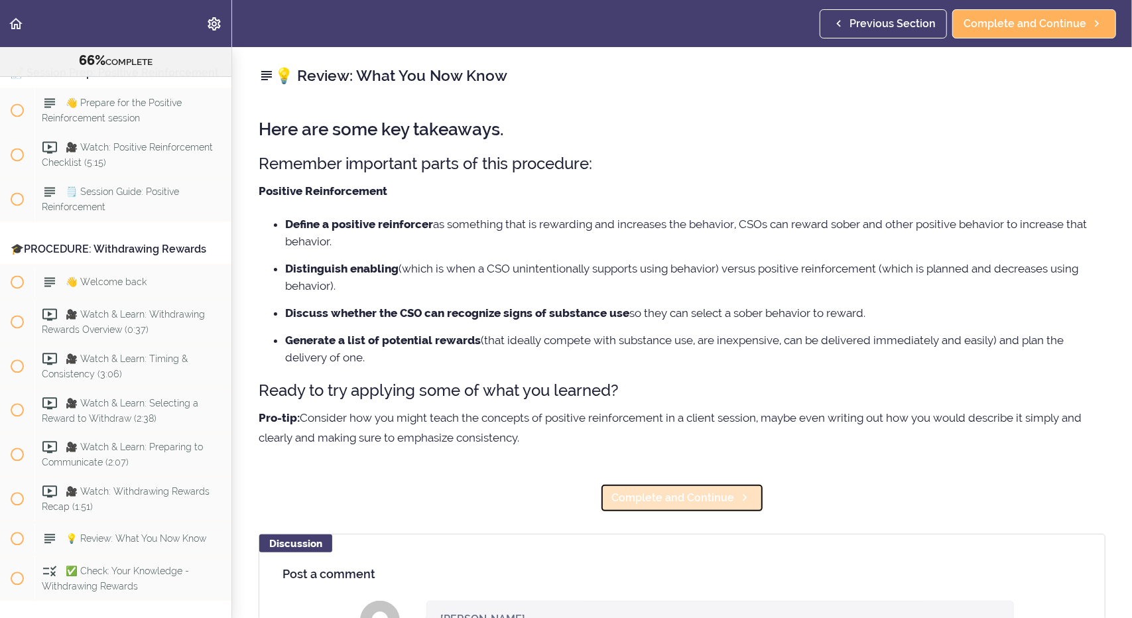
click at [654, 496] on span "Complete and Continue" at bounding box center [673, 498] width 123 height 16
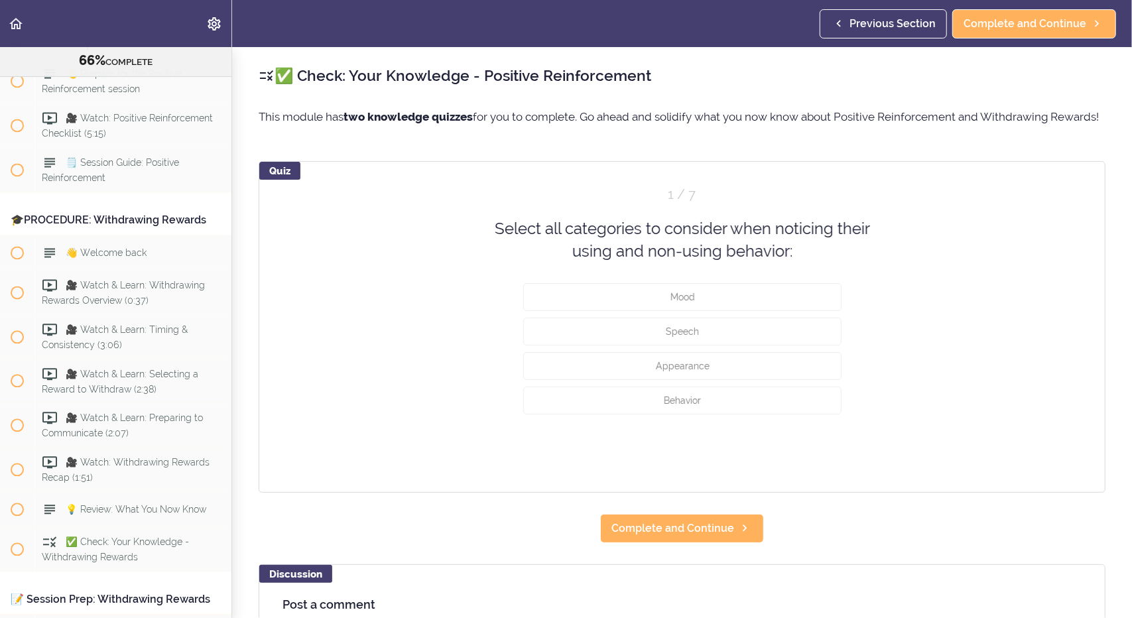
scroll to position [5255, 0]
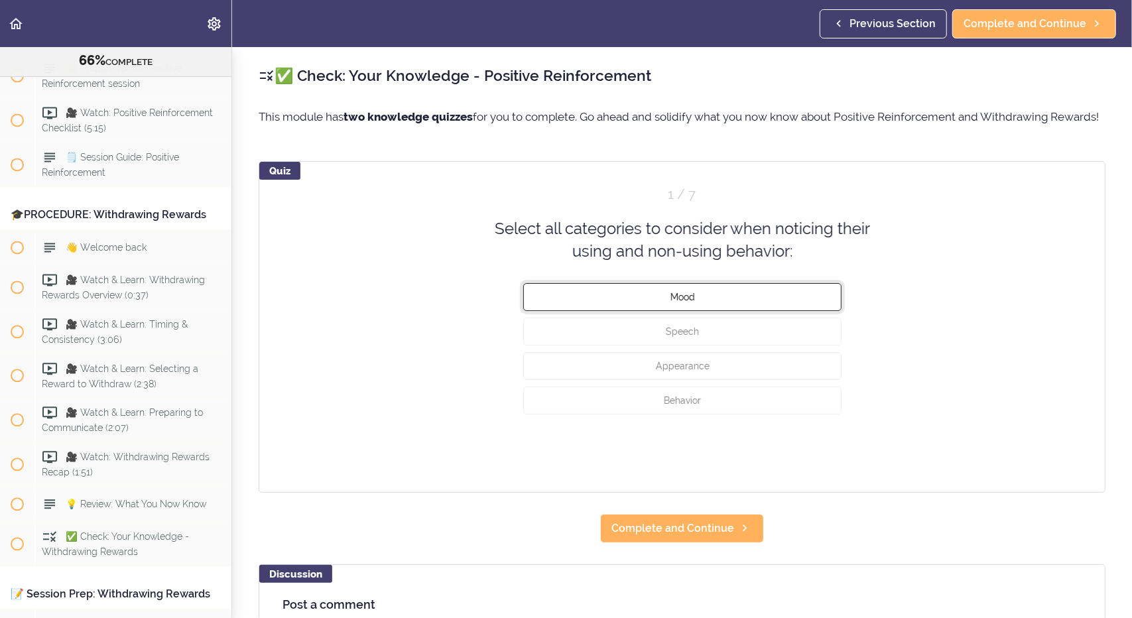
click at [690, 310] on button "Mood" at bounding box center [682, 297] width 318 height 28
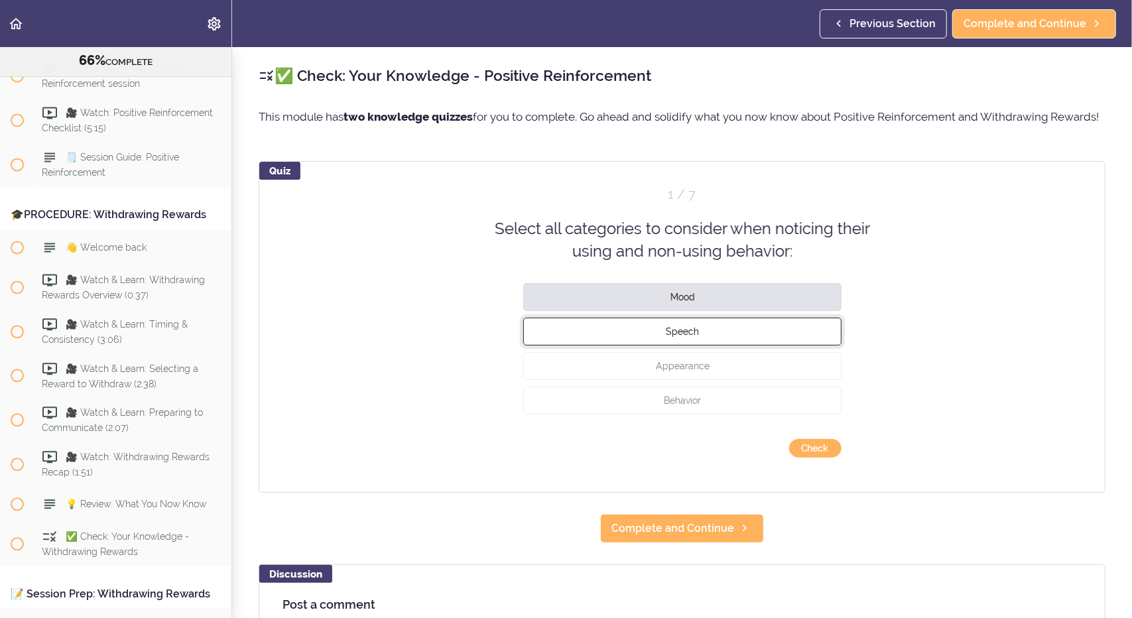
click at [681, 336] on span "Speech" at bounding box center [682, 331] width 33 height 11
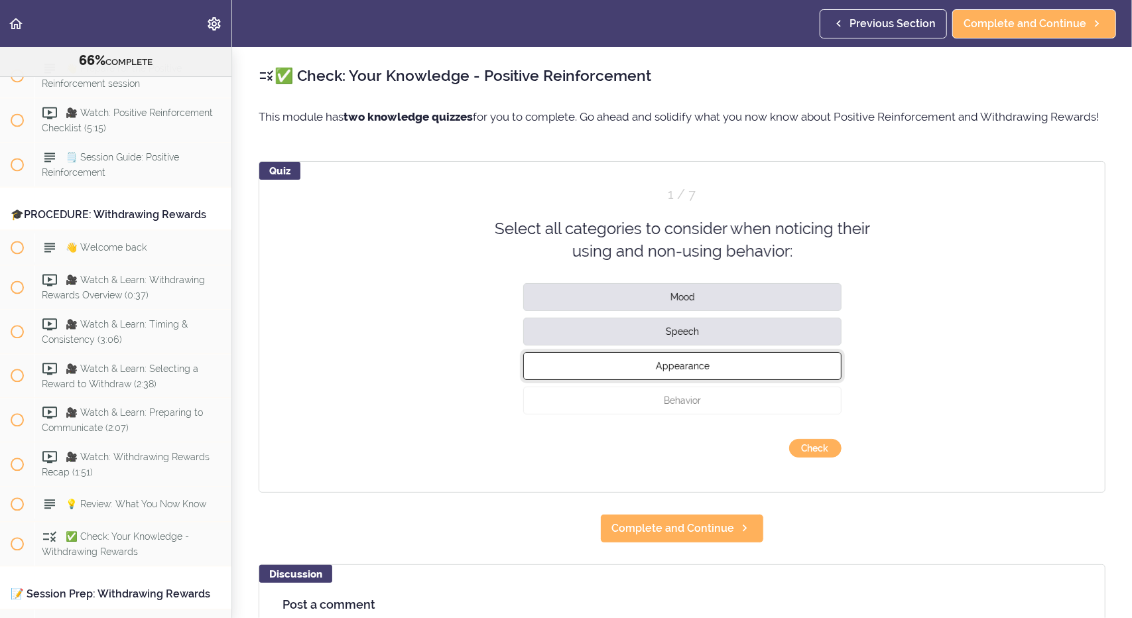
click at [678, 371] on span "Appearance" at bounding box center [682, 365] width 54 height 11
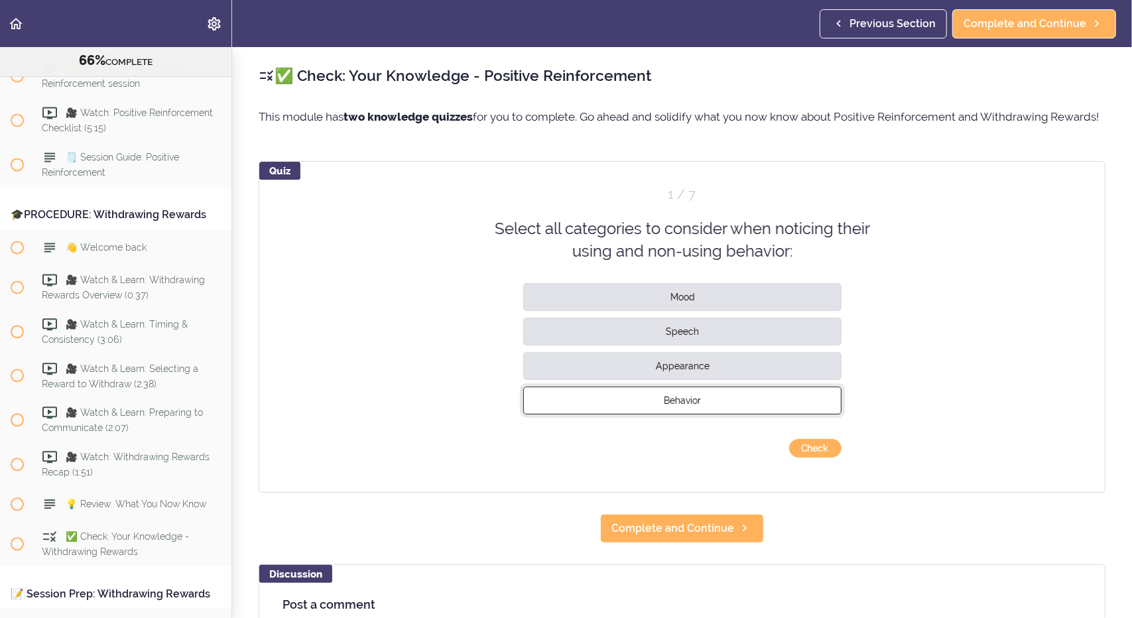
click at [679, 412] on button "Behavior" at bounding box center [682, 400] width 318 height 28
click at [807, 458] on button "Check" at bounding box center [815, 448] width 52 height 19
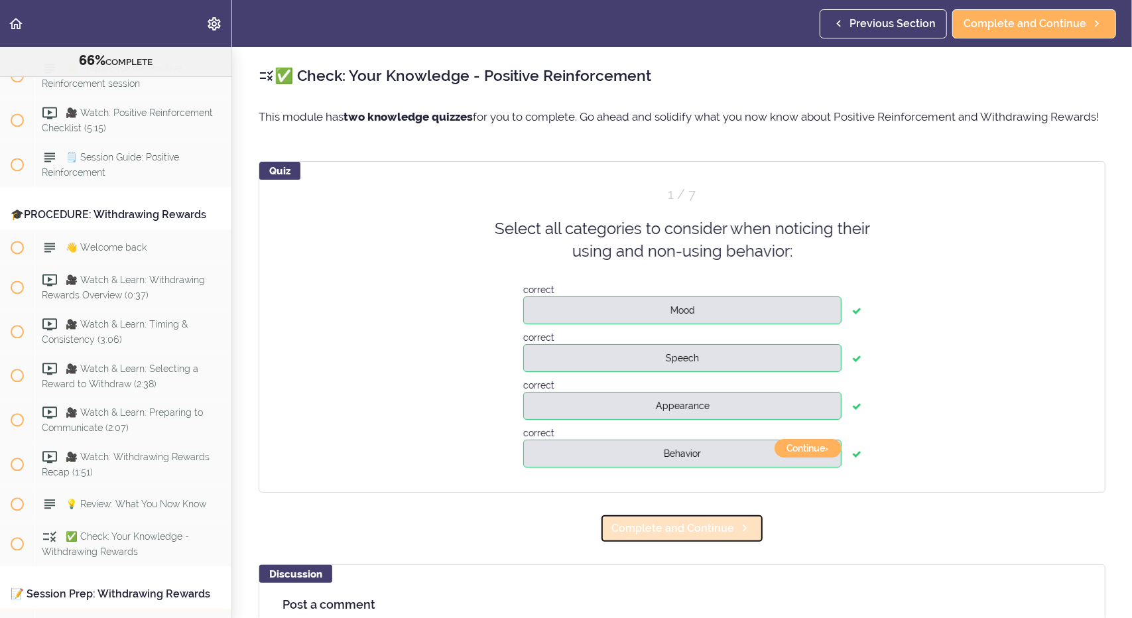
click at [737, 535] on icon at bounding box center [745, 528] width 16 height 14
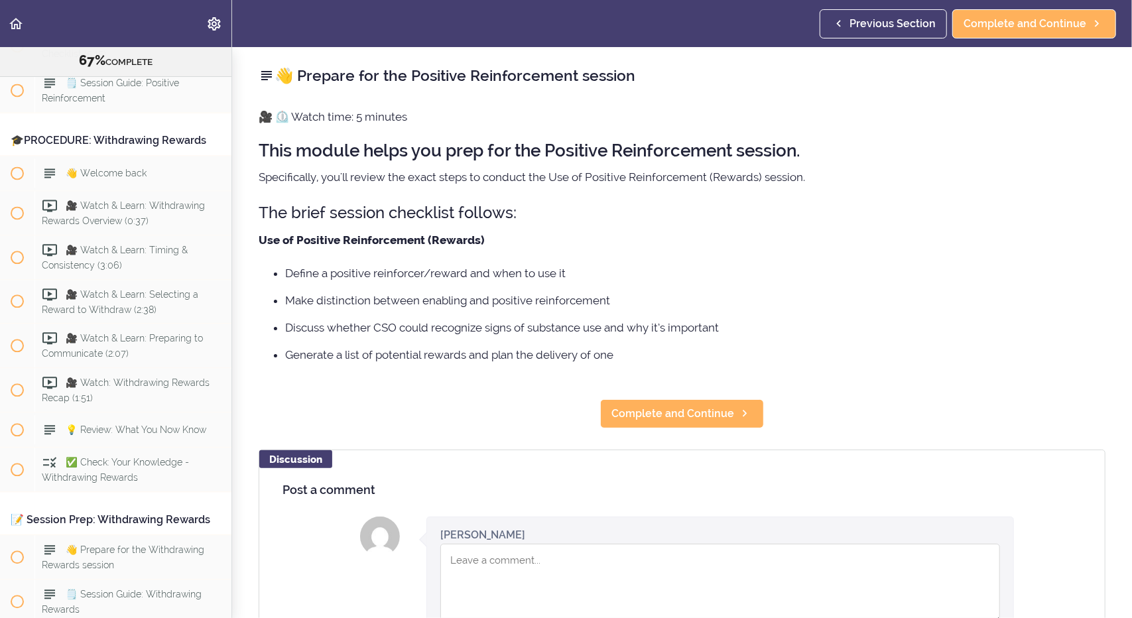
scroll to position [5359, 0]
